Goal: Task Accomplishment & Management: Manage account settings

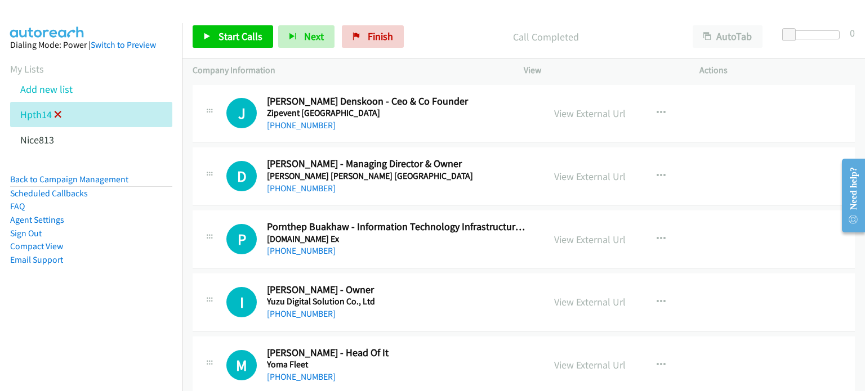
scroll to position [6677, 0]
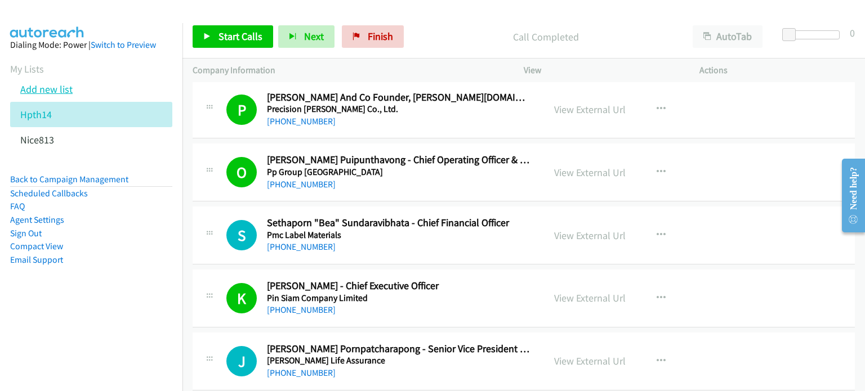
click at [59, 88] on link "Add new list" at bounding box center [46, 89] width 52 height 13
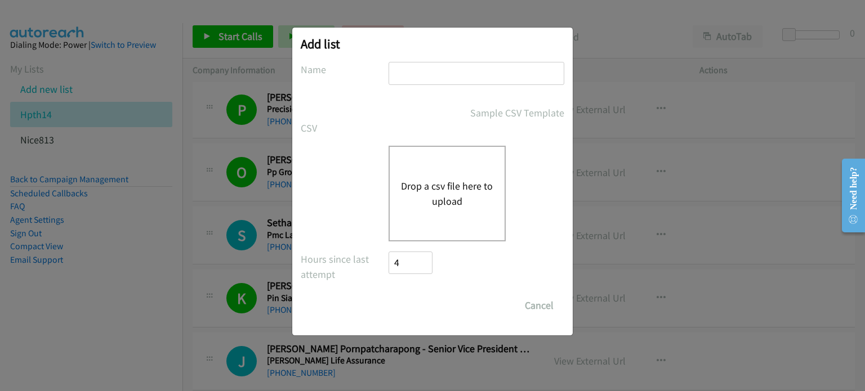
click at [435, 206] on button "Drop a csv file here to upload" at bounding box center [447, 193] width 92 height 30
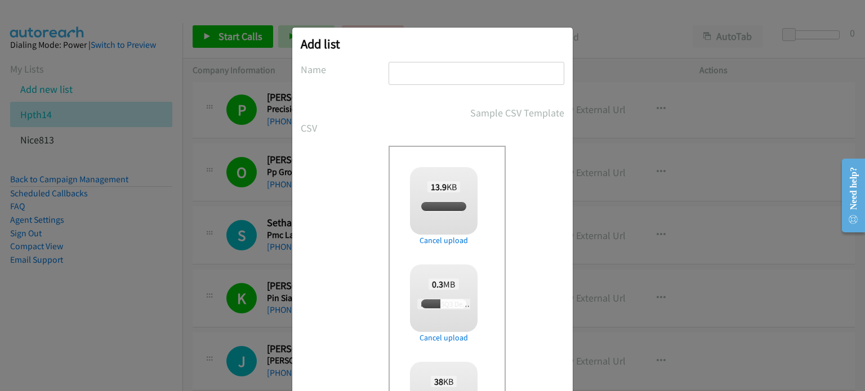
checkbox input "true"
click at [419, 78] on input "text" at bounding box center [477, 73] width 176 height 23
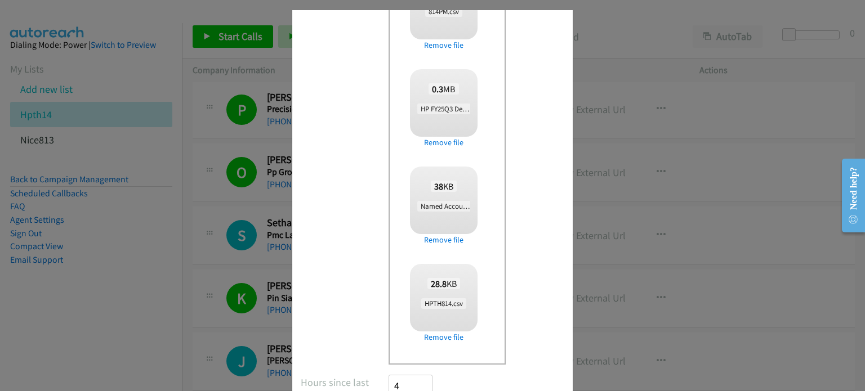
scroll to position [279, 0]
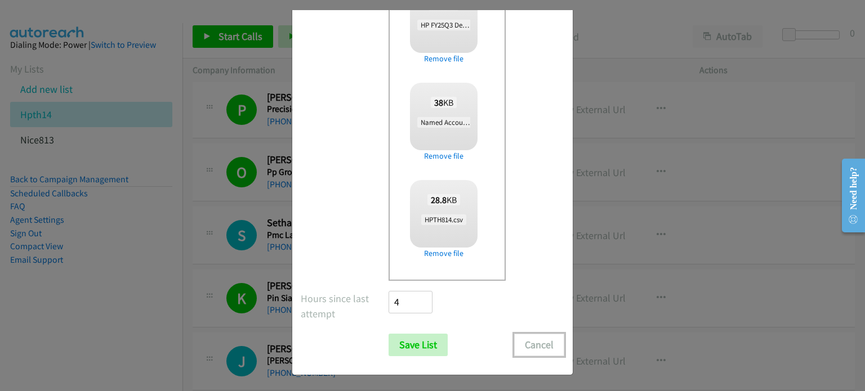
click at [538, 340] on button "Cancel" at bounding box center [539, 345] width 50 height 23
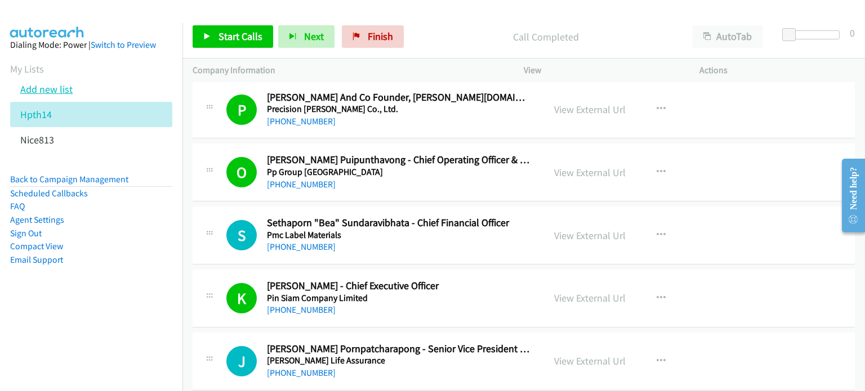
click at [63, 87] on link "Add new list" at bounding box center [46, 89] width 52 height 13
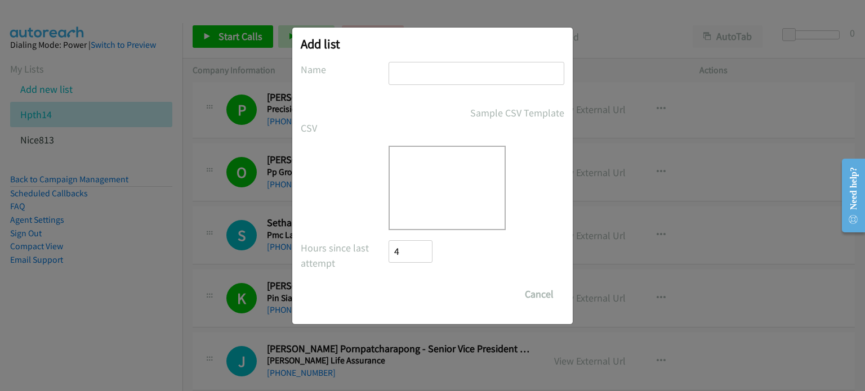
scroll to position [0, 0]
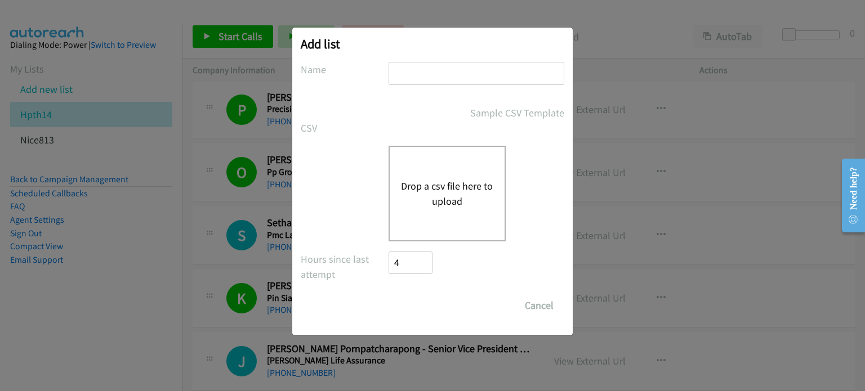
click at [461, 180] on button "Drop a csv file here to upload" at bounding box center [447, 193] width 92 height 30
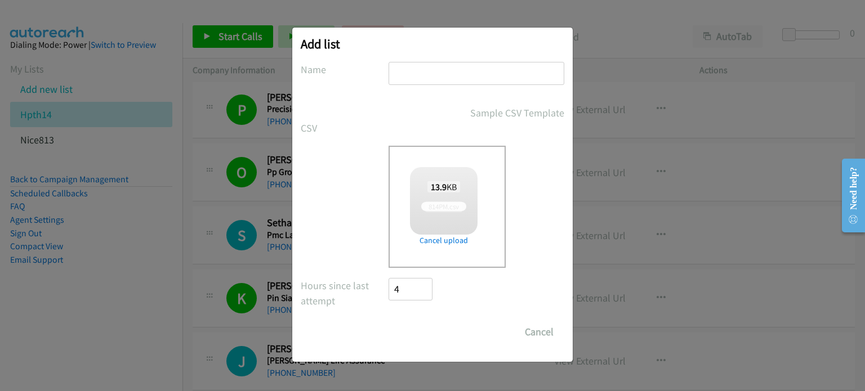
checkbox input "true"
click at [412, 68] on input "text" at bounding box center [477, 73] width 176 height 23
type input "814PM"
drag, startPoint x: 426, startPoint y: 326, endPoint x: 432, endPoint y: 327, distance: 6.2
click at [426, 328] on input "Save List" at bounding box center [418, 332] width 59 height 23
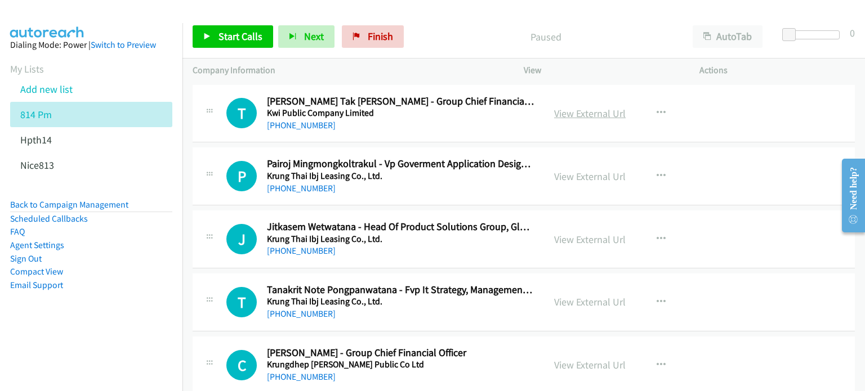
click at [560, 111] on link "View External Url" at bounding box center [590, 113] width 72 height 13
click at [578, 170] on link "View External Url" at bounding box center [590, 176] width 72 height 13
click at [574, 238] on link "View External Url" at bounding box center [590, 239] width 72 height 13
click at [588, 298] on link "View External Url" at bounding box center [590, 302] width 72 height 13
click at [657, 175] on icon "button" at bounding box center [661, 176] width 9 height 9
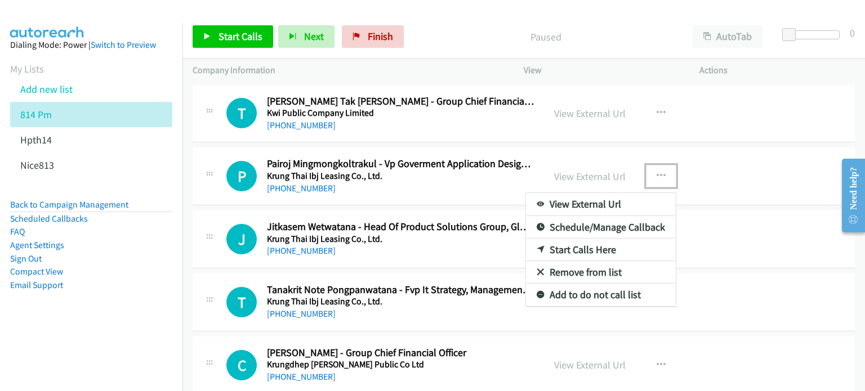
click at [576, 251] on link "Start Calls Here" at bounding box center [601, 250] width 150 height 23
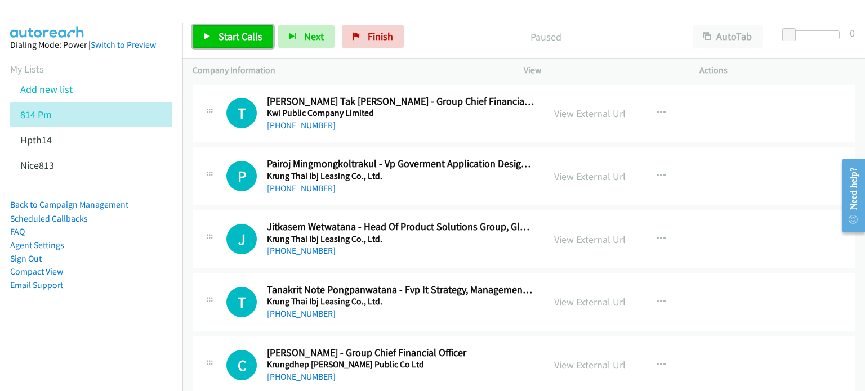
click at [231, 42] on link "Start Calls" at bounding box center [233, 36] width 81 height 23
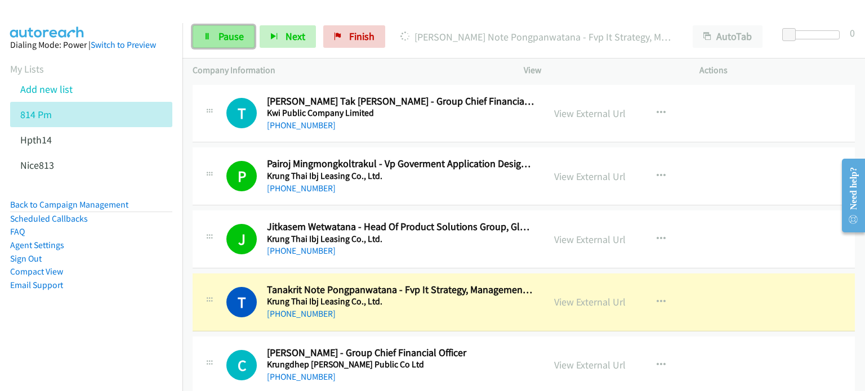
click at [221, 42] on span "Pause" at bounding box center [230, 36] width 25 height 13
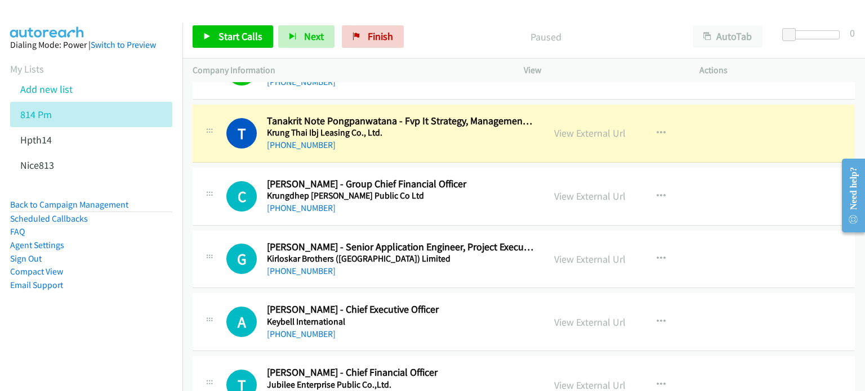
scroll to position [169, 0]
click at [568, 261] on link "View External Url" at bounding box center [590, 259] width 72 height 13
click at [563, 322] on link "View External Url" at bounding box center [590, 322] width 72 height 13
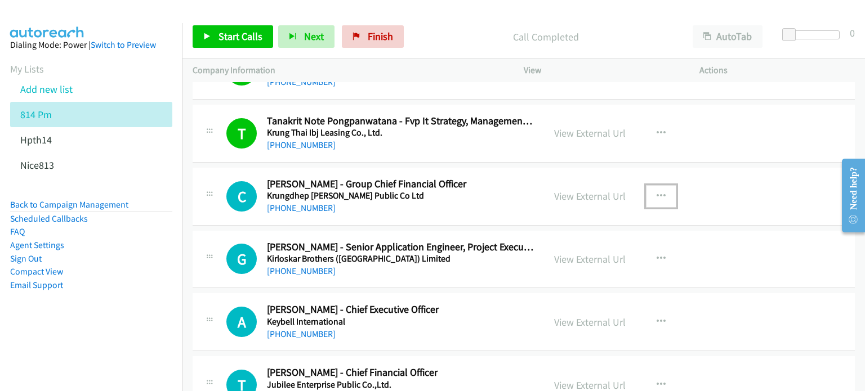
click at [658, 192] on icon "button" at bounding box center [661, 196] width 9 height 9
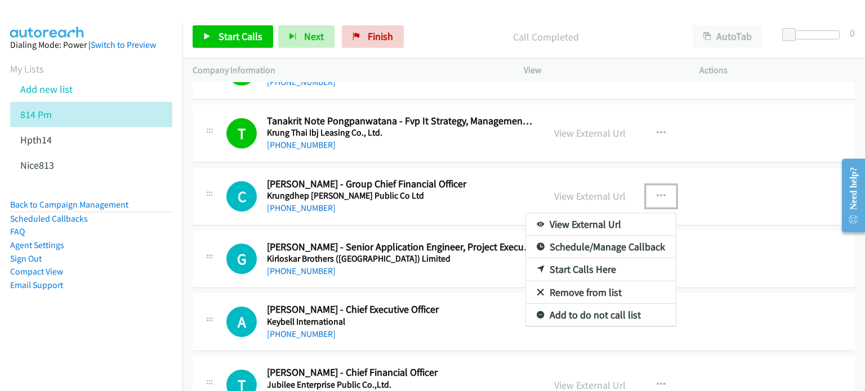
click at [579, 270] on link "Start Calls Here" at bounding box center [601, 269] width 150 height 23
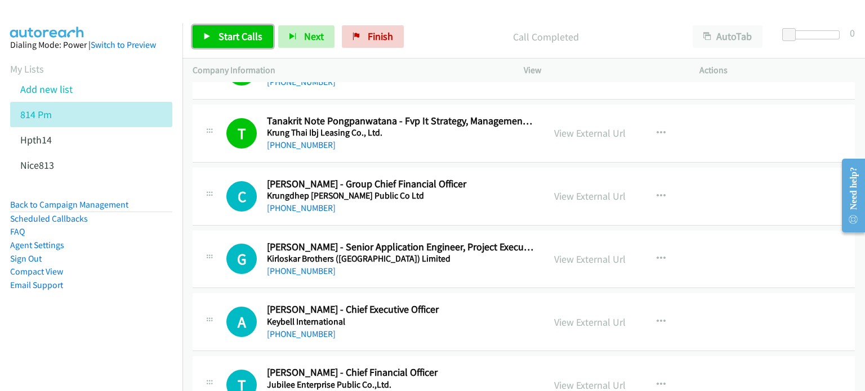
click at [220, 38] on span "Start Calls" at bounding box center [240, 36] width 44 height 13
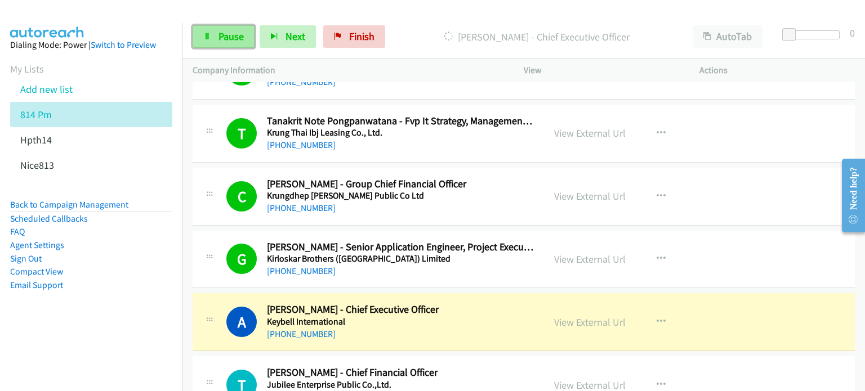
click at [229, 30] on span "Pause" at bounding box center [230, 36] width 25 height 13
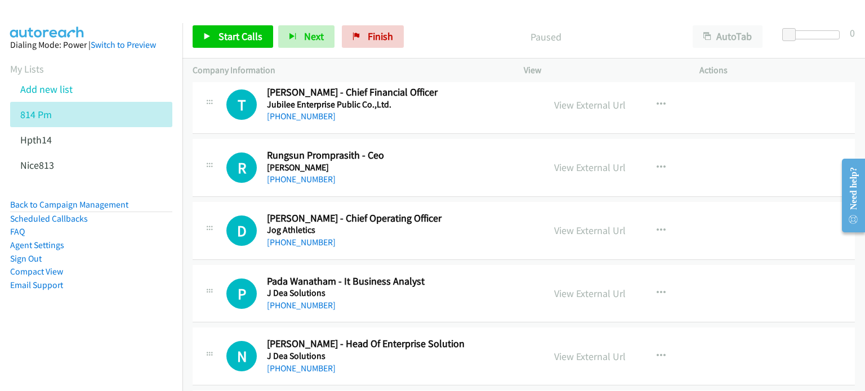
scroll to position [450, 0]
click at [563, 166] on link "View External Url" at bounding box center [590, 166] width 72 height 13
click at [588, 225] on link "View External Url" at bounding box center [590, 230] width 72 height 13
click at [570, 293] on link "View External Url" at bounding box center [590, 293] width 72 height 13
click at [568, 351] on link "View External Url" at bounding box center [590, 356] width 72 height 13
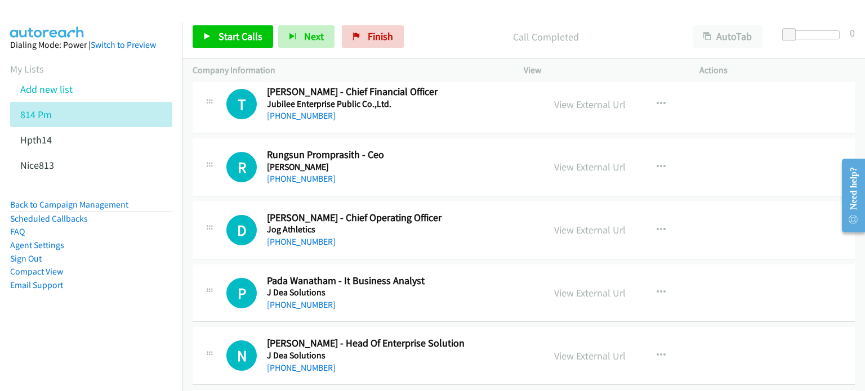
scroll to position [450, 0]
click at [657, 162] on icon "button" at bounding box center [661, 166] width 9 height 9
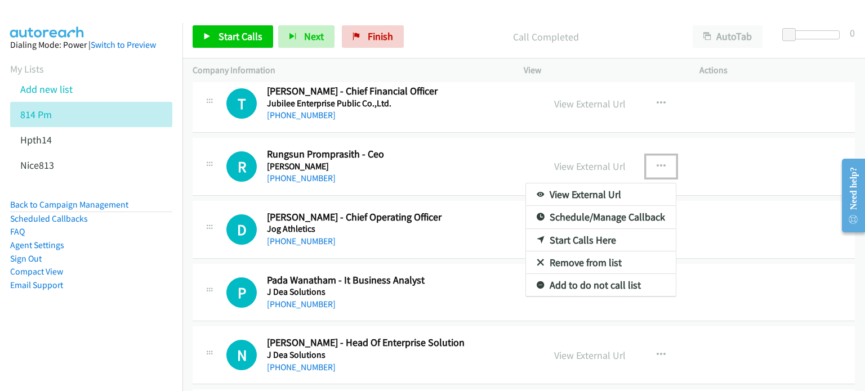
click at [579, 241] on link "Start Calls Here" at bounding box center [601, 240] width 150 height 23
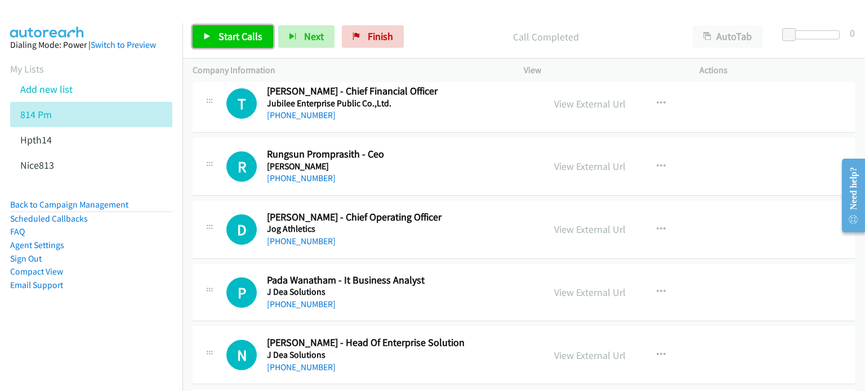
click at [227, 30] on span "Start Calls" at bounding box center [240, 36] width 44 height 13
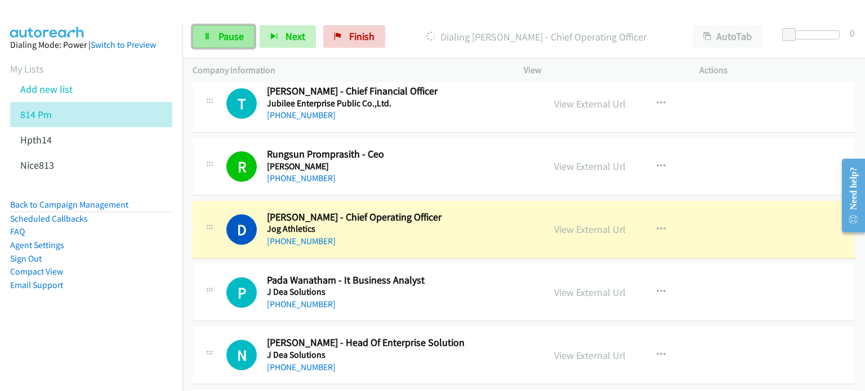
click at [214, 38] on link "Pause" at bounding box center [224, 36] width 62 height 23
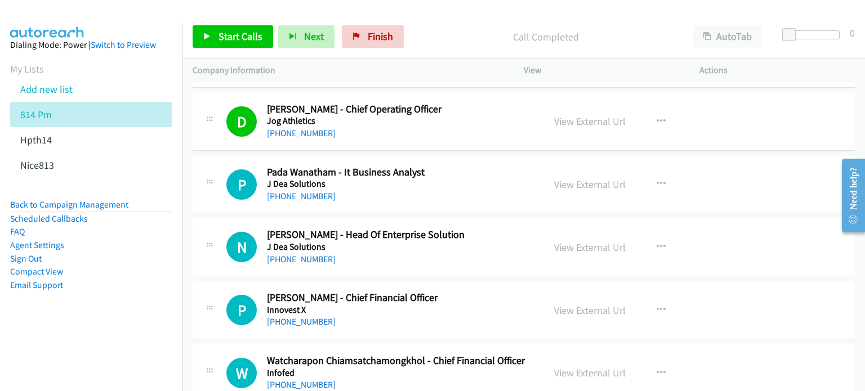
scroll to position [562, 0]
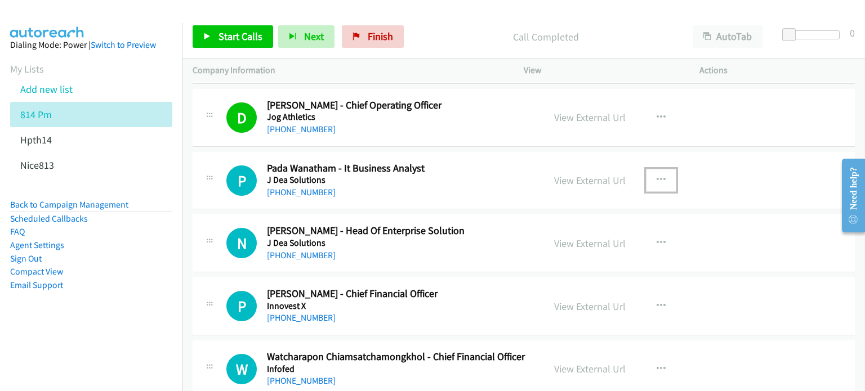
click at [658, 176] on icon "button" at bounding box center [661, 180] width 9 height 9
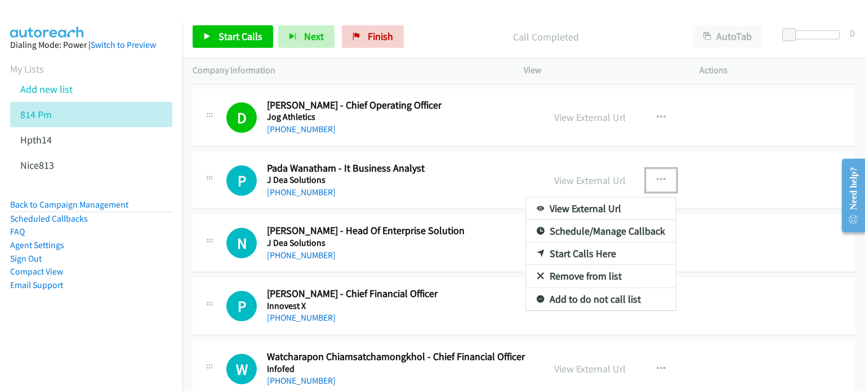
click at [587, 252] on link "Start Calls Here" at bounding box center [601, 254] width 150 height 23
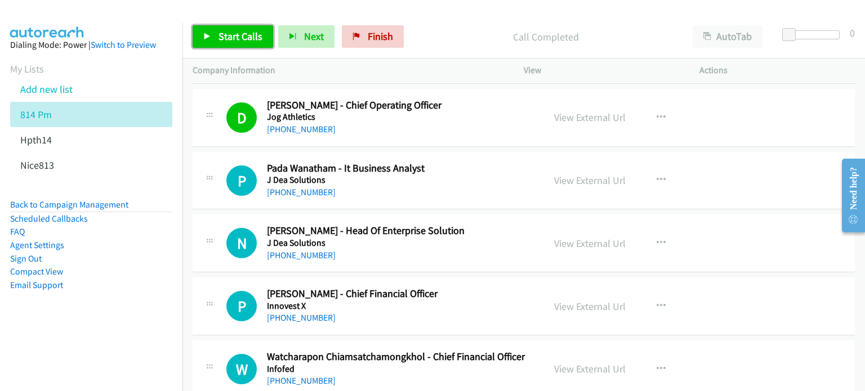
click at [213, 40] on link "Start Calls" at bounding box center [233, 36] width 81 height 23
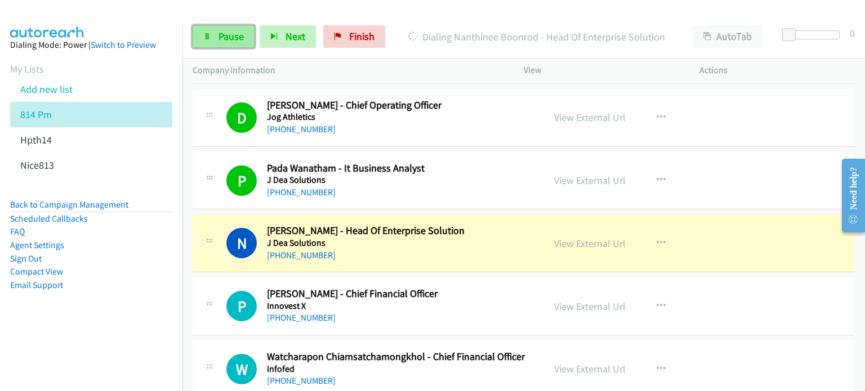
click at [228, 35] on span "Pause" at bounding box center [230, 36] width 25 height 13
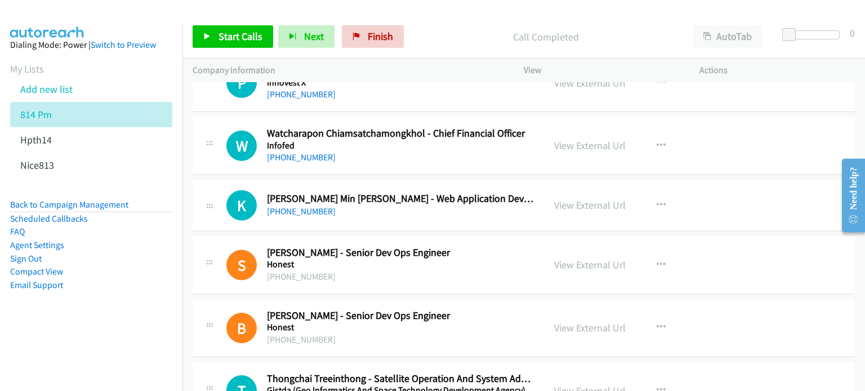
scroll to position [787, 0]
click at [583, 206] on link "View External Url" at bounding box center [590, 204] width 72 height 13
click at [650, 200] on button "button" at bounding box center [661, 205] width 30 height 23
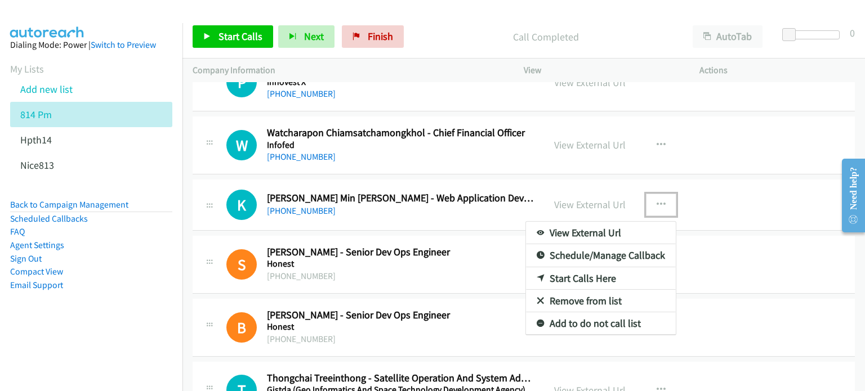
click at [579, 275] on link "Start Calls Here" at bounding box center [601, 278] width 150 height 23
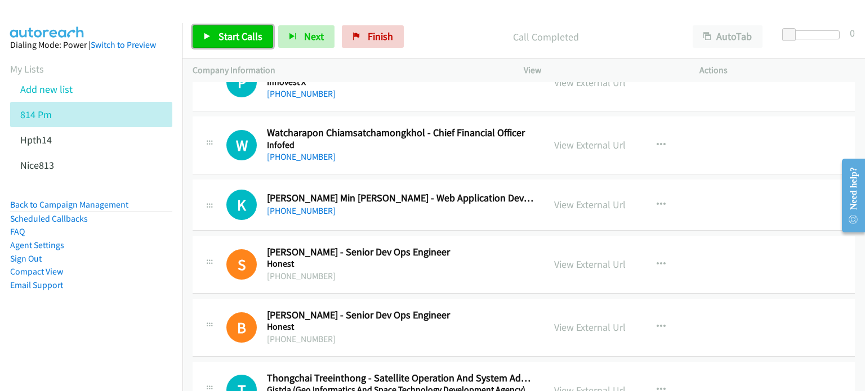
click at [213, 29] on link "Start Calls" at bounding box center [233, 36] width 81 height 23
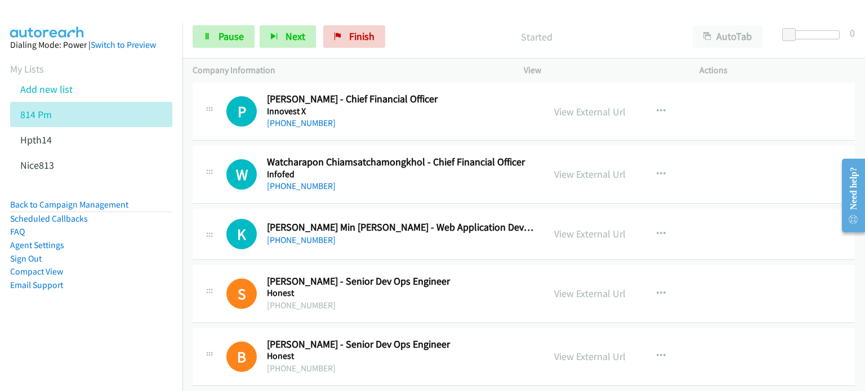
scroll to position [711, 0]
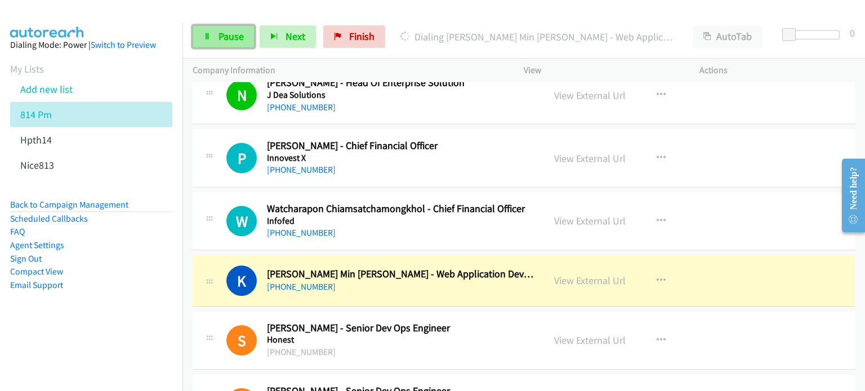
click at [224, 35] on span "Pause" at bounding box center [230, 36] width 25 height 13
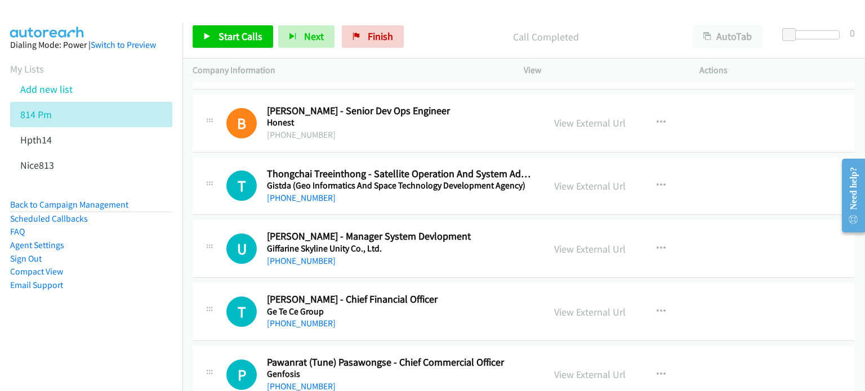
scroll to position [991, 0]
click at [556, 181] on link "View External Url" at bounding box center [590, 186] width 72 height 13
click at [564, 245] on link "View External Url" at bounding box center [590, 249] width 72 height 13
click at [657, 181] on icon "button" at bounding box center [661, 185] width 9 height 9
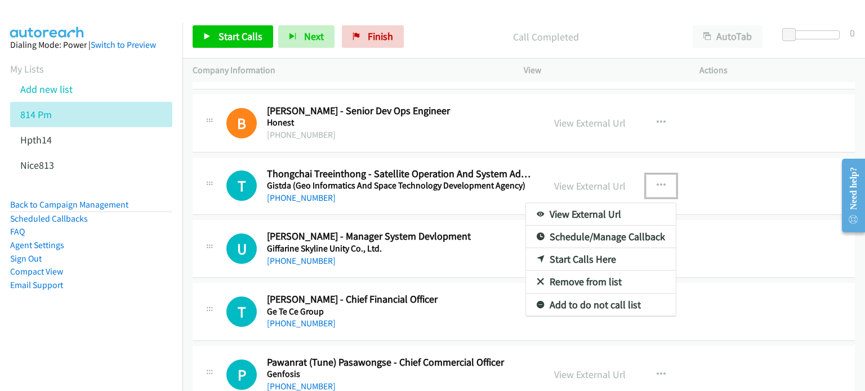
click at [588, 257] on link "Start Calls Here" at bounding box center [601, 259] width 150 height 23
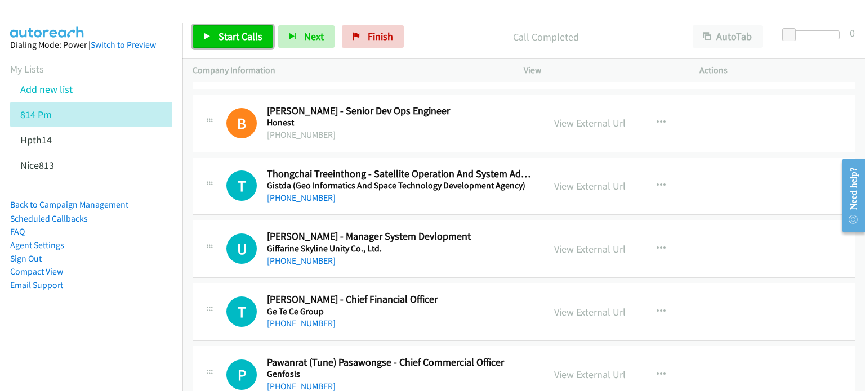
click at [212, 36] on link "Start Calls" at bounding box center [233, 36] width 81 height 23
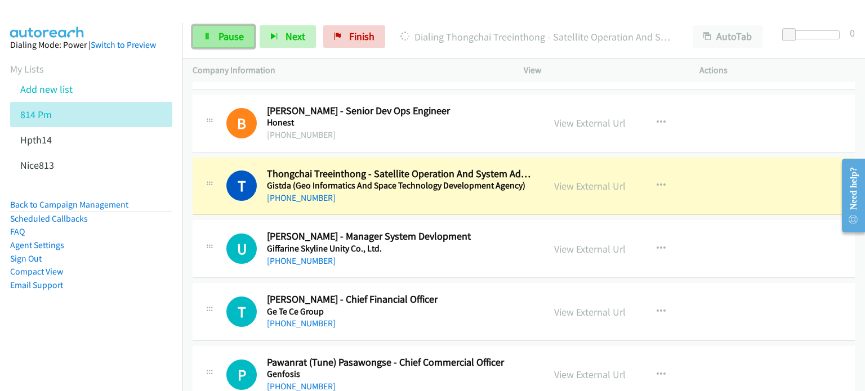
click at [209, 29] on link "Pause" at bounding box center [224, 36] width 62 height 23
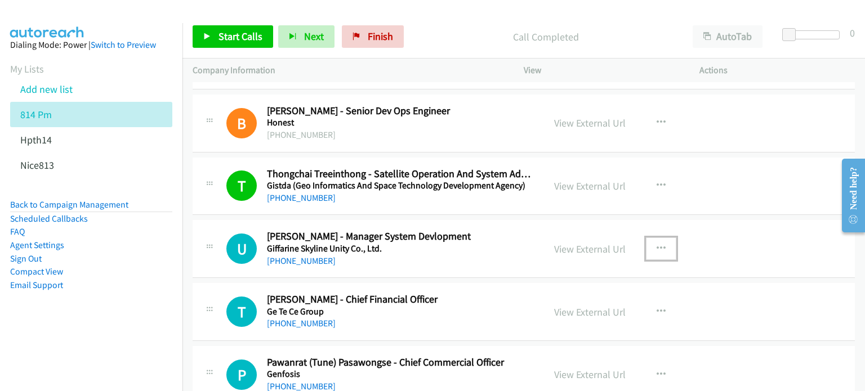
click at [657, 245] on icon "button" at bounding box center [661, 248] width 9 height 9
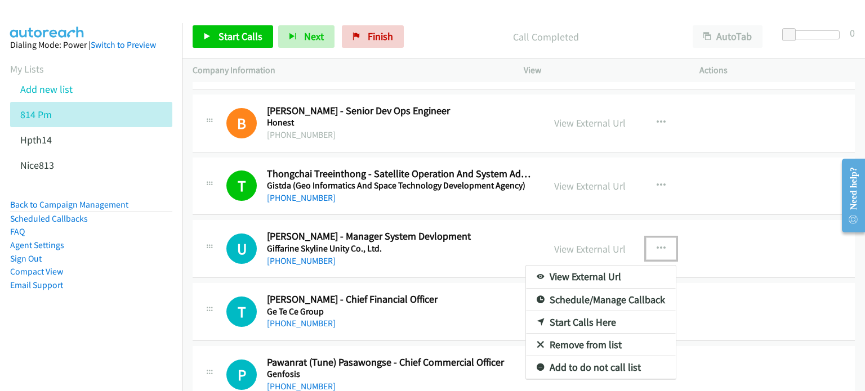
click at [566, 323] on link "Start Calls Here" at bounding box center [601, 322] width 150 height 23
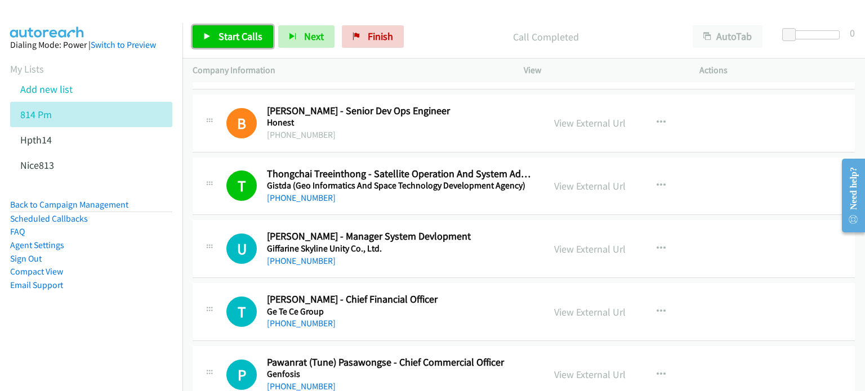
click at [234, 40] on span "Start Calls" at bounding box center [240, 36] width 44 height 13
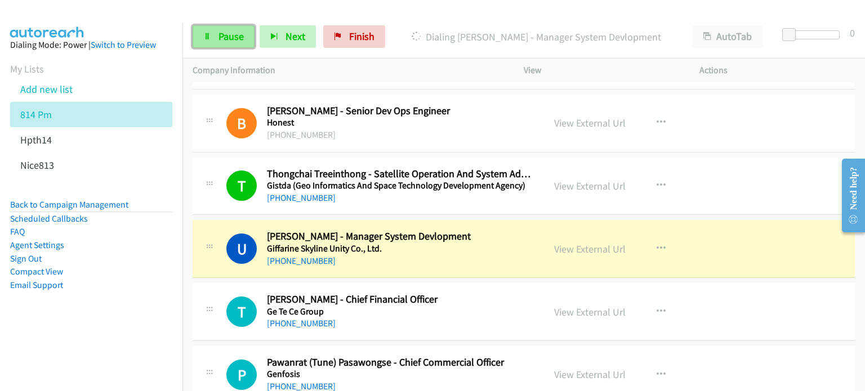
click at [206, 35] on icon at bounding box center [207, 37] width 8 height 8
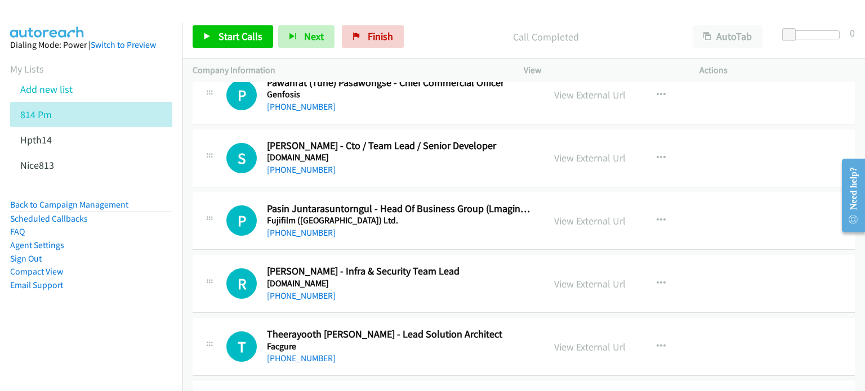
scroll to position [1271, 0]
click at [559, 157] on link "View External Url" at bounding box center [590, 157] width 72 height 13
click at [659, 216] on icon "button" at bounding box center [661, 220] width 9 height 9
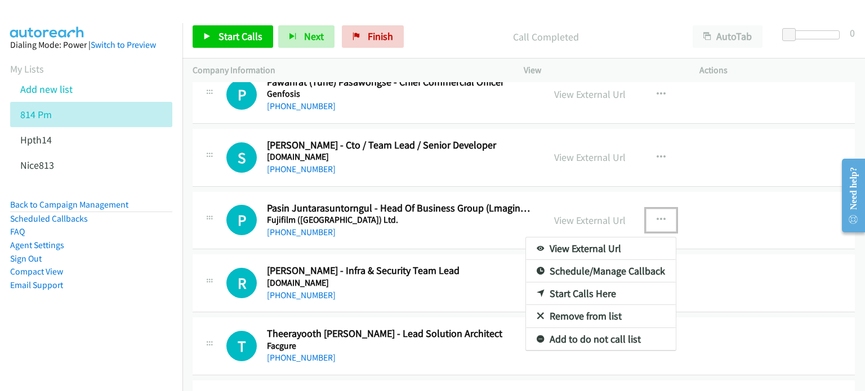
click at [465, 223] on div at bounding box center [432, 195] width 865 height 391
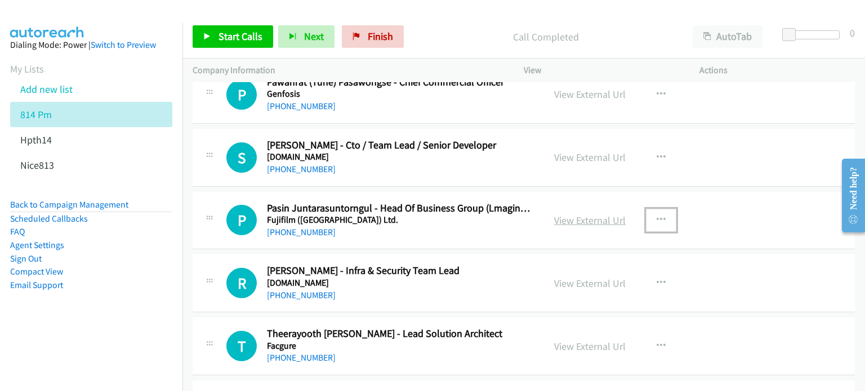
click at [590, 221] on link "View External Url" at bounding box center [590, 220] width 72 height 13
click at [560, 279] on link "View External Url" at bounding box center [590, 283] width 72 height 13
click at [568, 340] on link "View External Url" at bounding box center [590, 346] width 72 height 13
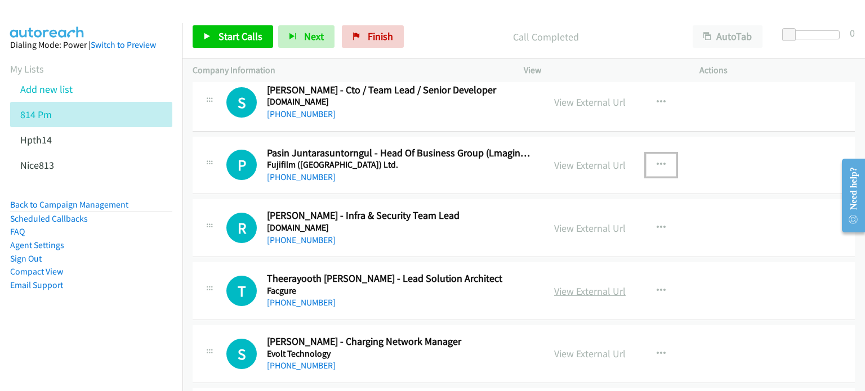
scroll to position [1327, 0]
click at [599, 350] on link "View External Url" at bounding box center [590, 353] width 72 height 13
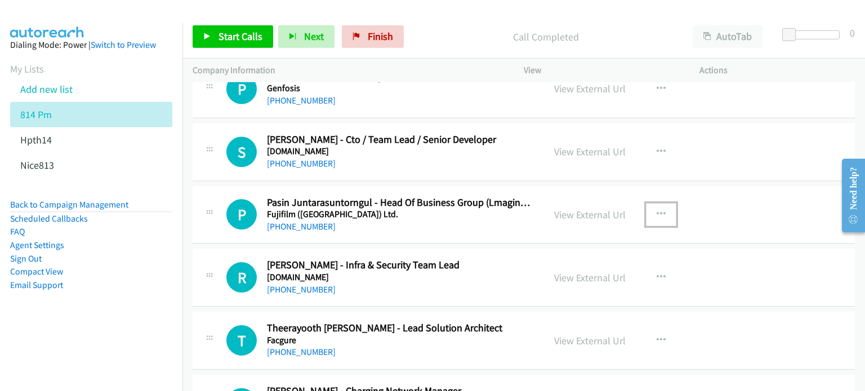
scroll to position [1276, 0]
click at [657, 148] on icon "button" at bounding box center [661, 152] width 9 height 9
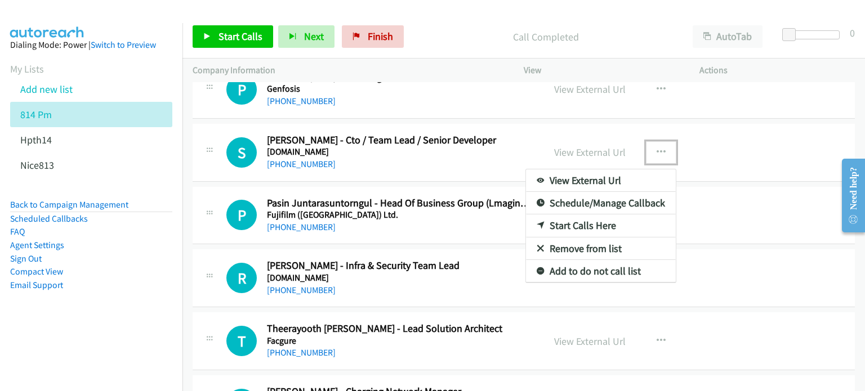
click at [576, 223] on link "Start Calls Here" at bounding box center [601, 226] width 150 height 23
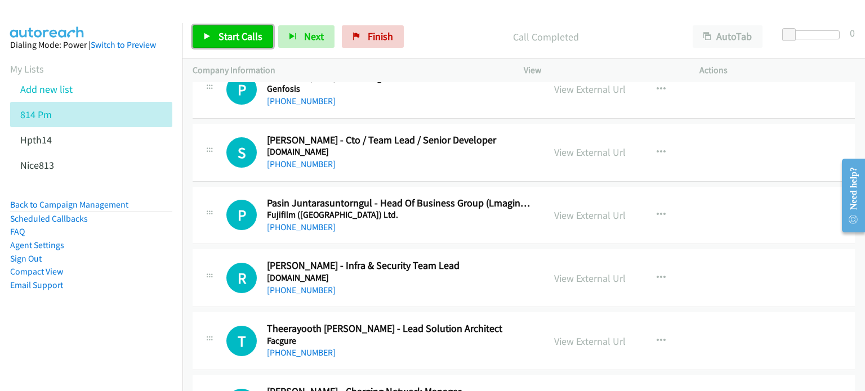
click at [228, 37] on span "Start Calls" at bounding box center [240, 36] width 44 height 13
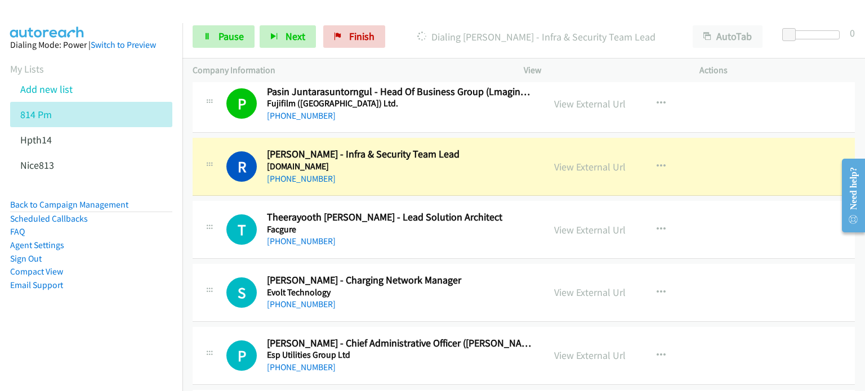
scroll to position [1388, 0]
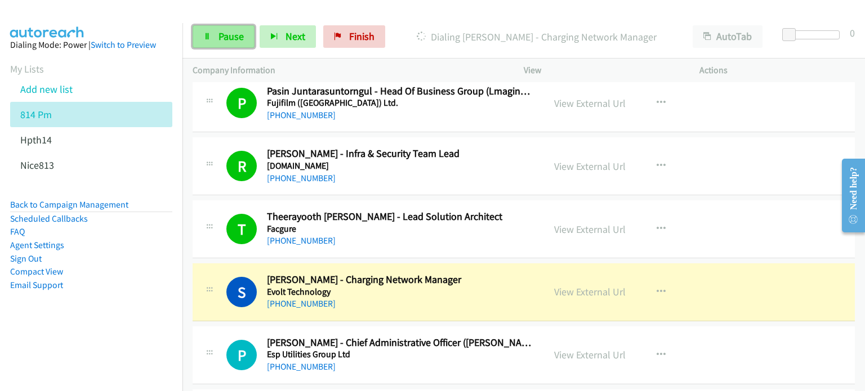
click at [236, 41] on span "Pause" at bounding box center [230, 36] width 25 height 13
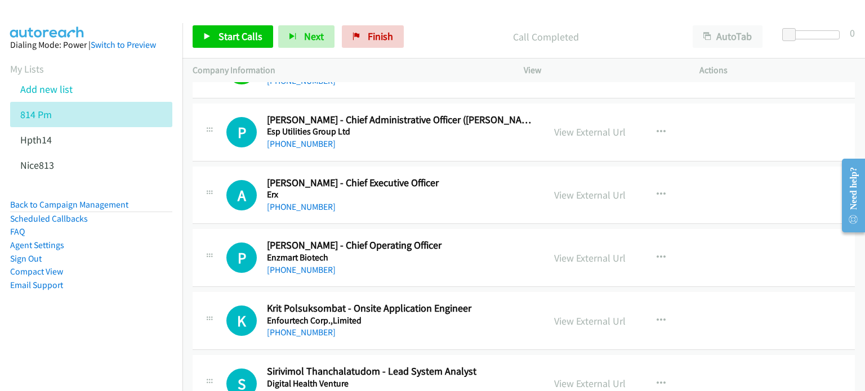
scroll to position [1612, 0]
click at [559, 189] on link "View External Url" at bounding box center [590, 194] width 72 height 13
click at [597, 255] on link "View External Url" at bounding box center [590, 257] width 72 height 13
click at [574, 315] on link "View External Url" at bounding box center [590, 320] width 72 height 13
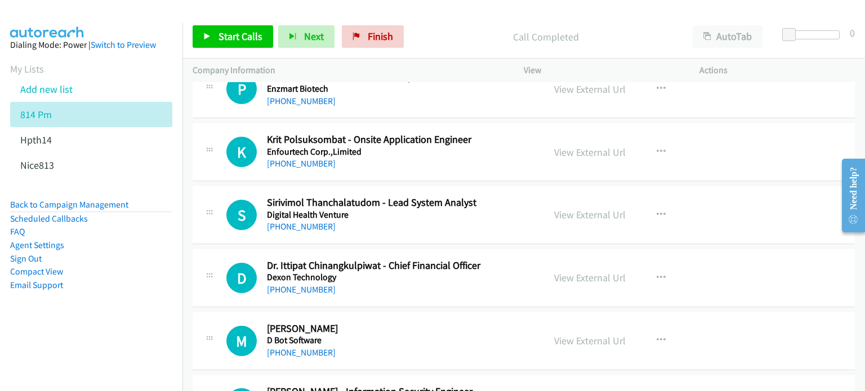
scroll to position [1781, 0]
click at [574, 212] on link "View External Url" at bounding box center [590, 214] width 72 height 13
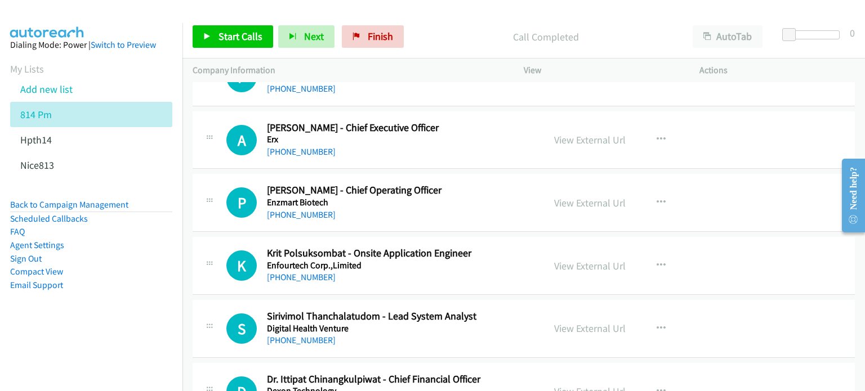
scroll to position [1667, 0]
click at [654, 129] on button "button" at bounding box center [661, 139] width 30 height 23
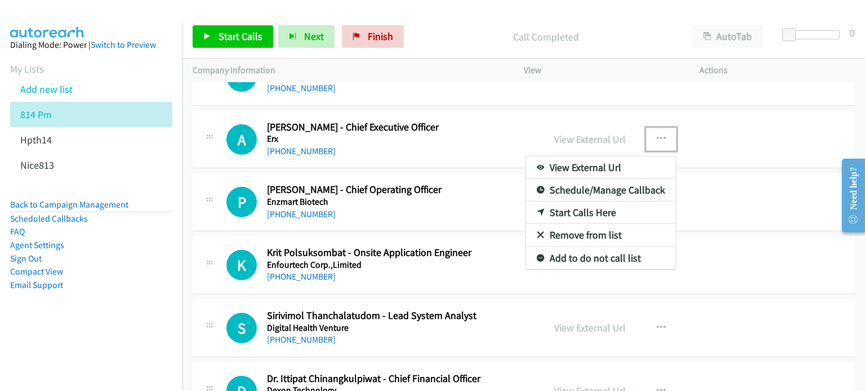
click at [584, 208] on link "Start Calls Here" at bounding box center [601, 213] width 150 height 23
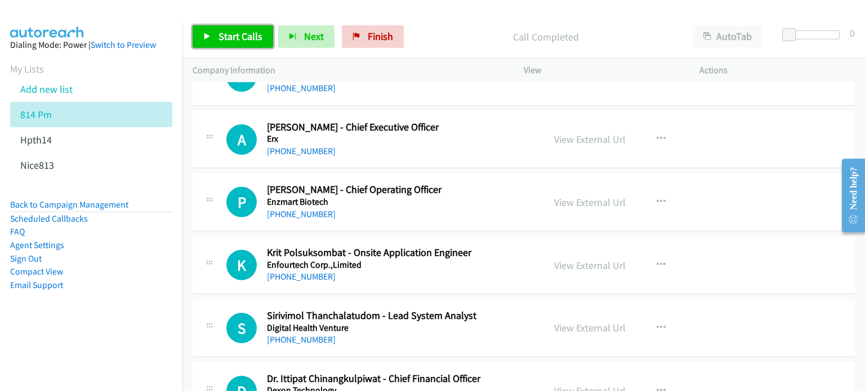
click at [209, 37] on icon at bounding box center [207, 37] width 8 height 8
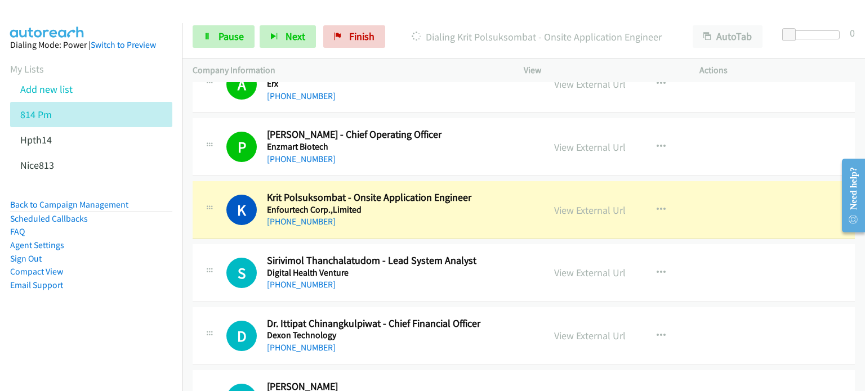
scroll to position [1723, 0]
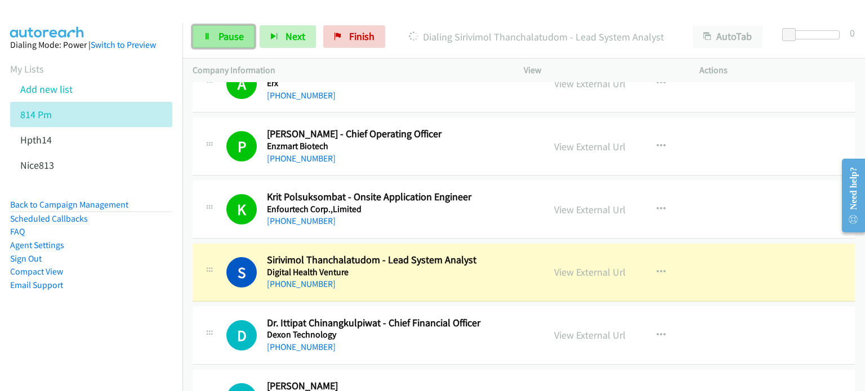
click at [222, 35] on span "Pause" at bounding box center [230, 36] width 25 height 13
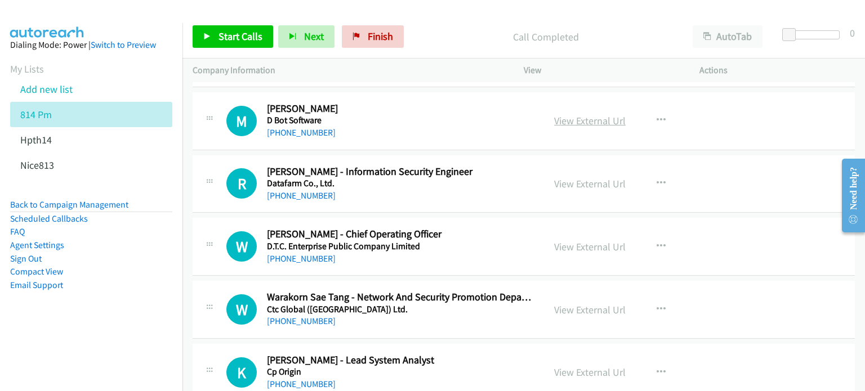
scroll to position [2001, 0]
click at [592, 115] on link "View External Url" at bounding box center [590, 120] width 72 height 13
click at [588, 177] on link "View External Url" at bounding box center [590, 183] width 72 height 13
click at [572, 244] on link "View External Url" at bounding box center [590, 246] width 72 height 13
click at [591, 305] on link "View External Url" at bounding box center [590, 309] width 72 height 13
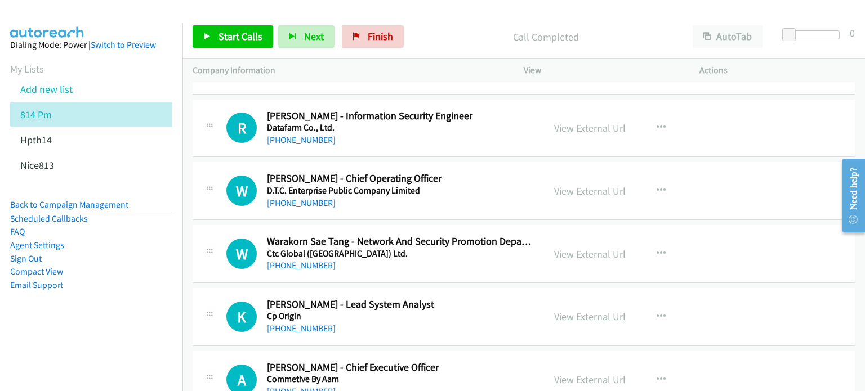
scroll to position [2057, 0]
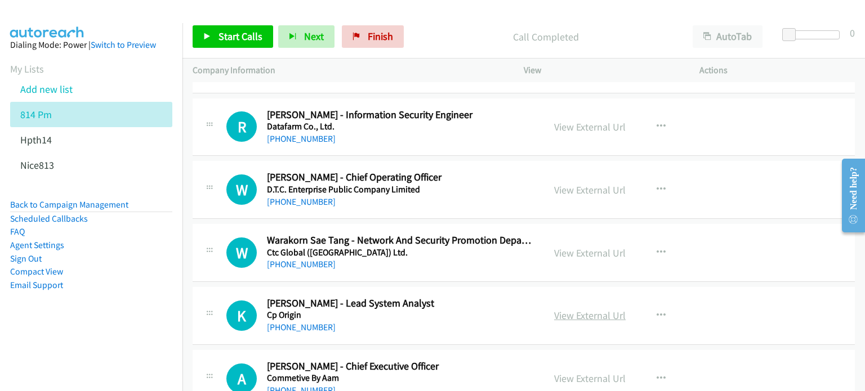
click at [568, 310] on link "View External Url" at bounding box center [590, 315] width 72 height 13
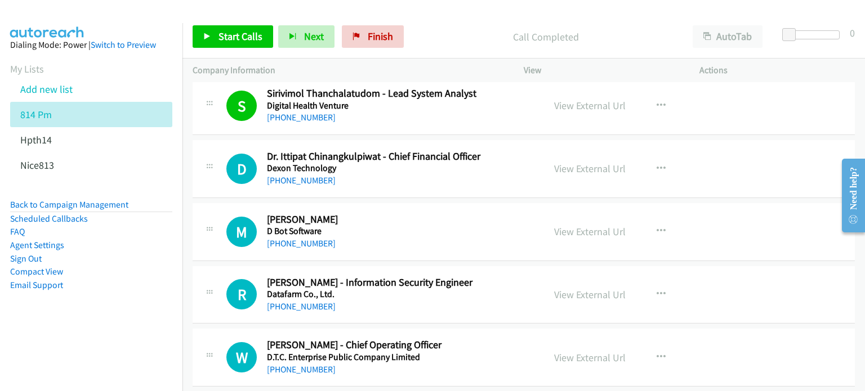
scroll to position [1889, 0]
click at [657, 227] on icon "button" at bounding box center [661, 231] width 9 height 9
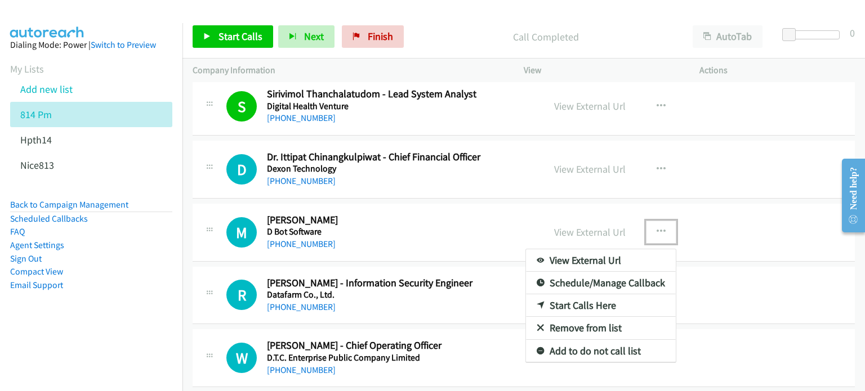
click at [587, 301] on link "Start Calls Here" at bounding box center [601, 305] width 150 height 23
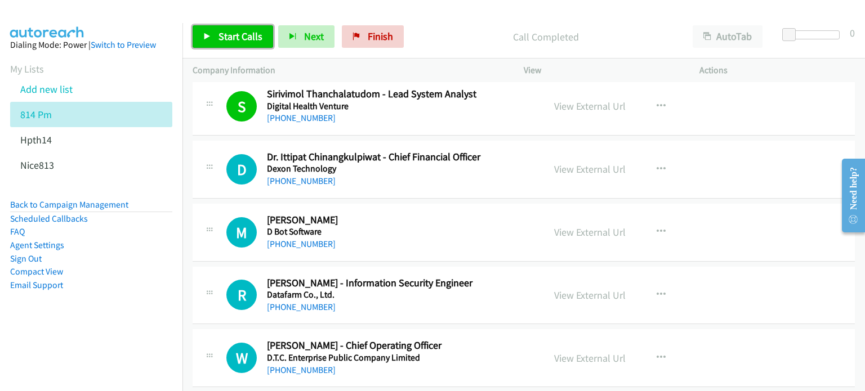
click at [222, 35] on span "Start Calls" at bounding box center [240, 36] width 44 height 13
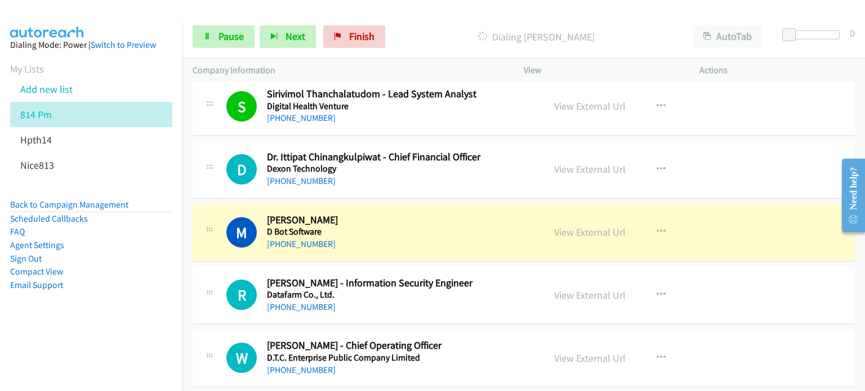
click at [601, 235] on div "View External Url" at bounding box center [590, 232] width 72 height 15
click at [483, 301] on div "+66 89 178 1287" at bounding box center [400, 308] width 267 height 14
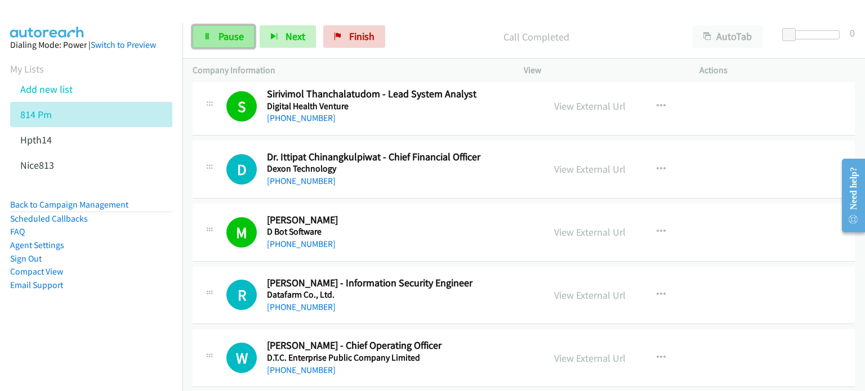
click at [212, 33] on link "Pause" at bounding box center [224, 36] width 62 height 23
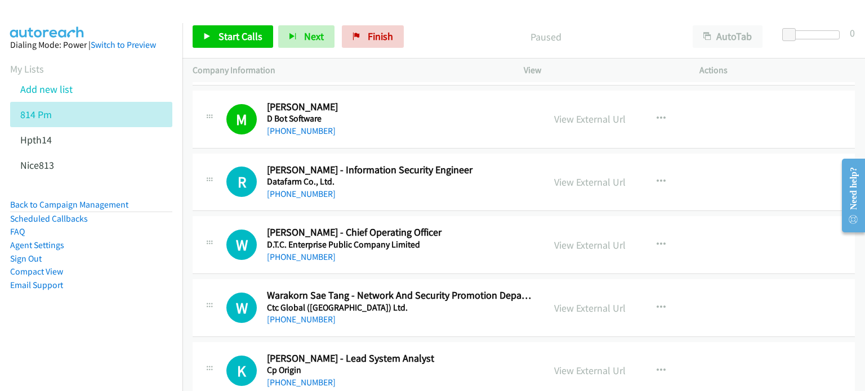
scroll to position [2002, 0]
click at [657, 178] on icon "button" at bounding box center [661, 182] width 9 height 9
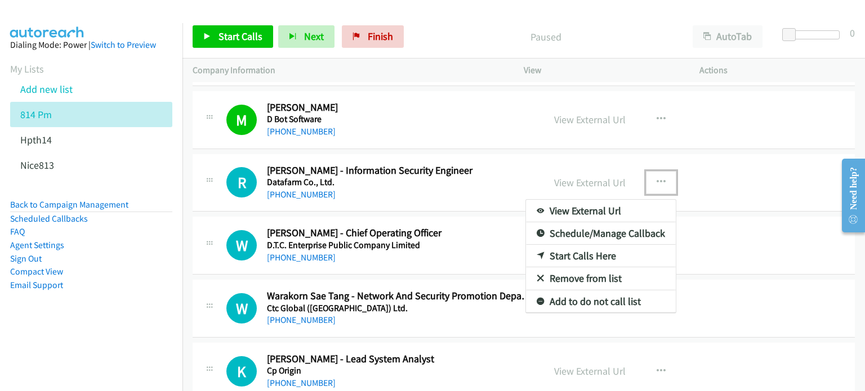
click at [655, 171] on div at bounding box center [432, 195] width 865 height 391
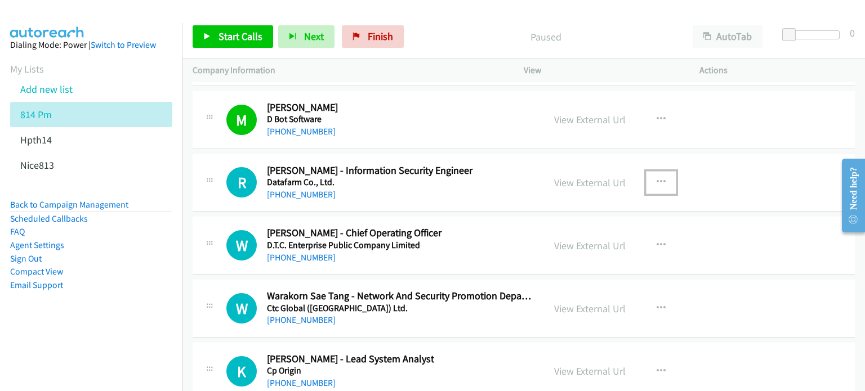
click at [657, 178] on icon "button" at bounding box center [661, 182] width 9 height 9
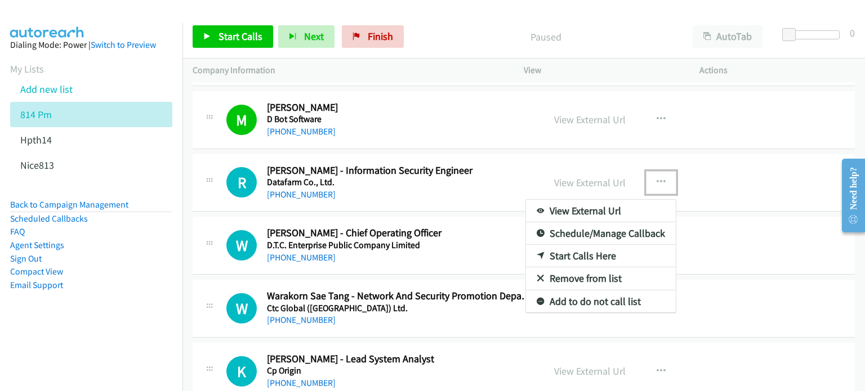
click at [582, 254] on link "Start Calls Here" at bounding box center [601, 256] width 150 height 23
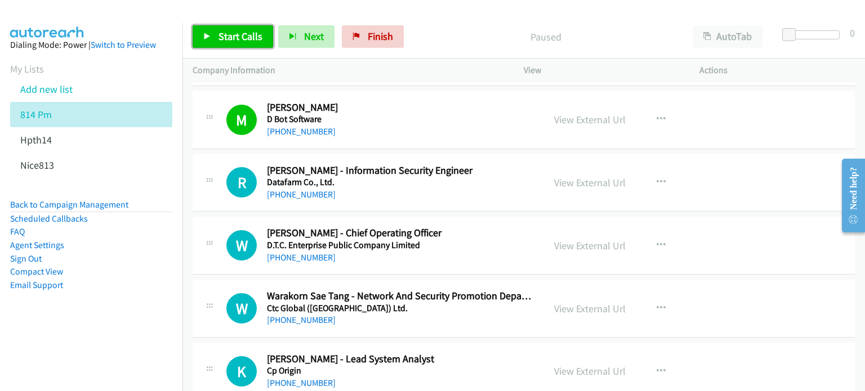
drag, startPoint x: 215, startPoint y: 41, endPoint x: 221, endPoint y: 36, distance: 7.2
click at [215, 40] on link "Start Calls" at bounding box center [233, 36] width 81 height 23
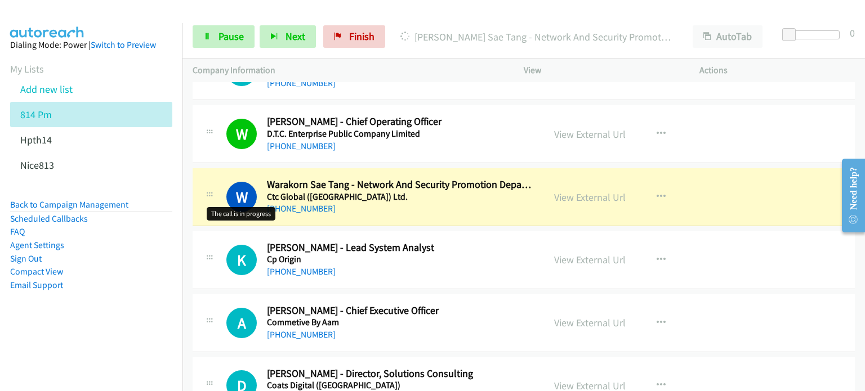
scroll to position [2114, 0]
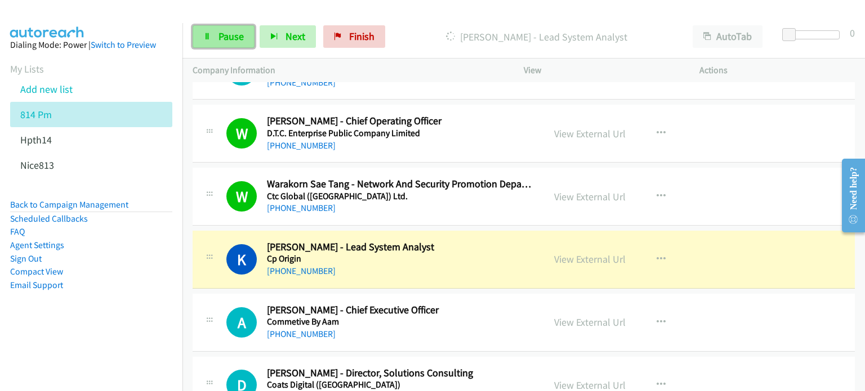
click at [212, 43] on link "Pause" at bounding box center [224, 36] width 62 height 23
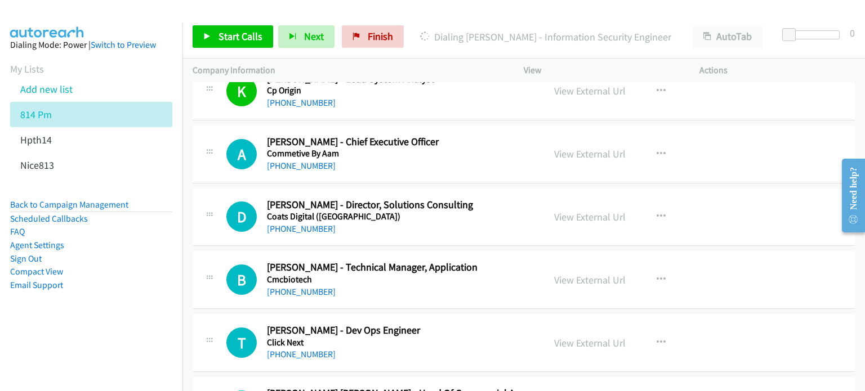
scroll to position [2283, 0]
click at [574, 148] on link "View External Url" at bounding box center [590, 153] width 72 height 13
click at [605, 212] on link "View External Url" at bounding box center [590, 216] width 72 height 13
click at [588, 273] on link "View External Url" at bounding box center [590, 279] width 72 height 13
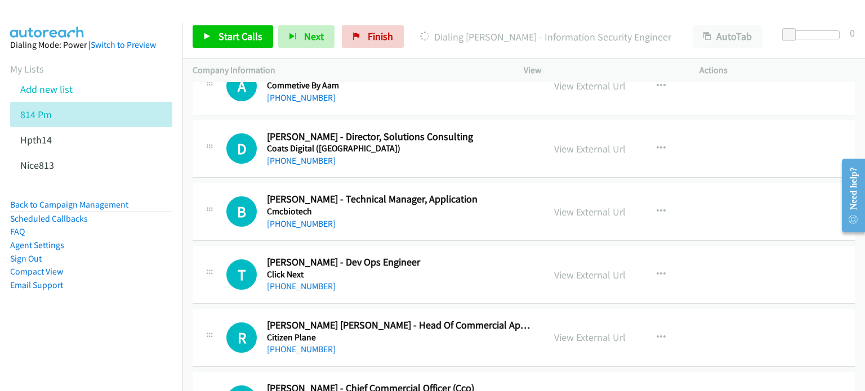
scroll to position [2395, 0]
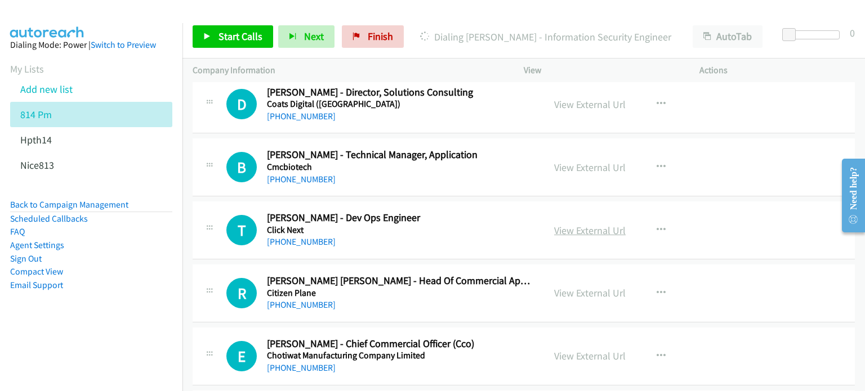
click at [554, 229] on link "View External Url" at bounding box center [590, 230] width 72 height 13
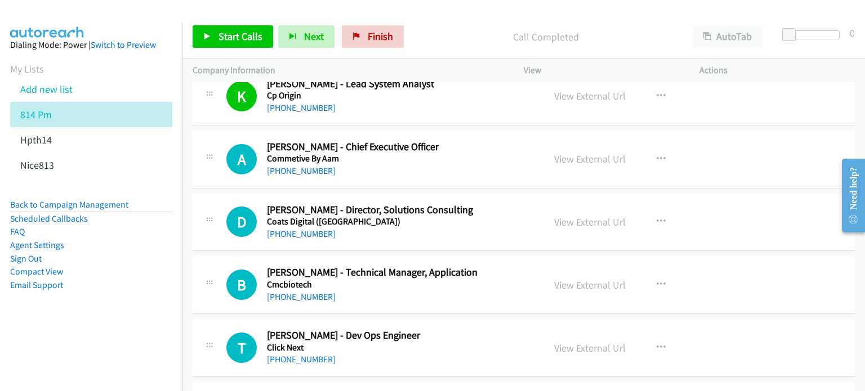
scroll to position [2284, 0]
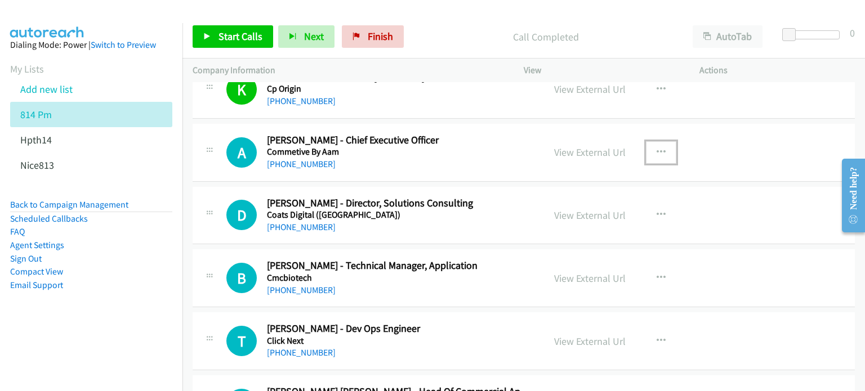
drag, startPoint x: 658, startPoint y: 140, endPoint x: 651, endPoint y: 148, distance: 10.4
click at [658, 141] on button "button" at bounding box center [661, 152] width 30 height 23
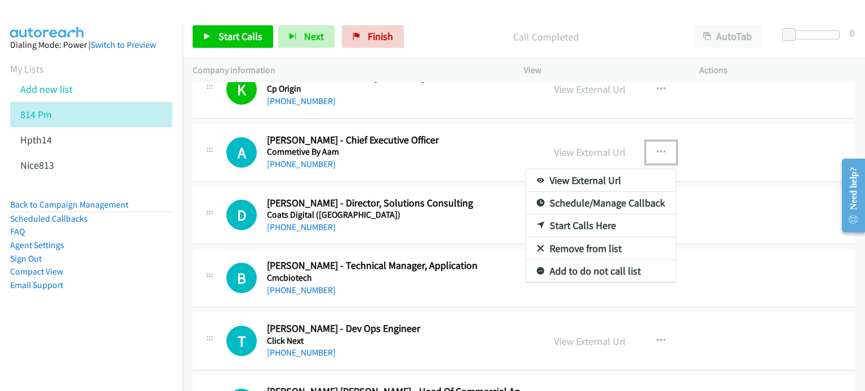
click at [606, 218] on link "Start Calls Here" at bounding box center [601, 226] width 150 height 23
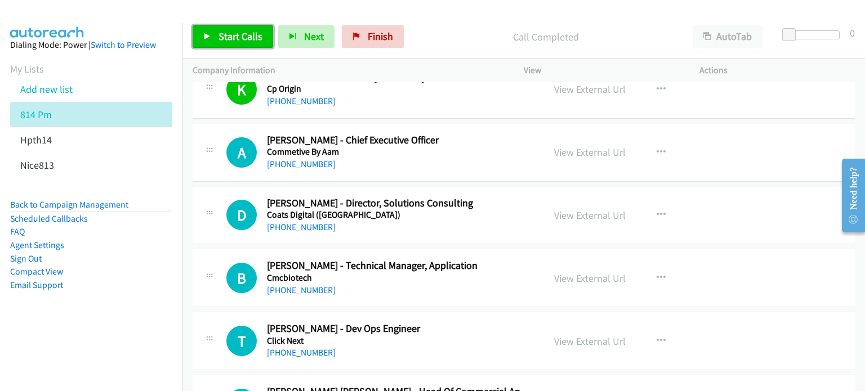
click at [231, 44] on link "Start Calls" at bounding box center [233, 36] width 81 height 23
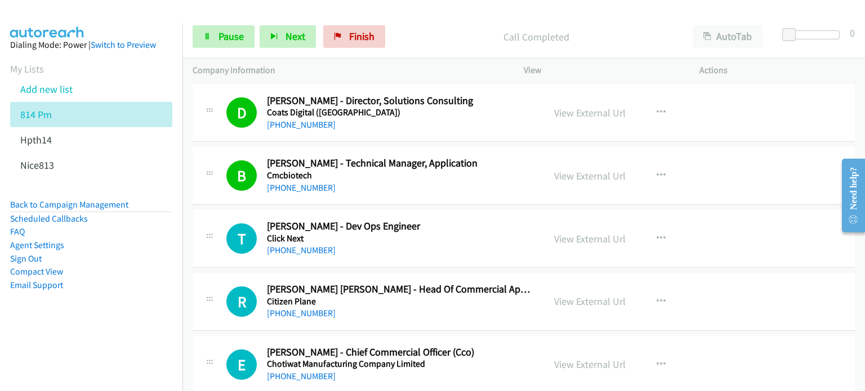
scroll to position [2387, 0]
click at [230, 37] on span "Pause" at bounding box center [230, 36] width 25 height 13
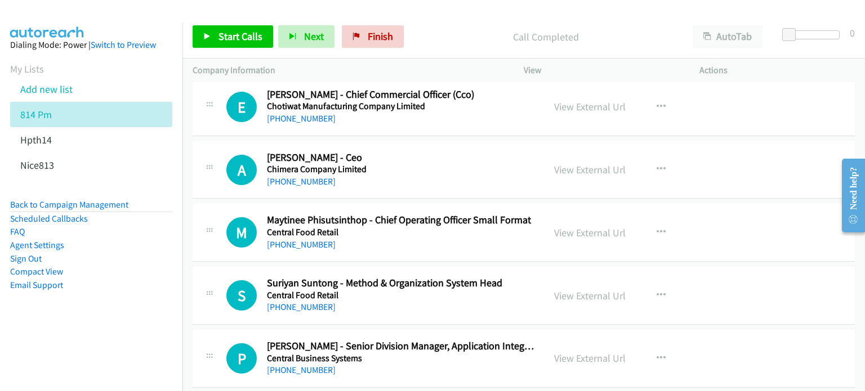
scroll to position [2645, 0]
click at [581, 164] on link "View External Url" at bounding box center [590, 169] width 72 height 13
click at [582, 226] on link "View External Url" at bounding box center [590, 232] width 72 height 13
click at [578, 294] on link "View External Url" at bounding box center [590, 295] width 72 height 13
click at [591, 354] on link "View External Url" at bounding box center [590, 357] width 72 height 13
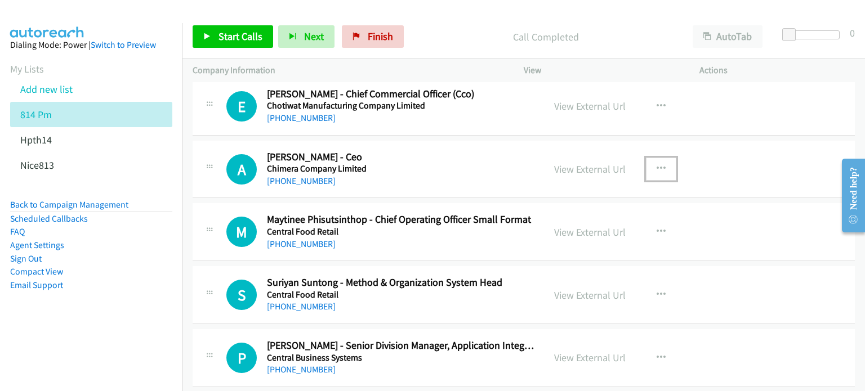
click at [658, 166] on icon "button" at bounding box center [661, 168] width 9 height 9
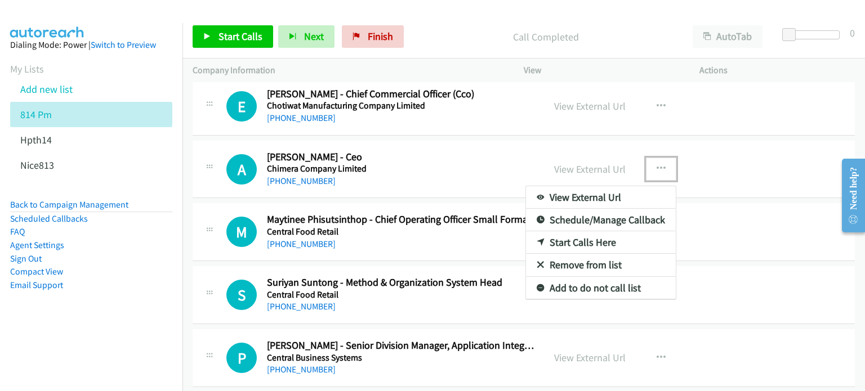
click at [587, 234] on link "Start Calls Here" at bounding box center [601, 242] width 150 height 23
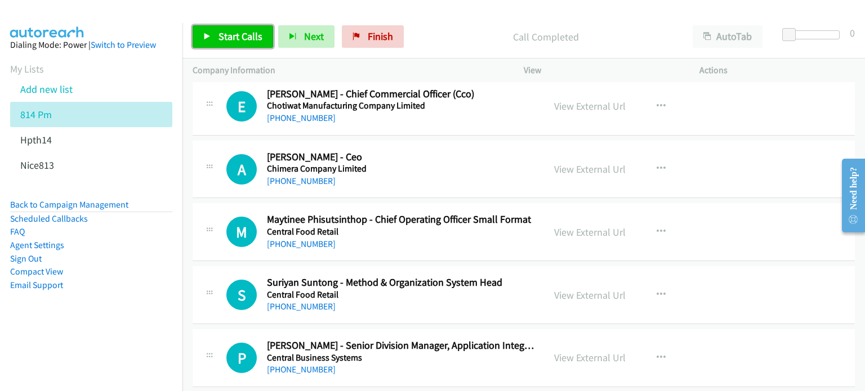
click at [220, 29] on link "Start Calls" at bounding box center [233, 36] width 81 height 23
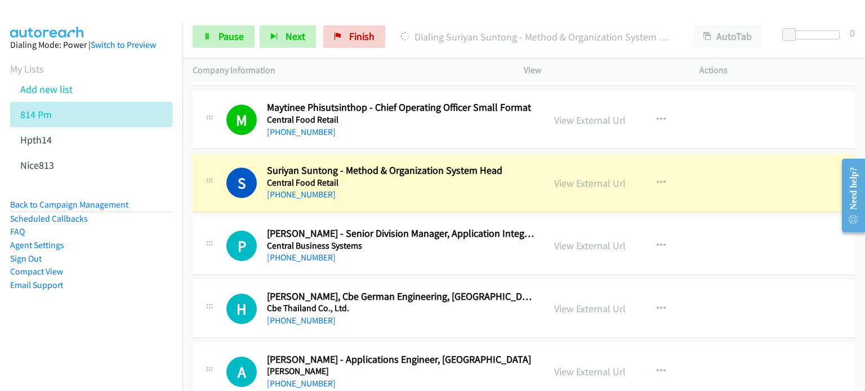
scroll to position [2757, 0]
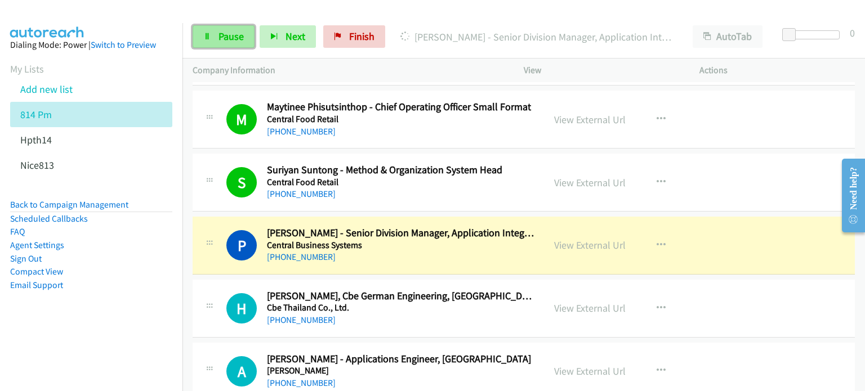
click at [209, 33] on icon at bounding box center [207, 37] width 8 height 8
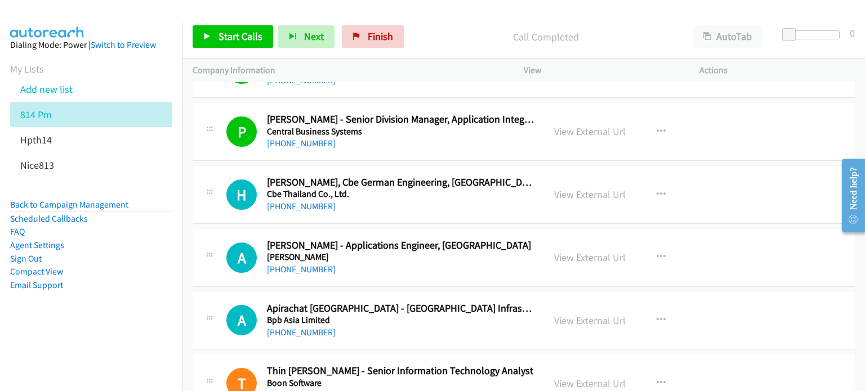
scroll to position [2870, 0]
click at [586, 189] on link "View External Url" at bounding box center [590, 195] width 72 height 13
click at [568, 252] on link "View External Url" at bounding box center [590, 258] width 72 height 13
click at [589, 318] on link "View External Url" at bounding box center [590, 321] width 72 height 13
click at [658, 191] on icon "button" at bounding box center [661, 195] width 9 height 9
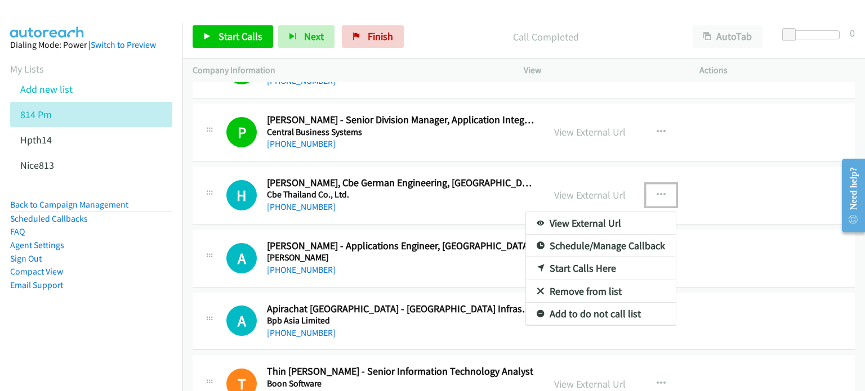
click at [579, 264] on link "Start Calls Here" at bounding box center [601, 268] width 150 height 23
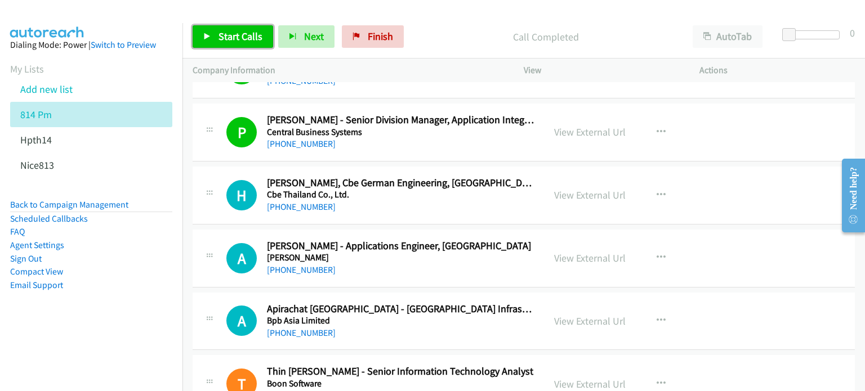
click at [243, 42] on link "Start Calls" at bounding box center [233, 36] width 81 height 23
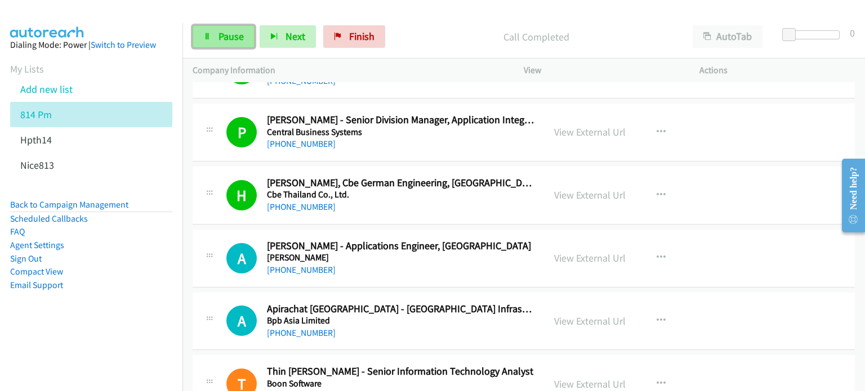
click at [223, 28] on link "Pause" at bounding box center [224, 36] width 62 height 23
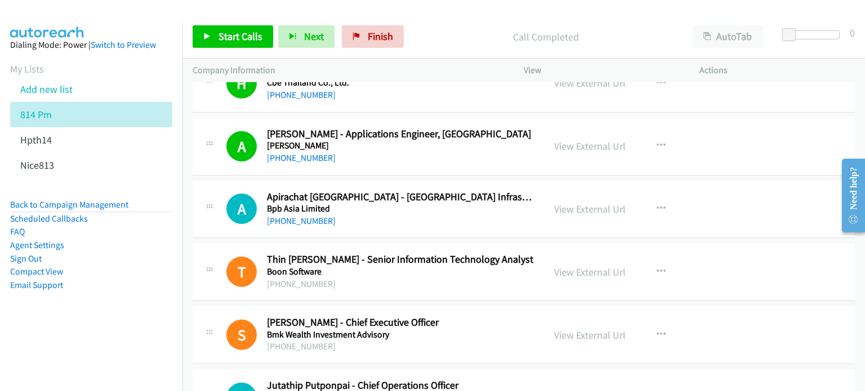
scroll to position [2983, 0]
click at [657, 204] on icon "button" at bounding box center [661, 208] width 9 height 9
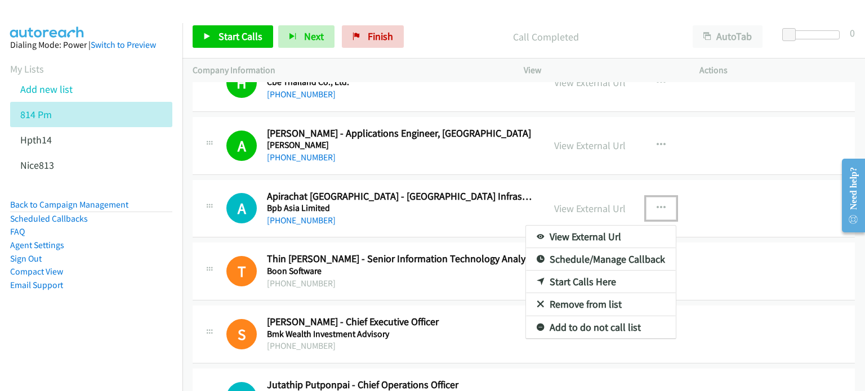
click at [578, 278] on link "Start Calls Here" at bounding box center [601, 282] width 150 height 23
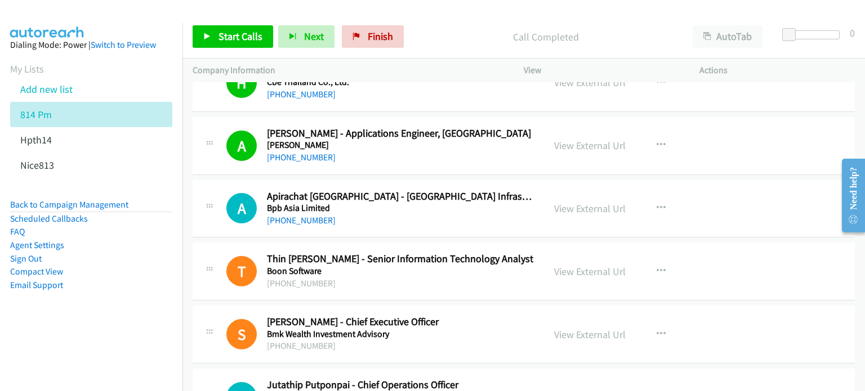
click at [221, 48] on div "Start Calls Pause Next Finish Call Completed AutoTab AutoTab 0" at bounding box center [523, 36] width 682 height 43
click at [221, 41] on span "Start Calls" at bounding box center [240, 36] width 44 height 13
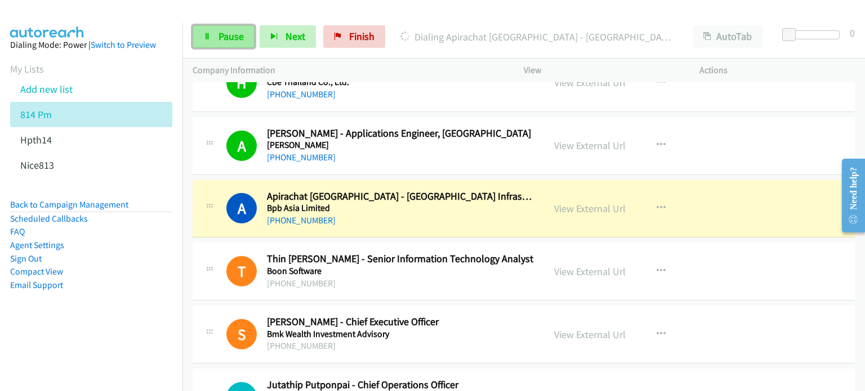
click at [230, 35] on span "Pause" at bounding box center [230, 36] width 25 height 13
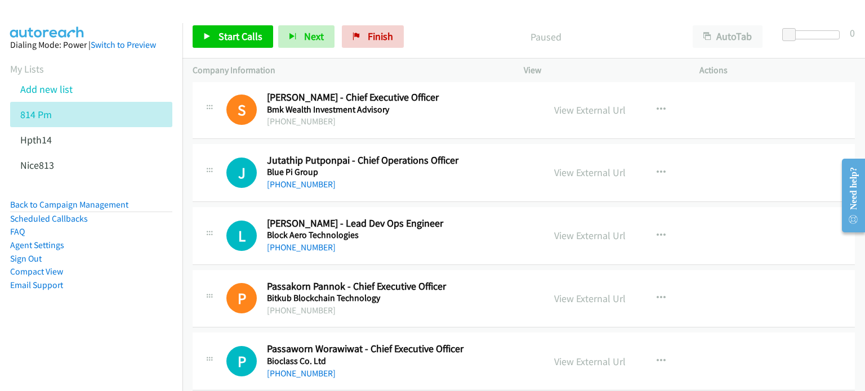
scroll to position [3208, 0]
click at [574, 166] on link "View External Url" at bounding box center [590, 172] width 72 height 13
click at [584, 229] on link "View External Url" at bounding box center [590, 235] width 72 height 13
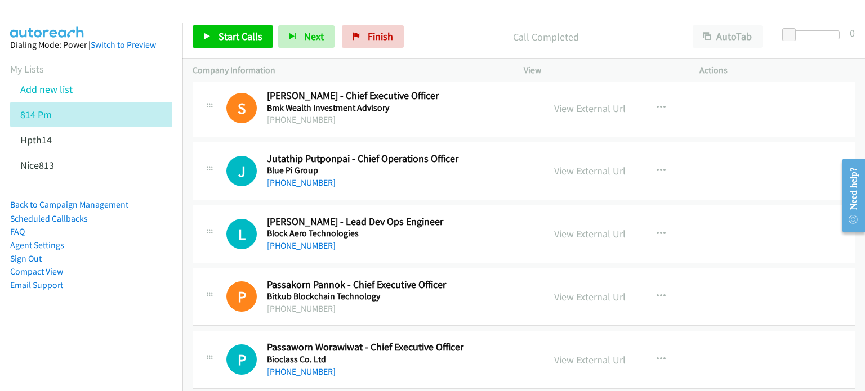
scroll to position [3209, 0]
click at [657, 167] on icon "button" at bounding box center [661, 171] width 9 height 9
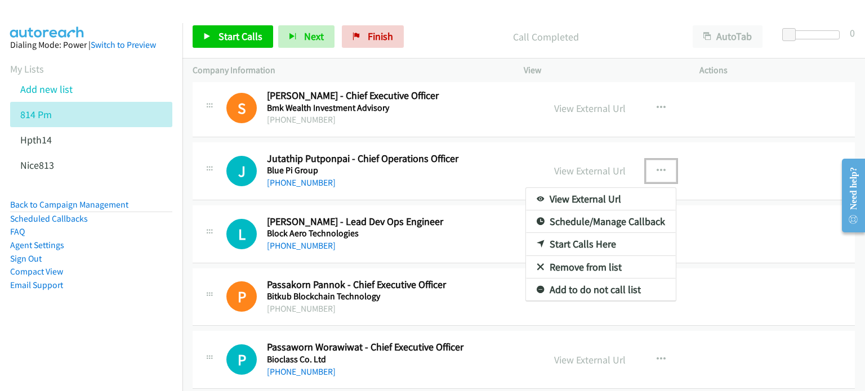
click at [577, 238] on link "Start Calls Here" at bounding box center [601, 244] width 150 height 23
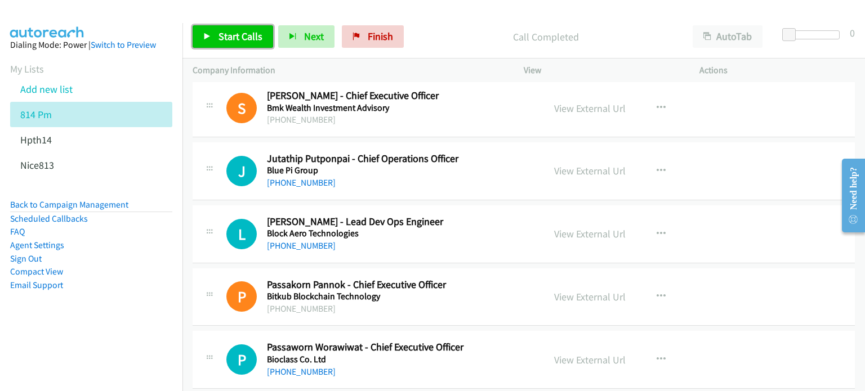
click at [218, 29] on link "Start Calls" at bounding box center [233, 36] width 81 height 23
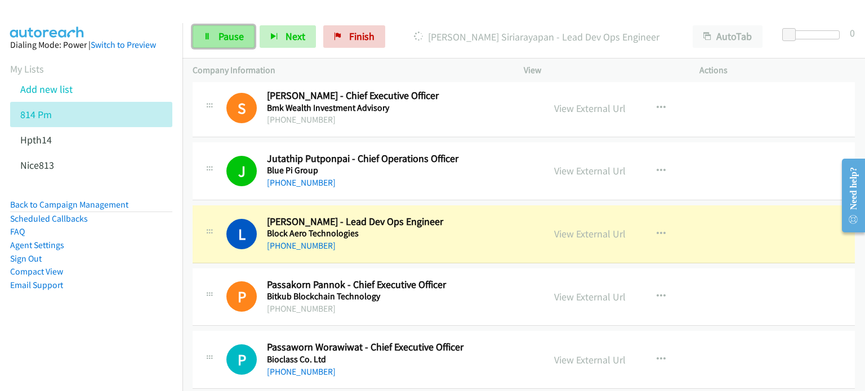
click at [230, 35] on span "Pause" at bounding box center [230, 36] width 25 height 13
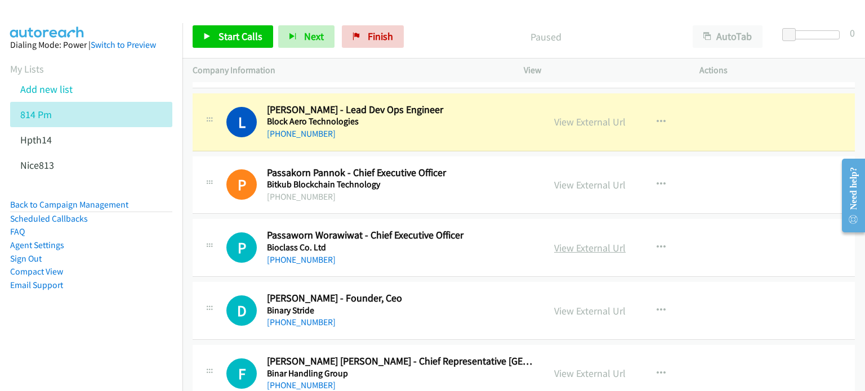
scroll to position [3321, 0]
click at [590, 243] on link "View External Url" at bounding box center [590, 248] width 72 height 13
click at [578, 310] on link "View External Url" at bounding box center [590, 311] width 72 height 13
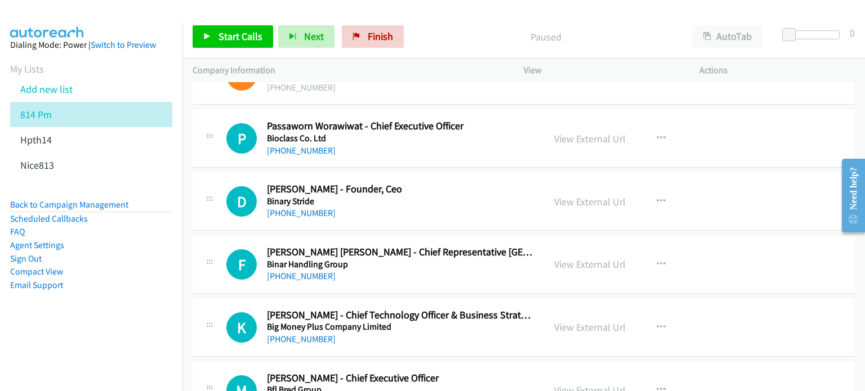
scroll to position [3431, 0]
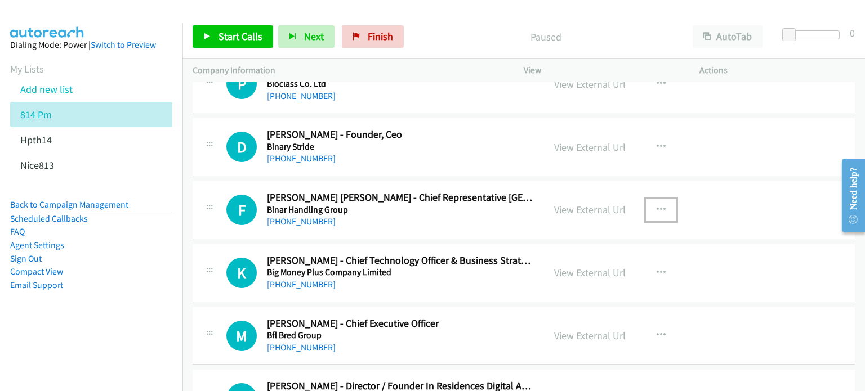
click at [657, 206] on icon "button" at bounding box center [661, 210] width 9 height 9
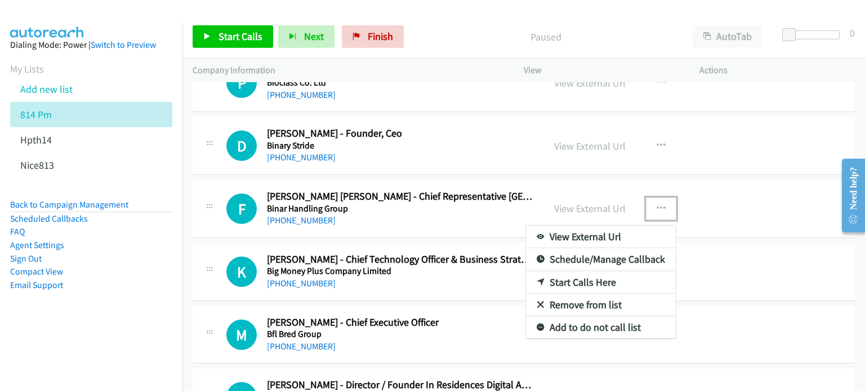
scroll to position [3487, 0]
click at [588, 295] on link "Remove from list" at bounding box center [601, 304] width 150 height 23
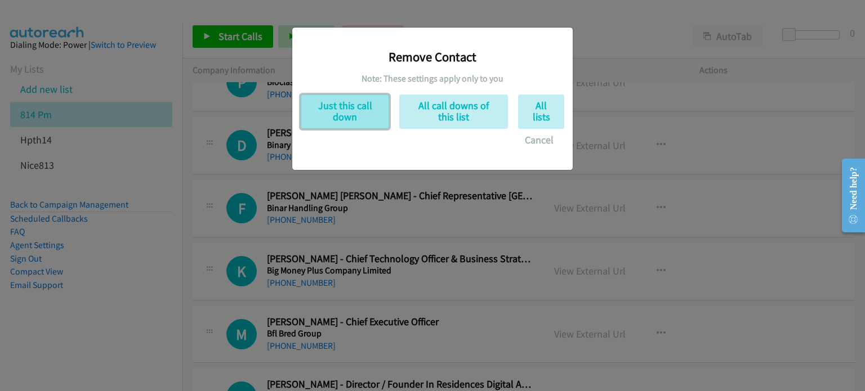
click at [345, 113] on button "Just this call down" at bounding box center [345, 112] width 88 height 34
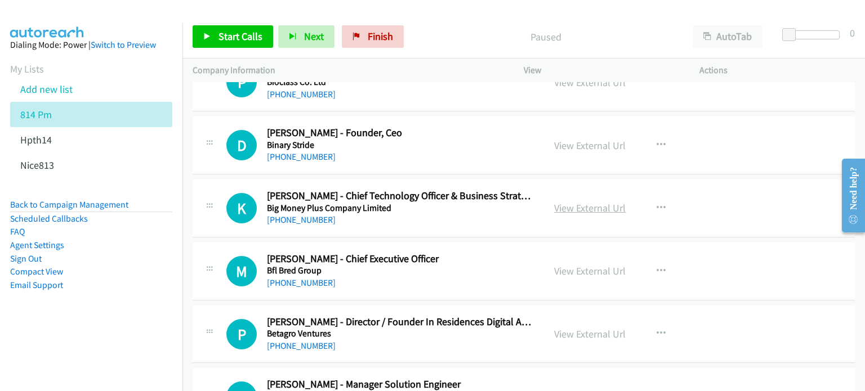
click at [610, 206] on link "View External Url" at bounding box center [590, 208] width 72 height 13
click at [568, 265] on link "View External Url" at bounding box center [590, 271] width 72 height 13
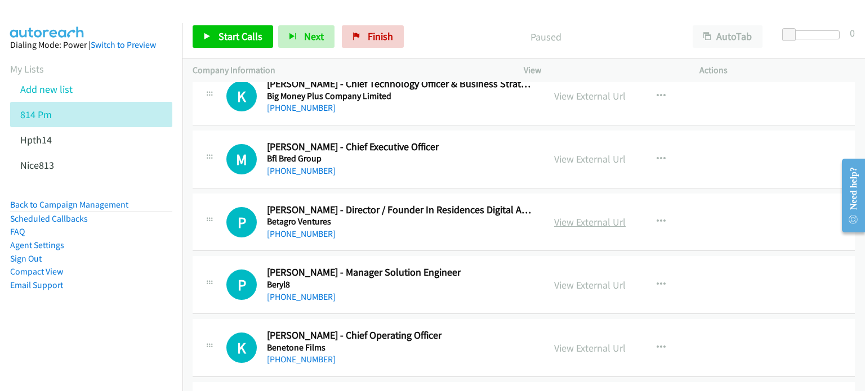
scroll to position [3599, 0]
click at [565, 216] on link "View External Url" at bounding box center [590, 222] width 72 height 13
click at [569, 281] on link "View External Url" at bounding box center [590, 285] width 72 height 13
click at [561, 342] on link "View External Url" at bounding box center [590, 348] width 72 height 13
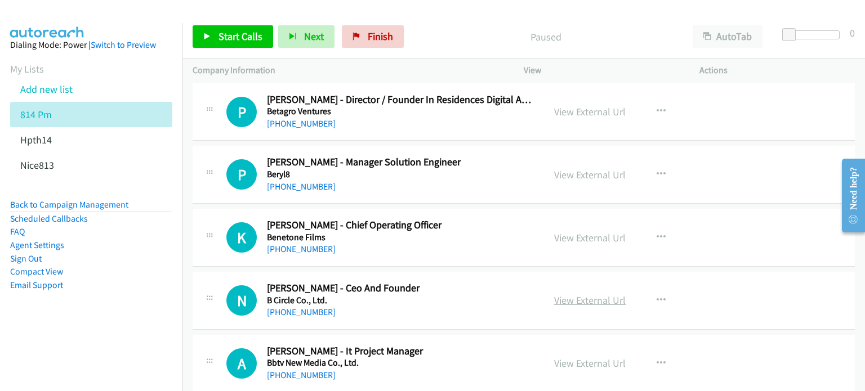
scroll to position [3710, 0]
click at [554, 293] on link "View External Url" at bounding box center [590, 299] width 72 height 13
click at [603, 356] on link "View External Url" at bounding box center [590, 362] width 72 height 13
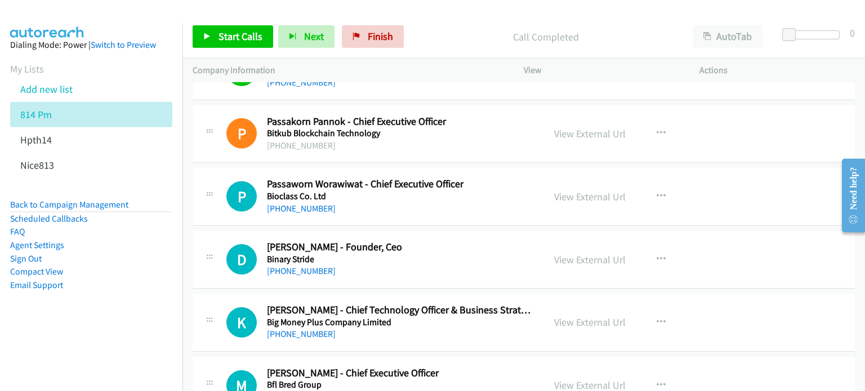
scroll to position [3374, 0]
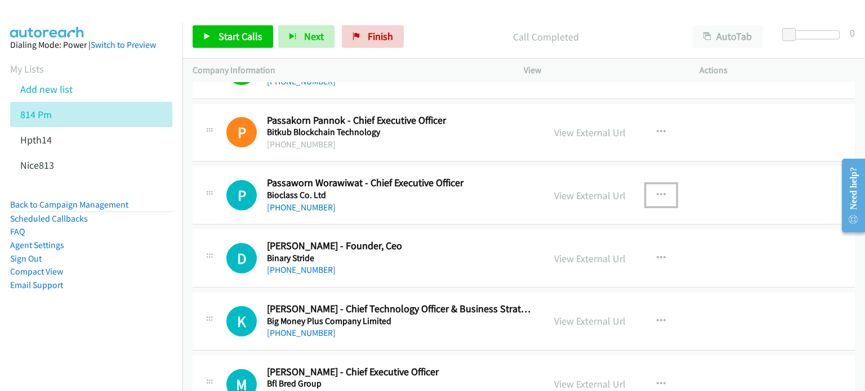
click at [657, 191] on icon "button" at bounding box center [661, 195] width 9 height 9
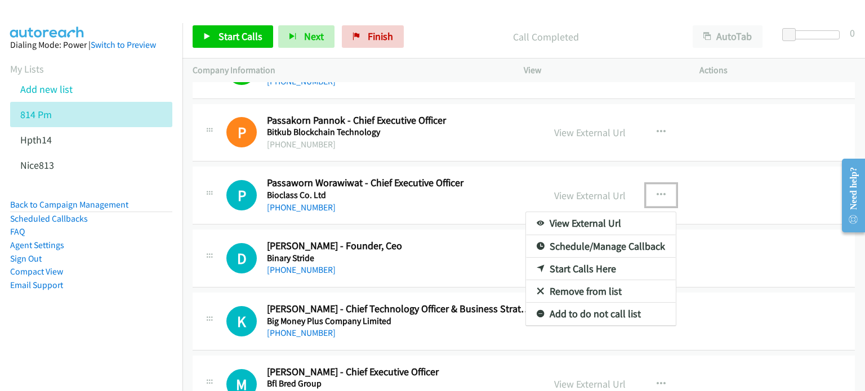
click at [581, 258] on link "Start Calls Here" at bounding box center [601, 269] width 150 height 23
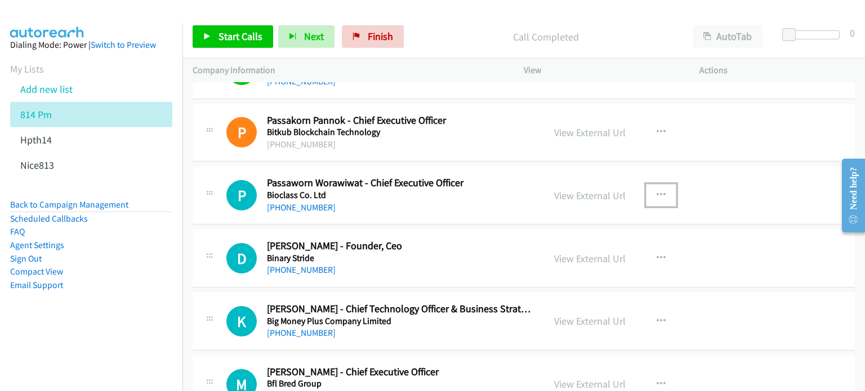
drag, startPoint x: 655, startPoint y: 186, endPoint x: 644, endPoint y: 195, distance: 14.8
click at [657, 191] on icon "button" at bounding box center [661, 195] width 9 height 9
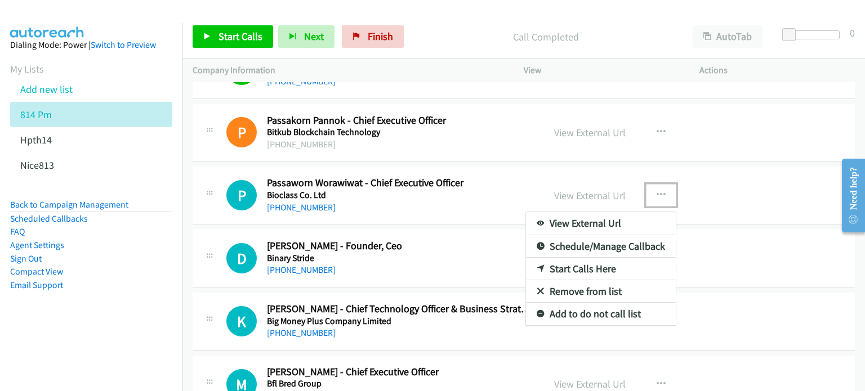
click at [606, 263] on link "Start Calls Here" at bounding box center [601, 269] width 150 height 23
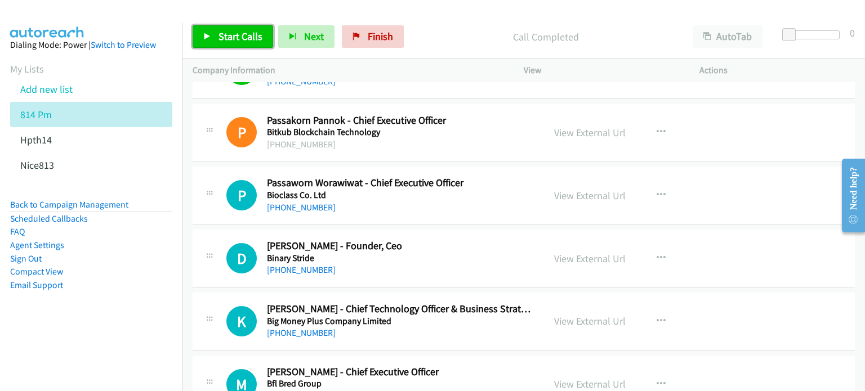
click at [218, 33] on span "Start Calls" at bounding box center [240, 36] width 44 height 13
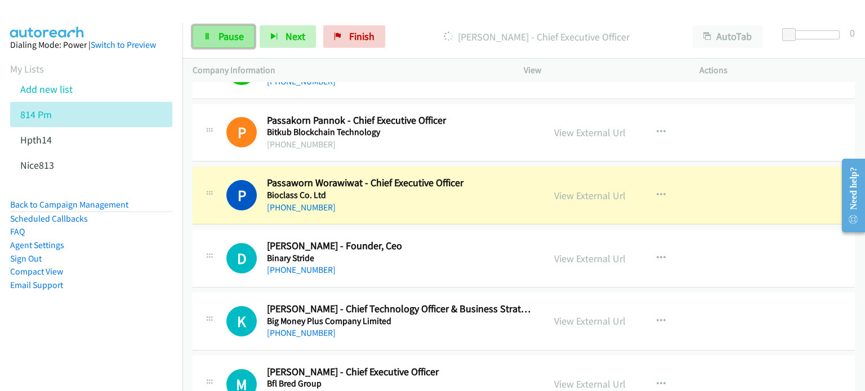
click at [218, 36] on span "Pause" at bounding box center [230, 36] width 25 height 13
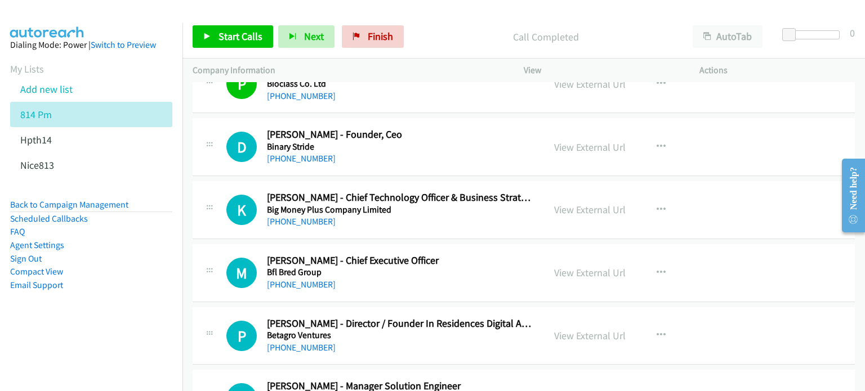
scroll to position [3486, 0]
click at [649, 135] on button "button" at bounding box center [661, 146] width 30 height 23
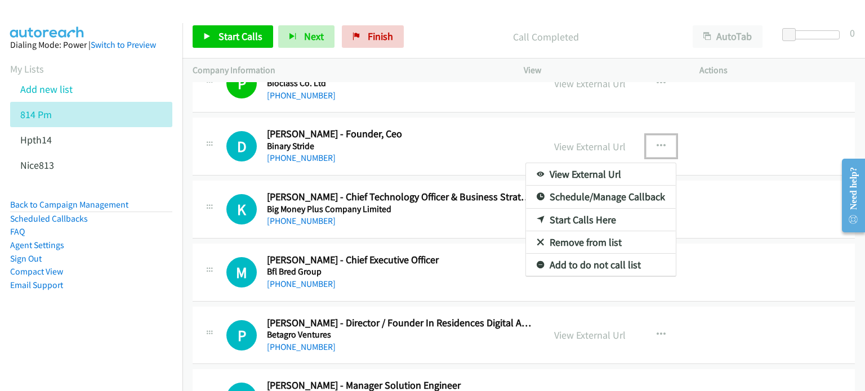
click at [569, 212] on link "Start Calls Here" at bounding box center [601, 220] width 150 height 23
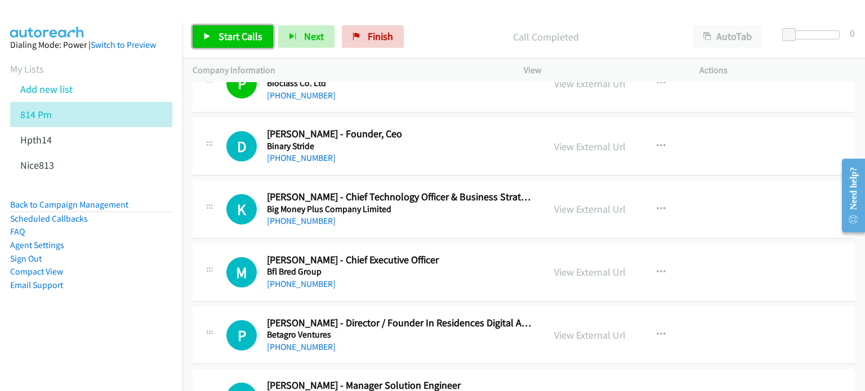
click at [239, 28] on link "Start Calls" at bounding box center [233, 36] width 81 height 23
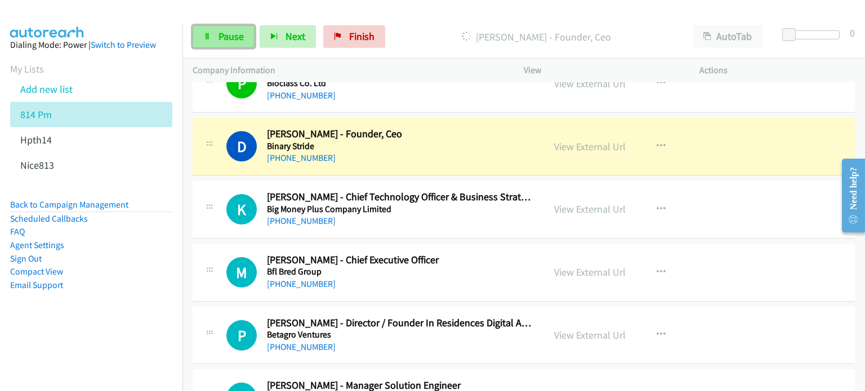
click at [224, 36] on span "Pause" at bounding box center [230, 36] width 25 height 13
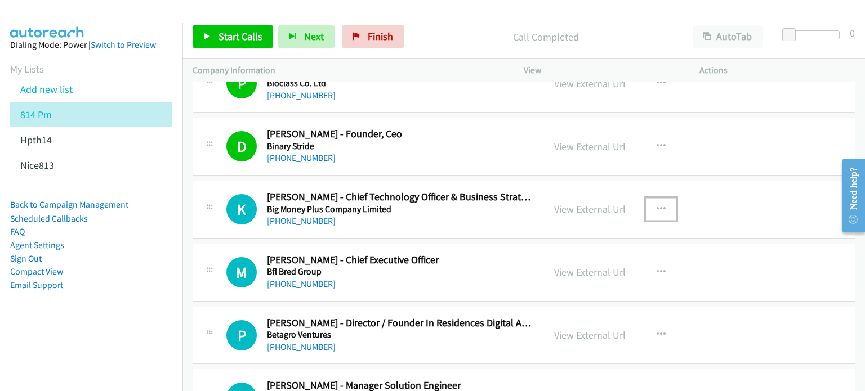
click at [657, 205] on icon "button" at bounding box center [661, 209] width 9 height 9
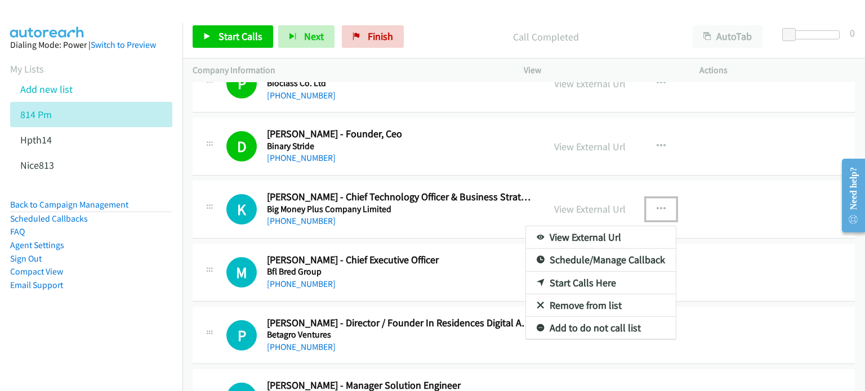
click at [604, 274] on link "Start Calls Here" at bounding box center [601, 283] width 150 height 23
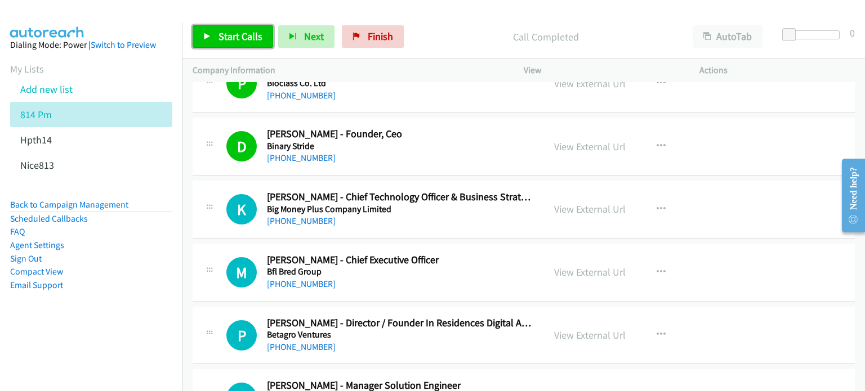
click at [223, 34] on span "Start Calls" at bounding box center [240, 36] width 44 height 13
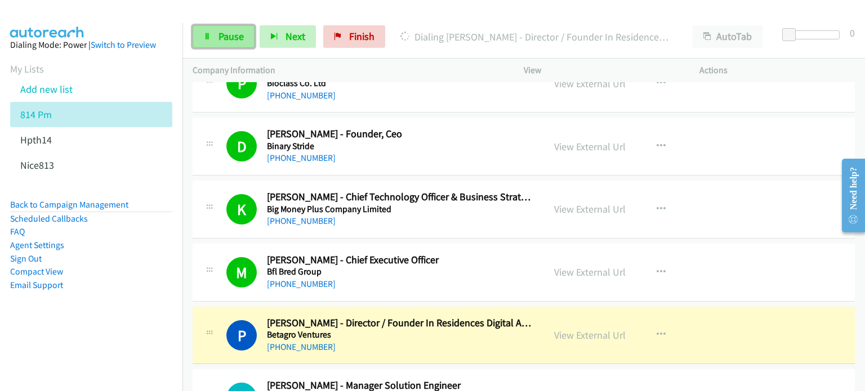
click at [236, 40] on span "Pause" at bounding box center [230, 36] width 25 height 13
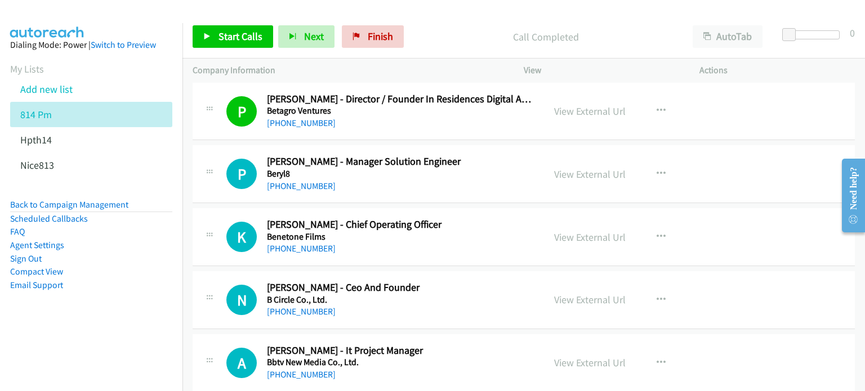
scroll to position [3711, 0]
click at [664, 164] on button "button" at bounding box center [661, 173] width 30 height 23
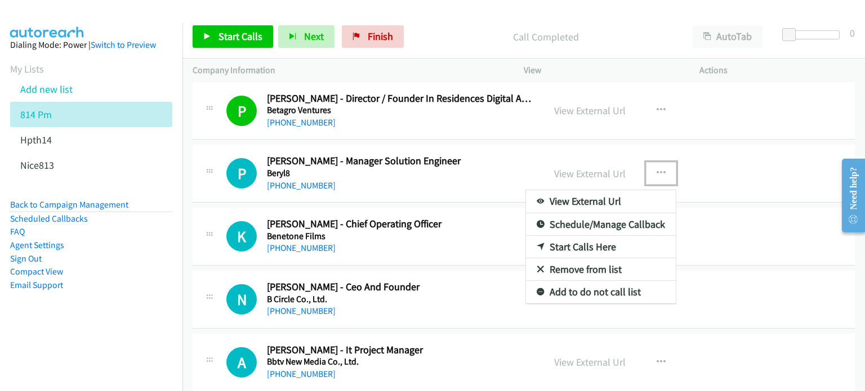
click at [597, 236] on link "Start Calls Here" at bounding box center [601, 247] width 150 height 23
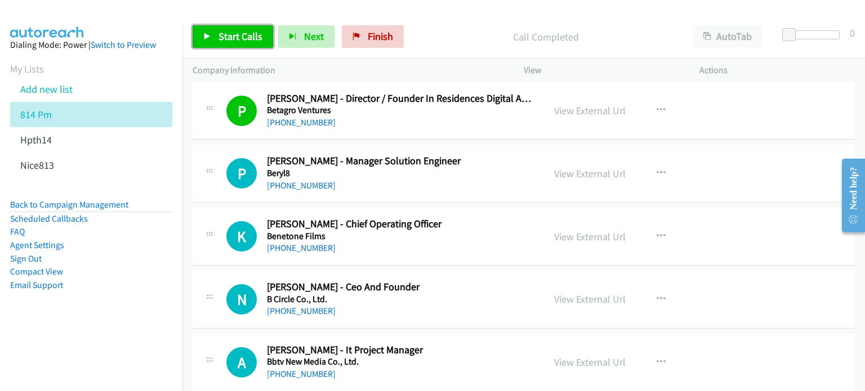
click at [217, 29] on link "Start Calls" at bounding box center [233, 36] width 81 height 23
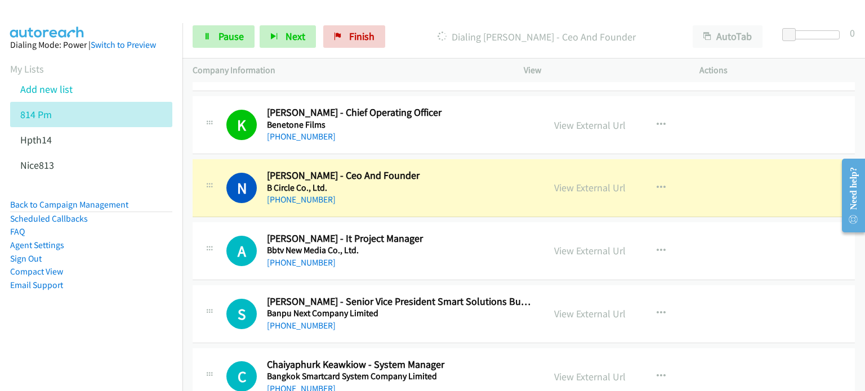
scroll to position [3822, 0]
click at [578, 307] on link "View External Url" at bounding box center [590, 313] width 72 height 13
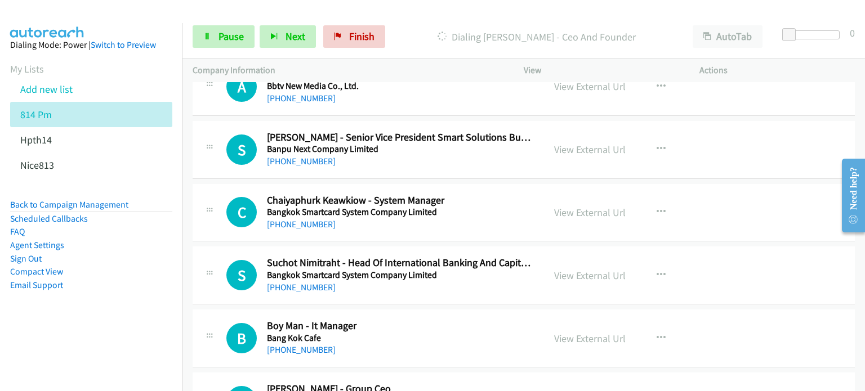
scroll to position [3991, 0]
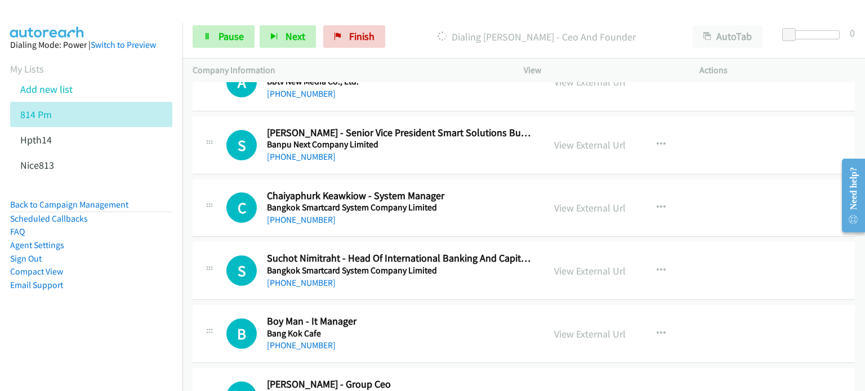
click at [556, 208] on div "View External Url" at bounding box center [590, 207] width 72 height 15
click at [569, 202] on link "View External Url" at bounding box center [590, 208] width 72 height 13
click at [657, 266] on icon "button" at bounding box center [661, 270] width 9 height 9
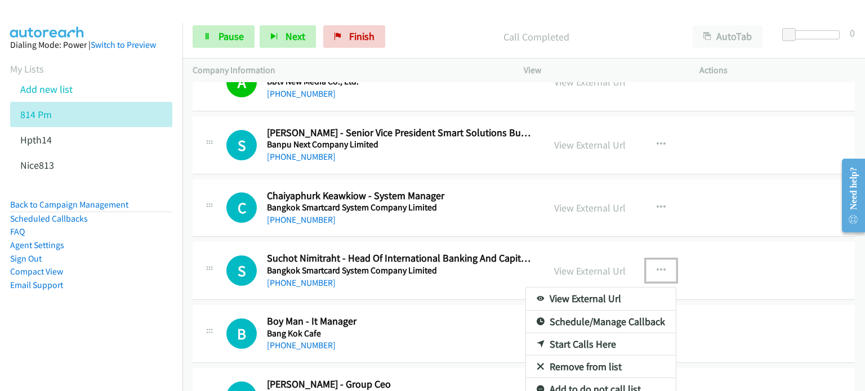
click at [562, 356] on link "Remove from list" at bounding box center [601, 367] width 150 height 23
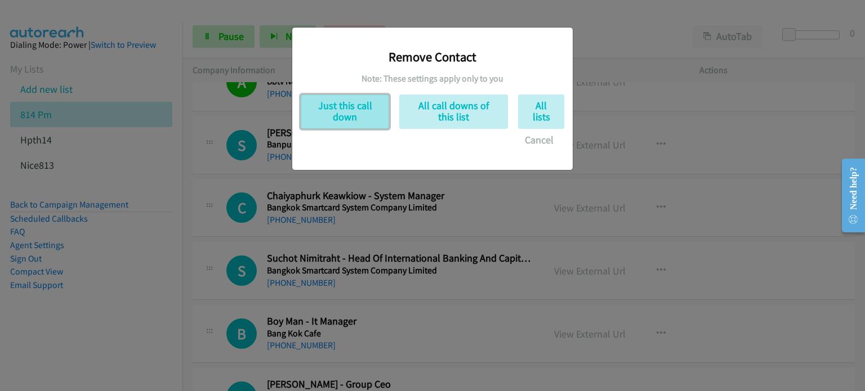
click at [346, 114] on button "Just this call down" at bounding box center [345, 112] width 88 height 34
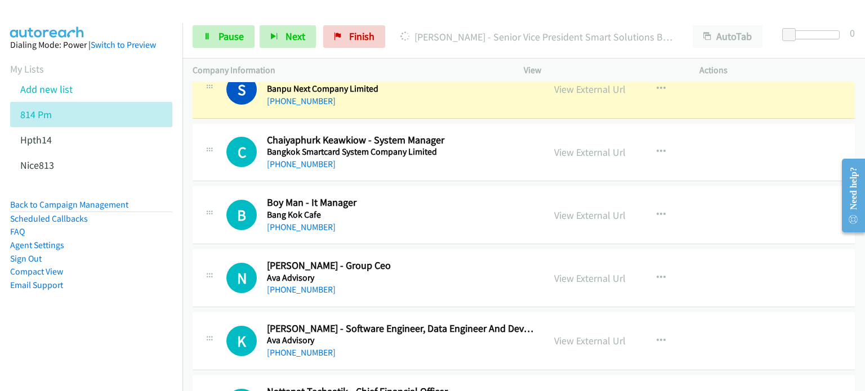
scroll to position [4047, 0]
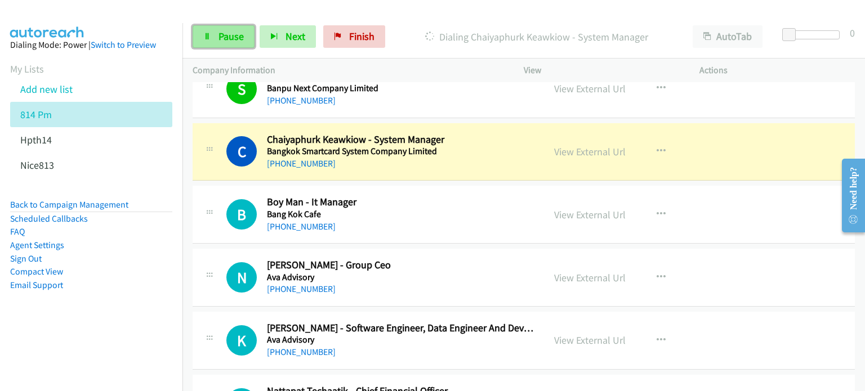
click at [229, 32] on span "Pause" at bounding box center [230, 36] width 25 height 13
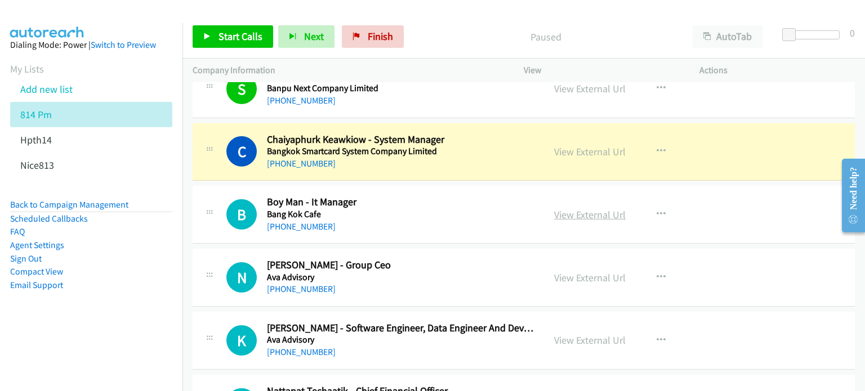
click at [577, 209] on link "View External Url" at bounding box center [590, 214] width 72 height 13
click at [579, 273] on link "View External Url" at bounding box center [590, 277] width 72 height 13
click at [595, 337] on link "View External Url" at bounding box center [590, 340] width 72 height 13
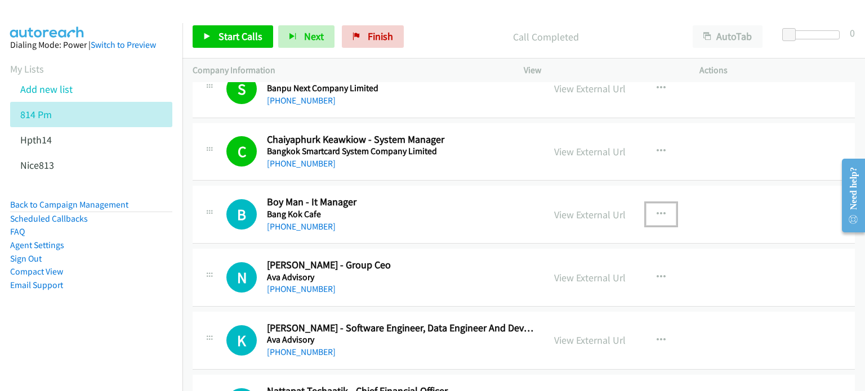
click at [657, 210] on icon "button" at bounding box center [661, 214] width 9 height 9
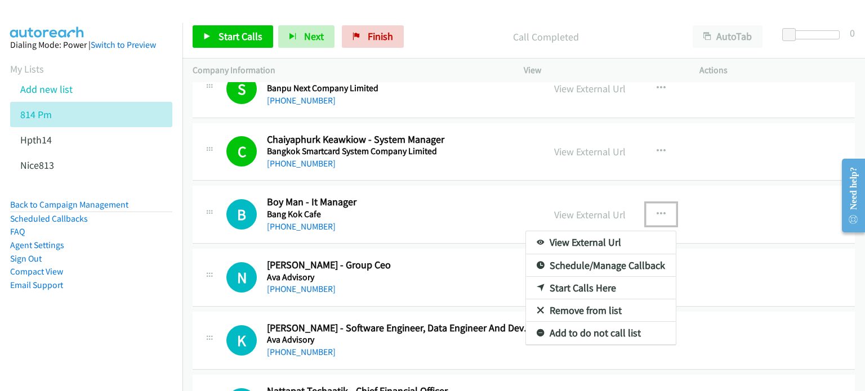
click at [587, 278] on link "Start Calls Here" at bounding box center [601, 288] width 150 height 23
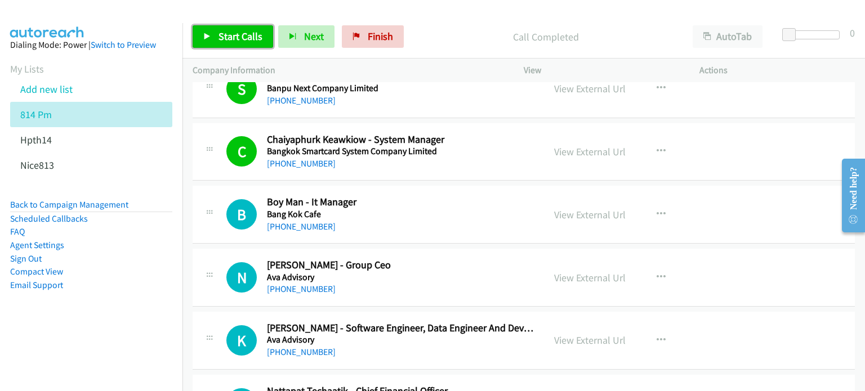
click at [228, 37] on span "Start Calls" at bounding box center [240, 36] width 44 height 13
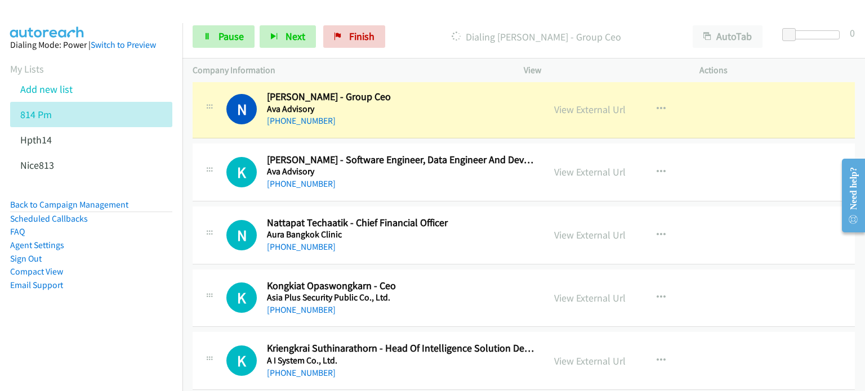
scroll to position [4216, 0]
click at [565, 291] on link "View External Url" at bounding box center [590, 297] width 72 height 13
click at [599, 354] on link "View External Url" at bounding box center [590, 360] width 72 height 13
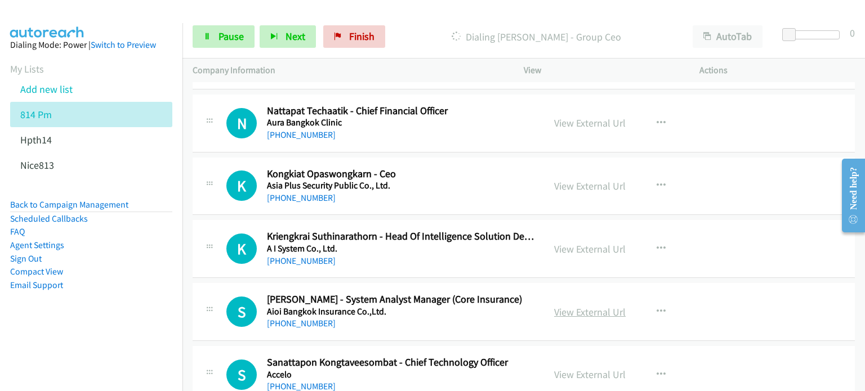
scroll to position [4328, 0]
click at [559, 305] on link "View External Url" at bounding box center [590, 311] width 72 height 13
click at [590, 368] on link "View External Url" at bounding box center [590, 374] width 72 height 13
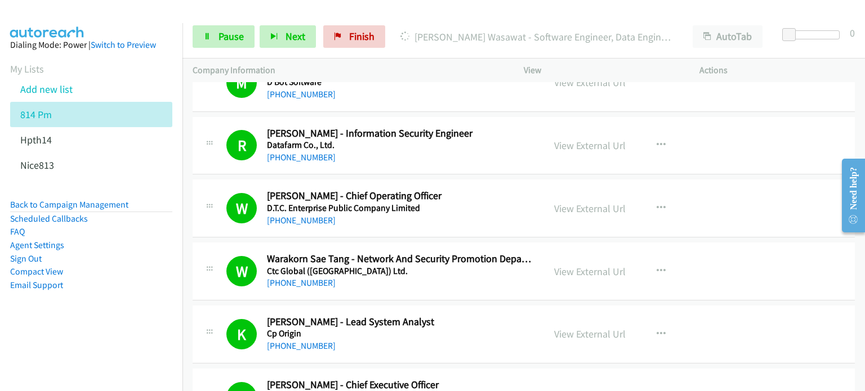
scroll to position [2046, 0]
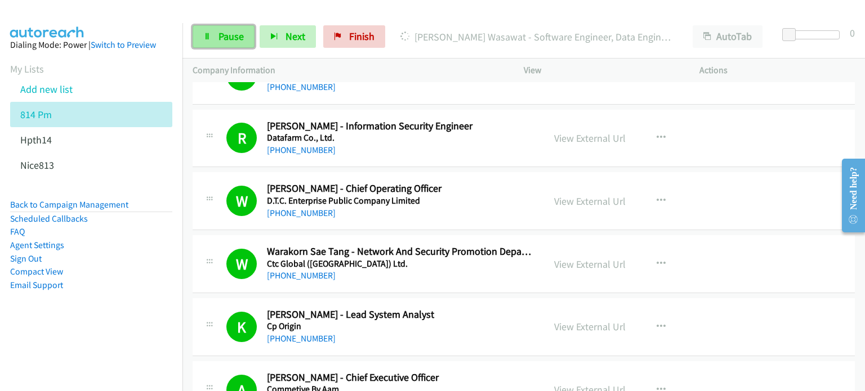
click at [208, 38] on icon at bounding box center [207, 37] width 8 height 8
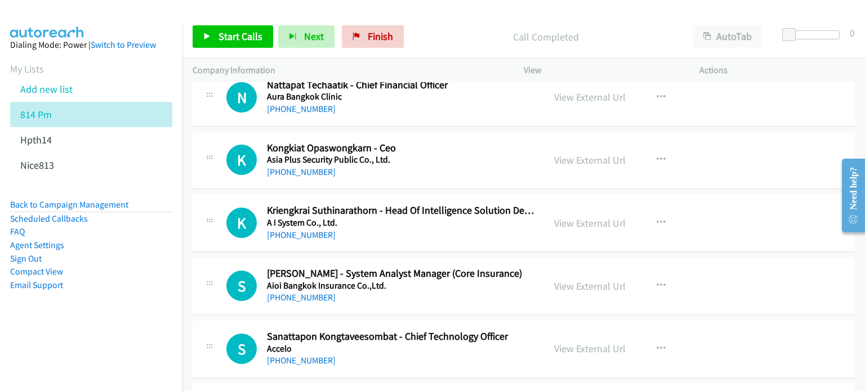
scroll to position [4354, 0]
click at [657, 155] on icon "button" at bounding box center [661, 159] width 9 height 9
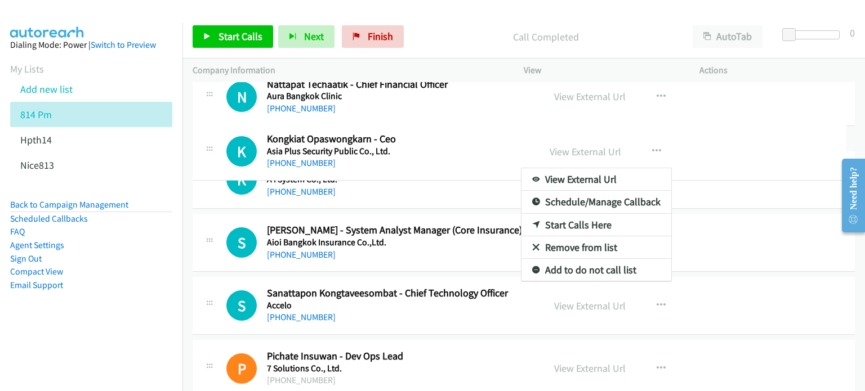
drag, startPoint x: 708, startPoint y: 197, endPoint x: 689, endPoint y: 134, distance: 65.9
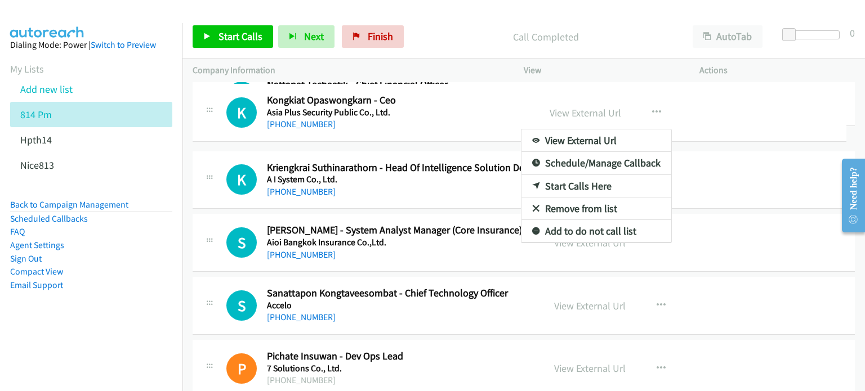
drag, startPoint x: 444, startPoint y: 208, endPoint x: 462, endPoint y: 126, distance: 83.6
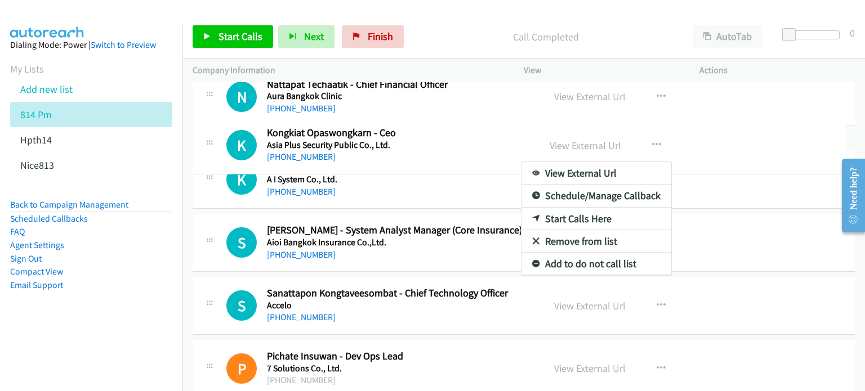
drag, startPoint x: 521, startPoint y: 180, endPoint x: 520, endPoint y: 110, distance: 70.4
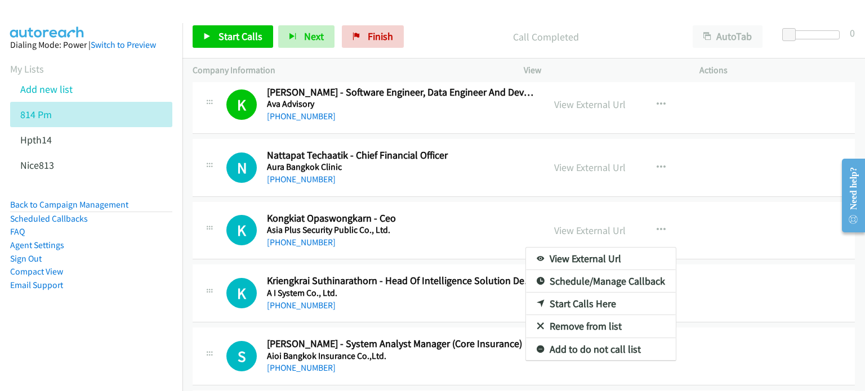
scroll to position [4319, 0]
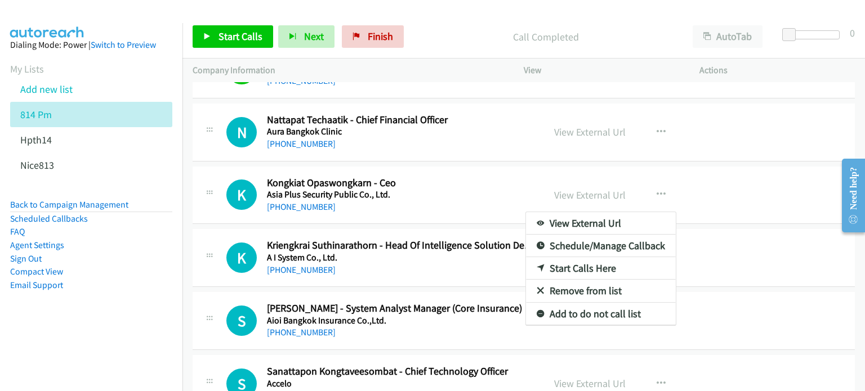
click at [552, 262] on link "Start Calls Here" at bounding box center [601, 268] width 150 height 23
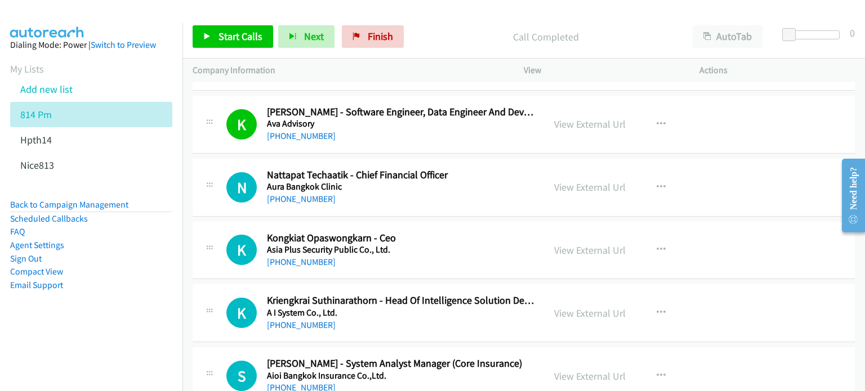
scroll to position [4263, 0]
click at [657, 246] on icon "button" at bounding box center [661, 250] width 9 height 9
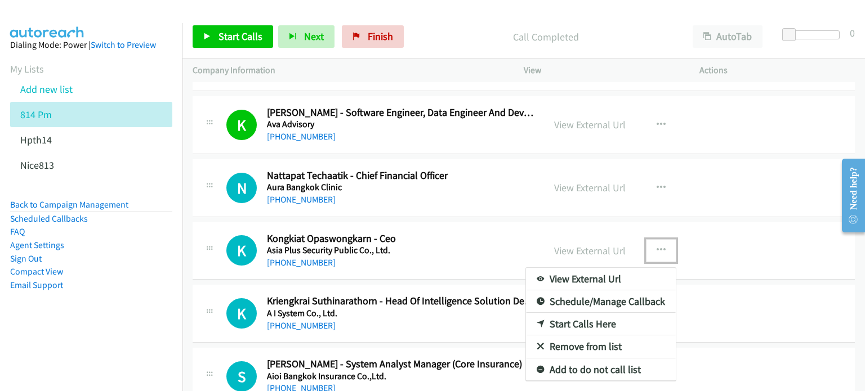
click at [562, 315] on link "Start Calls Here" at bounding box center [601, 324] width 150 height 23
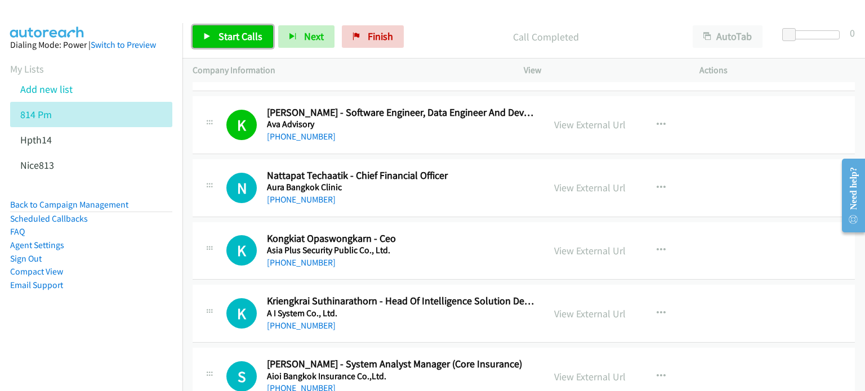
click at [231, 37] on span "Start Calls" at bounding box center [240, 36] width 44 height 13
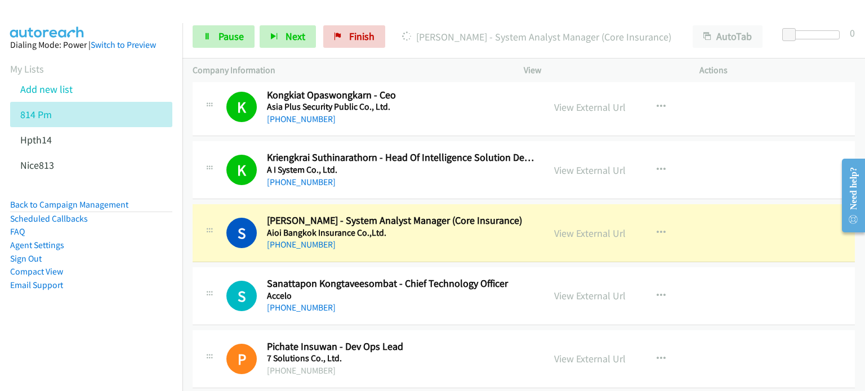
scroll to position [4411, 0]
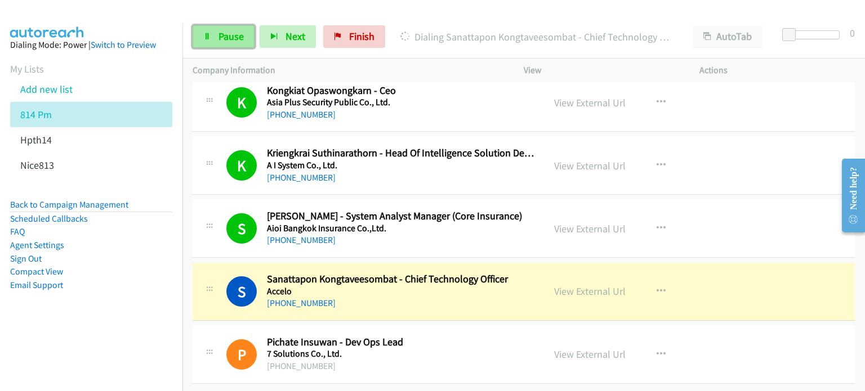
click at [229, 41] on span "Pause" at bounding box center [230, 36] width 25 height 13
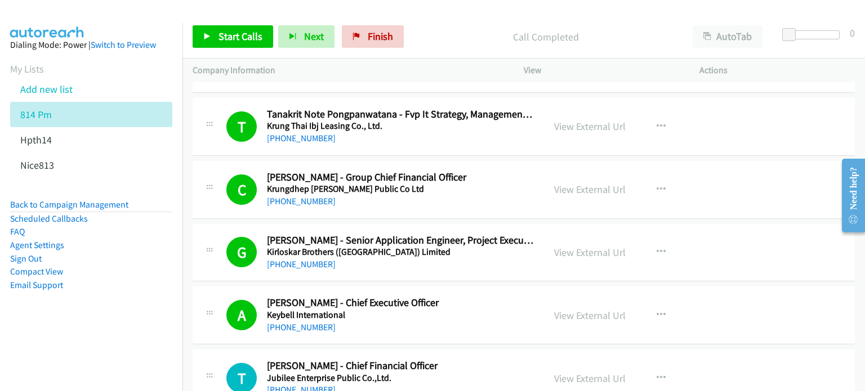
scroll to position [0, 0]
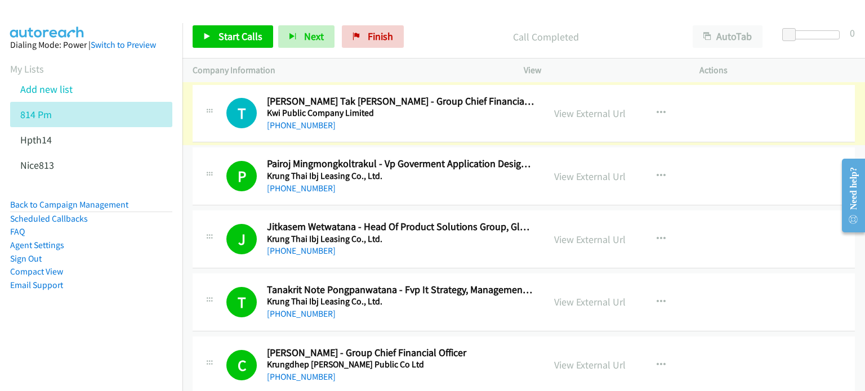
click at [588, 117] on link "View External Url" at bounding box center [590, 113] width 72 height 13
click at [657, 111] on icon "button" at bounding box center [661, 113] width 9 height 9
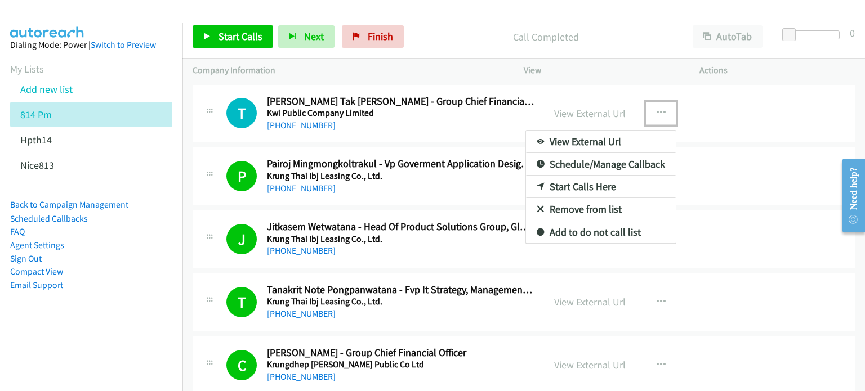
click at [568, 187] on link "Start Calls Here" at bounding box center [601, 187] width 150 height 23
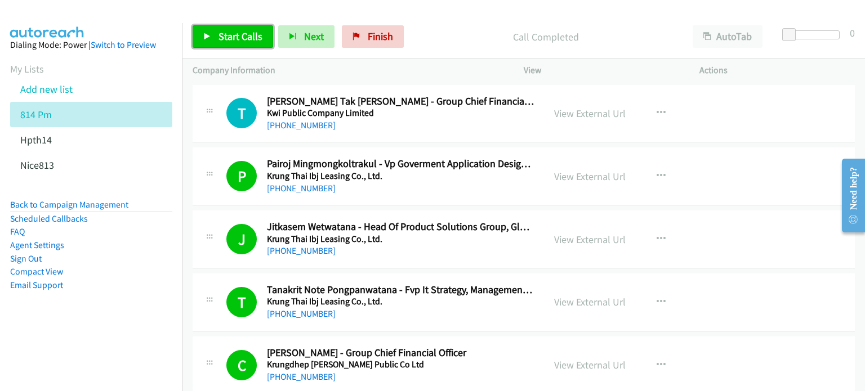
click at [230, 33] on span "Start Calls" at bounding box center [240, 36] width 44 height 13
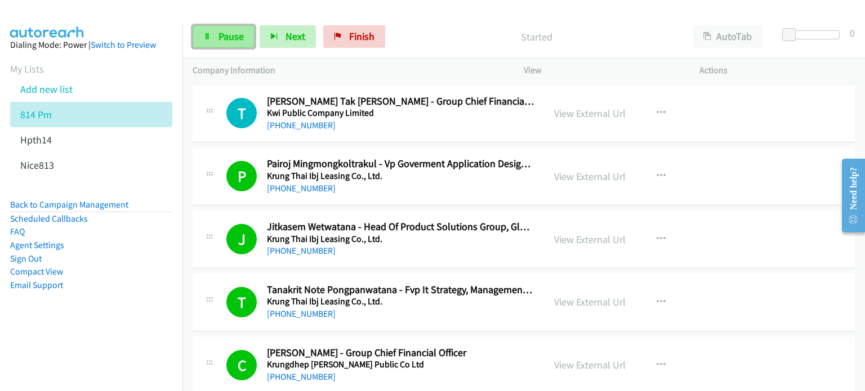
click at [220, 39] on span "Pause" at bounding box center [230, 36] width 25 height 13
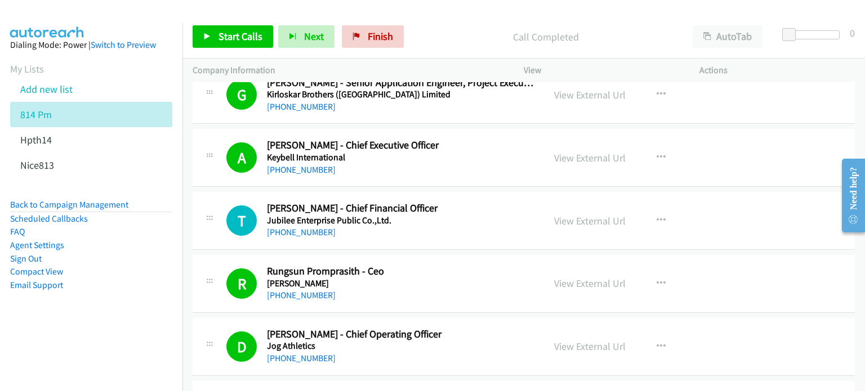
scroll to position [334, 0]
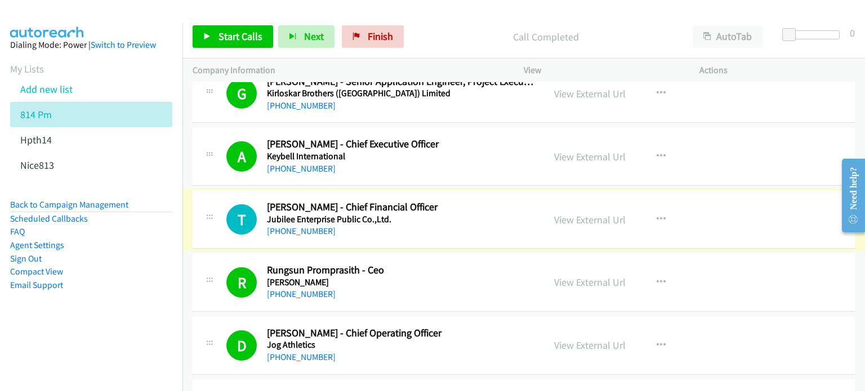
click at [588, 222] on link "View External Url" at bounding box center [590, 219] width 72 height 13
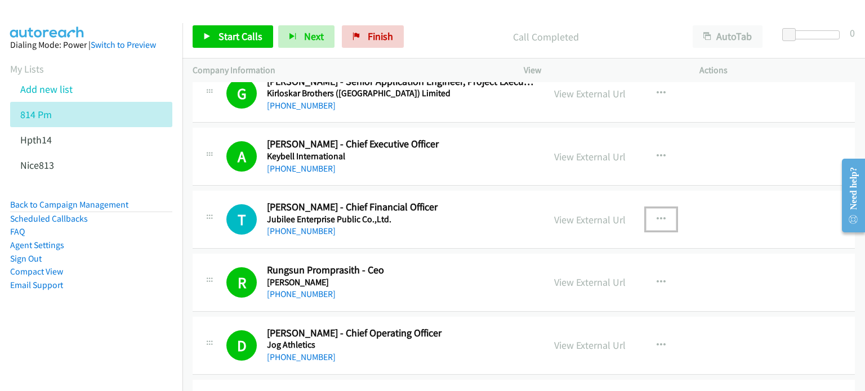
click at [657, 215] on icon "button" at bounding box center [661, 219] width 9 height 9
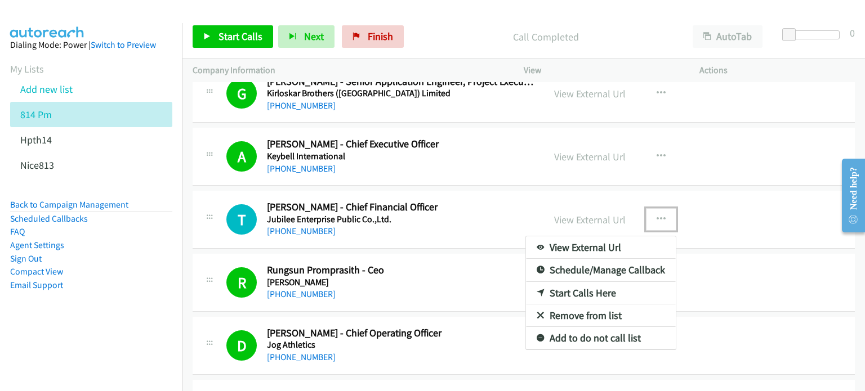
click at [579, 289] on link "Start Calls Here" at bounding box center [601, 293] width 150 height 23
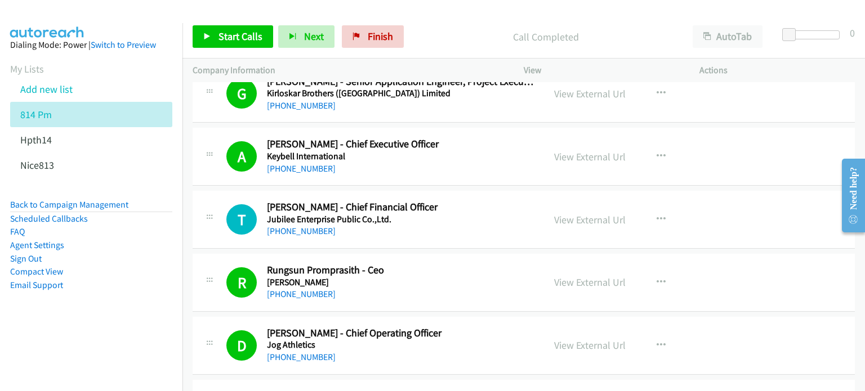
click at [239, 24] on div "Start Calls Pause Next Finish Call Completed AutoTab AutoTab 0" at bounding box center [523, 36] width 682 height 43
click at [240, 34] on span "Start Calls" at bounding box center [240, 36] width 44 height 13
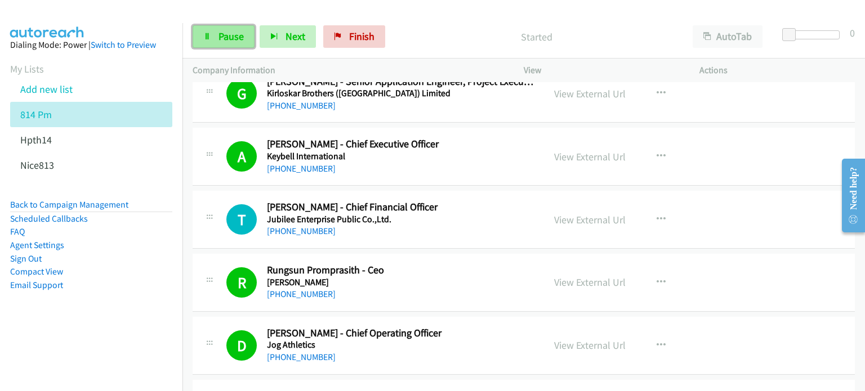
click at [232, 42] on span "Pause" at bounding box center [230, 36] width 25 height 13
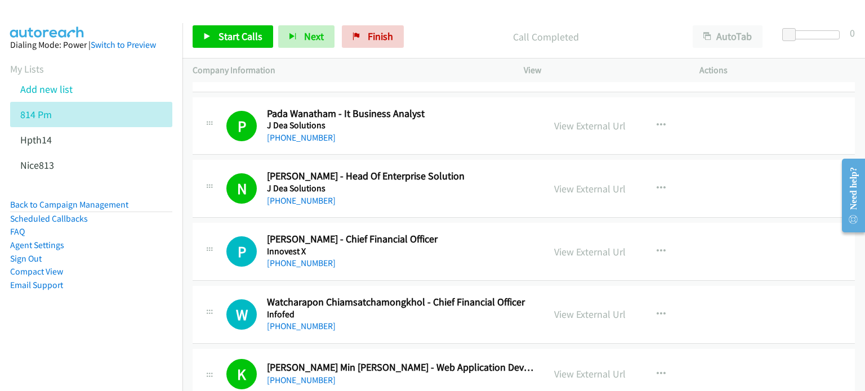
scroll to position [617, 0]
click at [564, 251] on link "View External Url" at bounding box center [590, 252] width 72 height 13
click at [572, 316] on link "View External Url" at bounding box center [590, 315] width 72 height 13
click at [657, 248] on icon "button" at bounding box center [661, 252] width 9 height 9
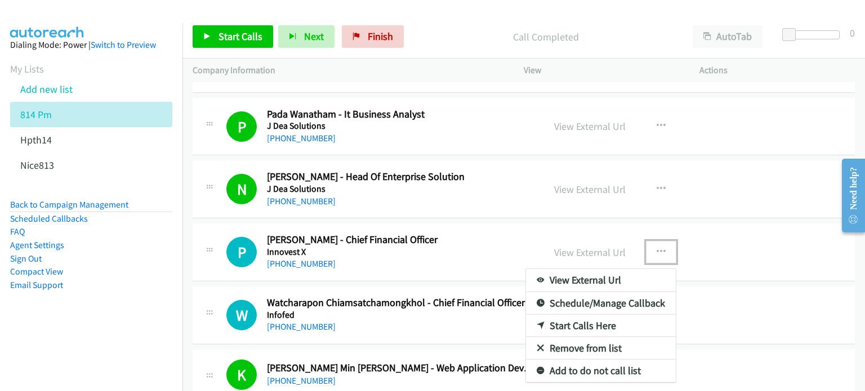
click at [579, 323] on link "Start Calls Here" at bounding box center [601, 326] width 150 height 23
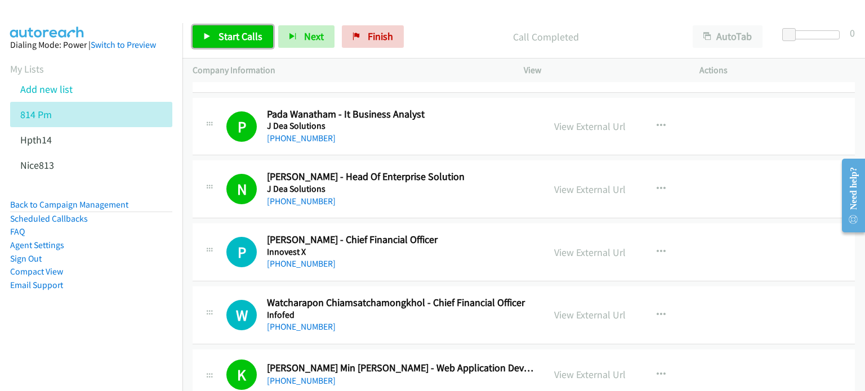
click at [212, 35] on link "Start Calls" at bounding box center [233, 36] width 81 height 23
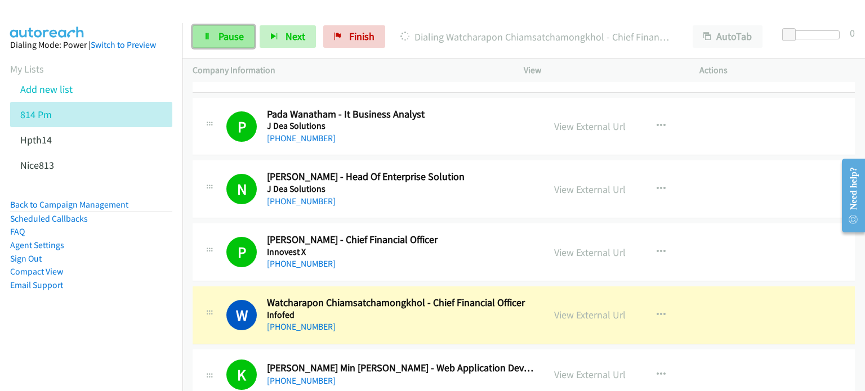
click at [229, 40] on span "Pause" at bounding box center [230, 36] width 25 height 13
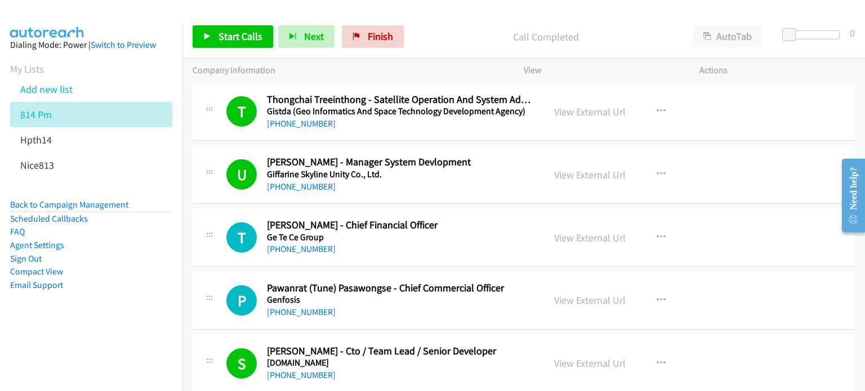
scroll to position [1066, 0]
click at [598, 231] on link "View External Url" at bounding box center [590, 237] width 72 height 13
click at [561, 298] on link "View External Url" at bounding box center [590, 299] width 72 height 13
click at [657, 235] on icon "button" at bounding box center [661, 237] width 9 height 9
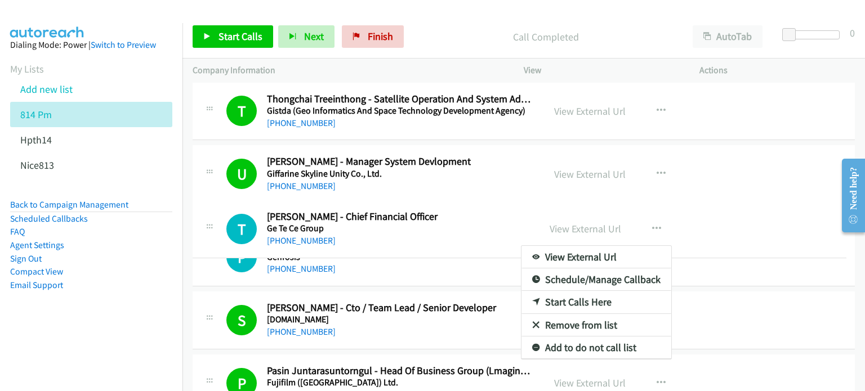
drag, startPoint x: 475, startPoint y: 285, endPoint x: 468, endPoint y: 213, distance: 71.8
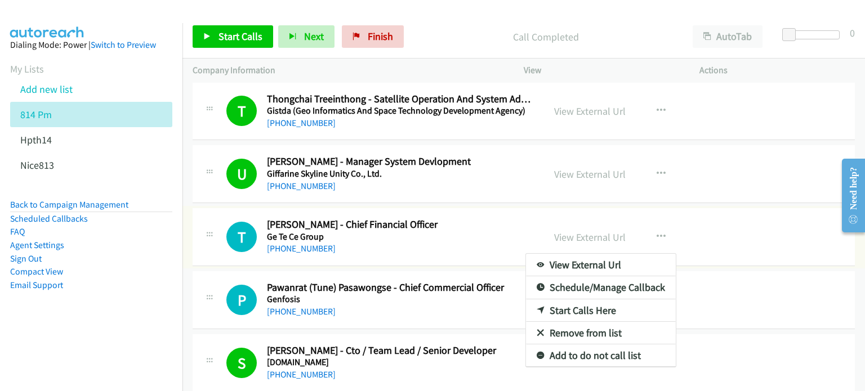
click at [588, 308] on link "Start Calls Here" at bounding box center [601, 311] width 150 height 23
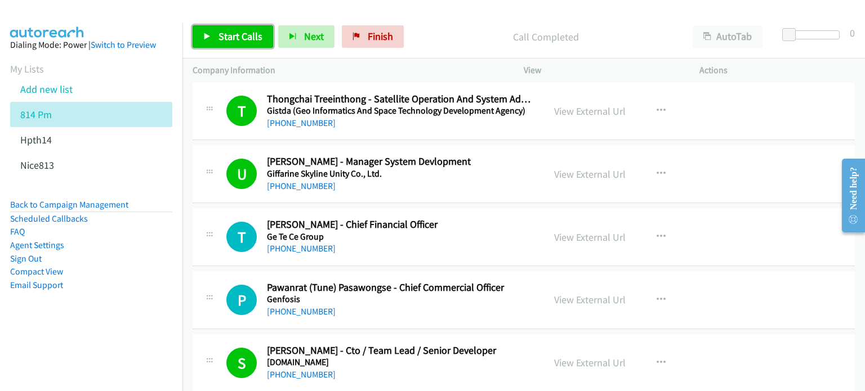
click at [221, 37] on span "Start Calls" at bounding box center [240, 36] width 44 height 13
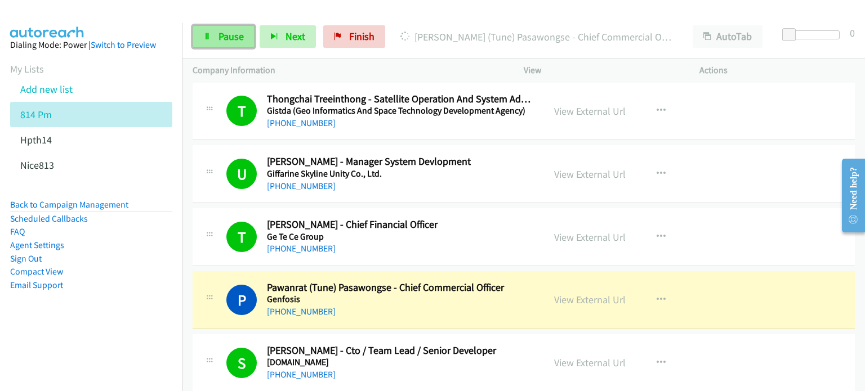
click at [213, 35] on link "Pause" at bounding box center [224, 36] width 62 height 23
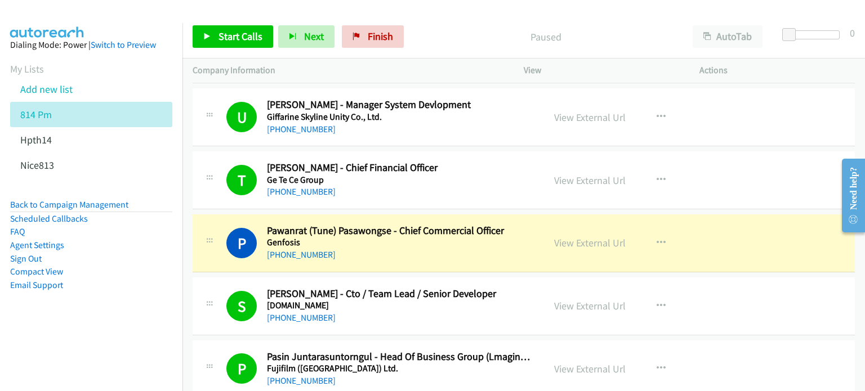
scroll to position [1122, 0]
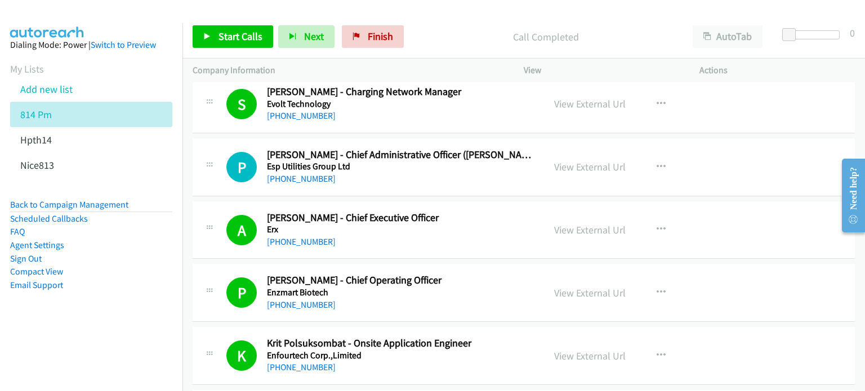
scroll to position [1577, 0]
click at [601, 160] on link "View External Url" at bounding box center [590, 166] width 72 height 13
click at [657, 163] on icon "button" at bounding box center [661, 167] width 9 height 9
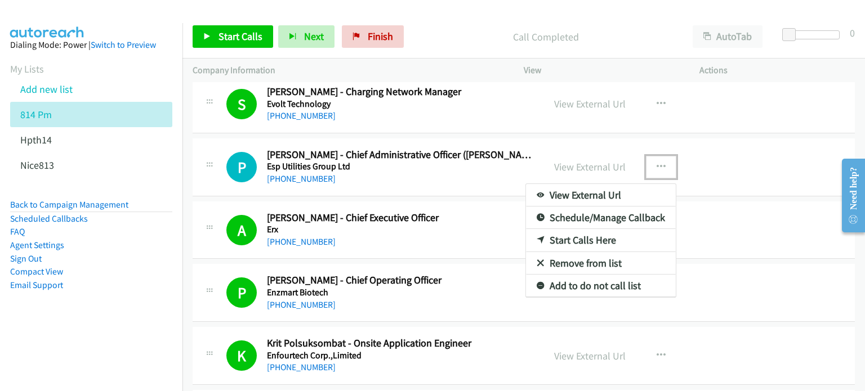
click at [599, 238] on link "Start Calls Here" at bounding box center [601, 240] width 150 height 23
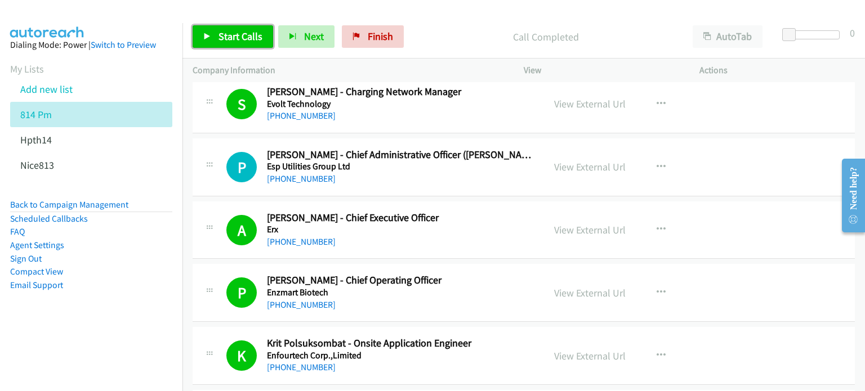
click at [205, 33] on icon at bounding box center [207, 37] width 8 height 8
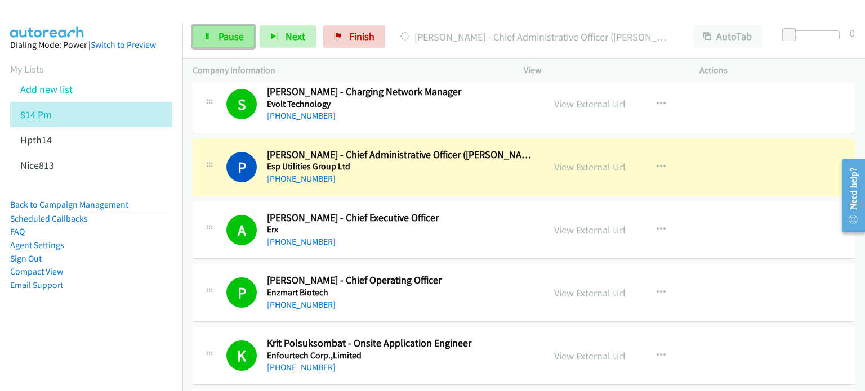
drag, startPoint x: 222, startPoint y: 33, endPoint x: 225, endPoint y: 25, distance: 8.9
click at [222, 33] on span "Pause" at bounding box center [230, 36] width 25 height 13
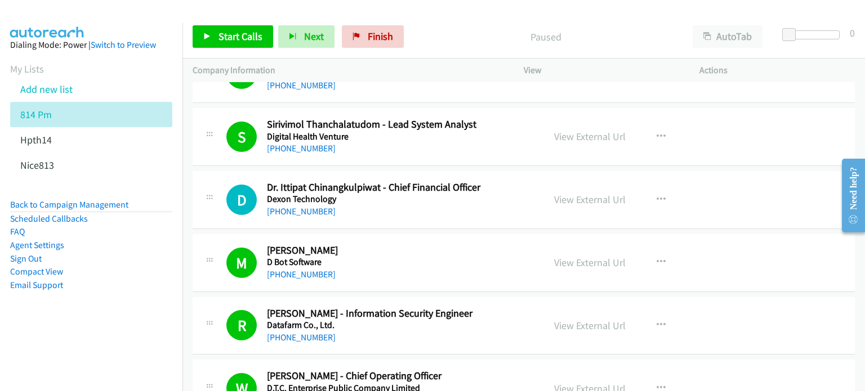
scroll to position [1858, 0]
click at [584, 197] on link "View External Url" at bounding box center [590, 200] width 72 height 13
click at [657, 196] on icon "button" at bounding box center [661, 200] width 9 height 9
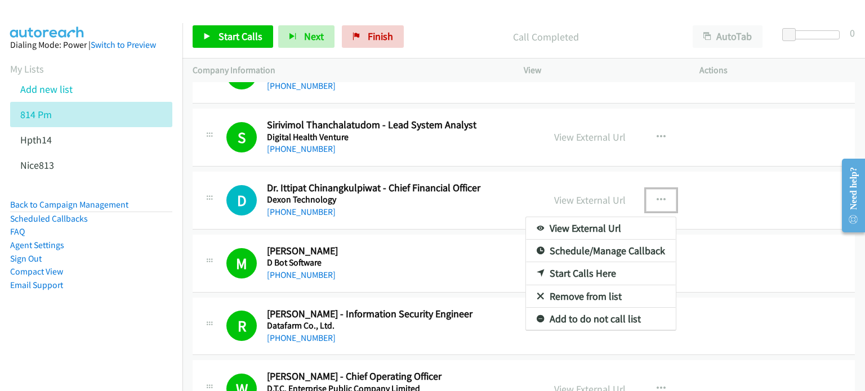
click at [579, 272] on link "Start Calls Here" at bounding box center [601, 273] width 150 height 23
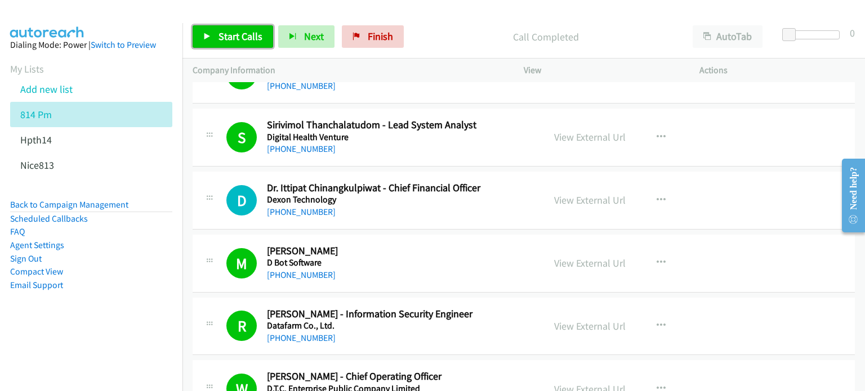
drag, startPoint x: 234, startPoint y: 32, endPoint x: 252, endPoint y: 3, distance: 33.6
click at [234, 32] on span "Start Calls" at bounding box center [240, 36] width 44 height 13
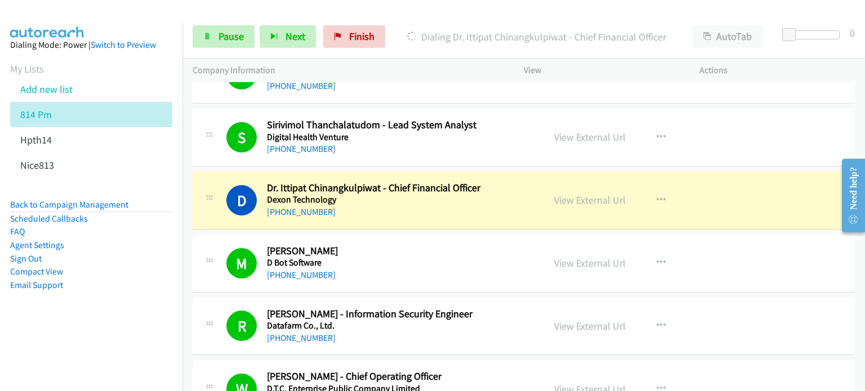
click at [224, 49] on div "Start Calls Pause Next Finish Dialing Dr. Ittipat Chinangkulpiwat - Chief Finan…" at bounding box center [523, 36] width 682 height 43
click at [226, 35] on span "Pause" at bounding box center [230, 36] width 25 height 13
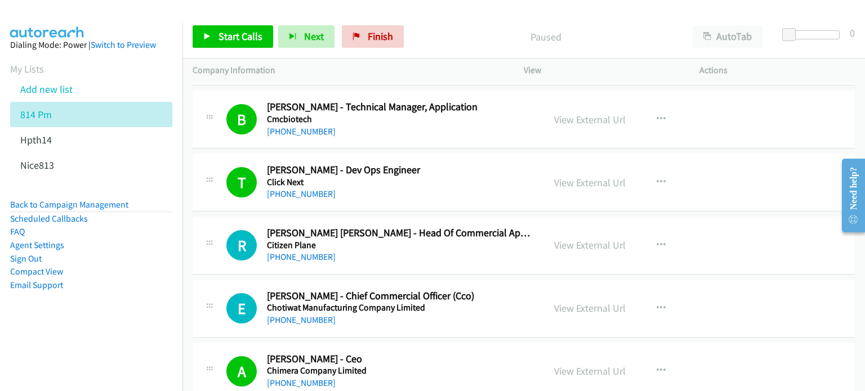
scroll to position [2442, 0]
click at [586, 239] on link "View External Url" at bounding box center [590, 245] width 72 height 13
click at [570, 302] on link "View External Url" at bounding box center [590, 308] width 72 height 13
click at [657, 242] on icon "button" at bounding box center [661, 246] width 9 height 9
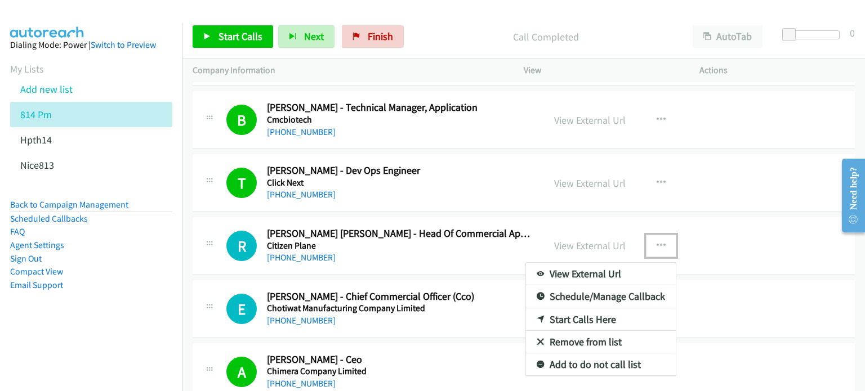
click at [597, 311] on link "Start Calls Here" at bounding box center [601, 320] width 150 height 23
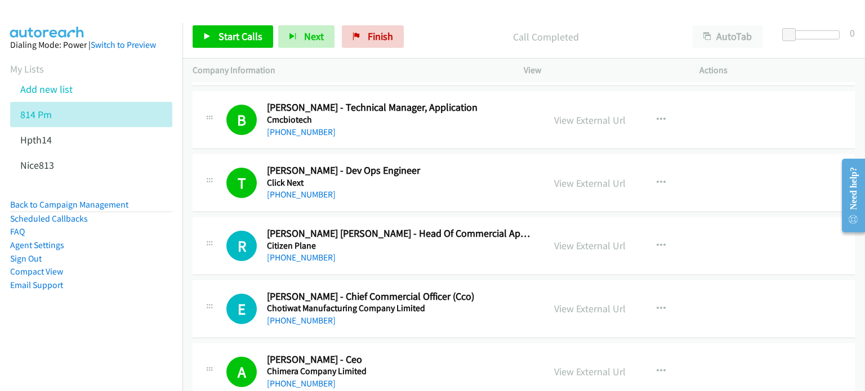
click at [224, 20] on div "Start Calls Pause Next Finish Call Completed AutoTab AutoTab 0" at bounding box center [523, 36] width 682 height 43
click at [224, 38] on span "Start Calls" at bounding box center [240, 36] width 44 height 13
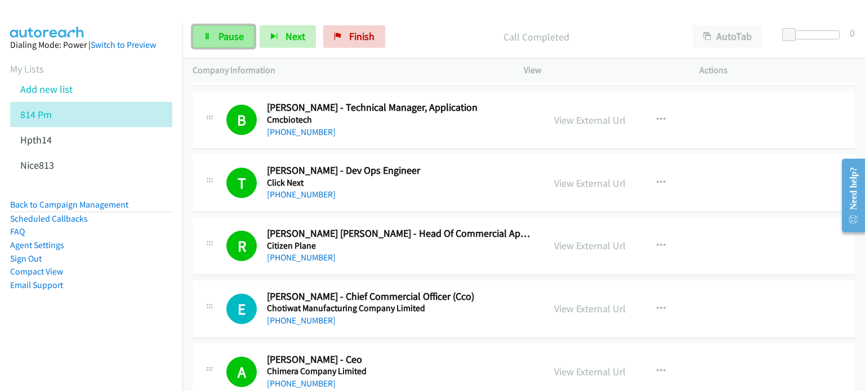
click at [217, 33] on link "Pause" at bounding box center [224, 36] width 62 height 23
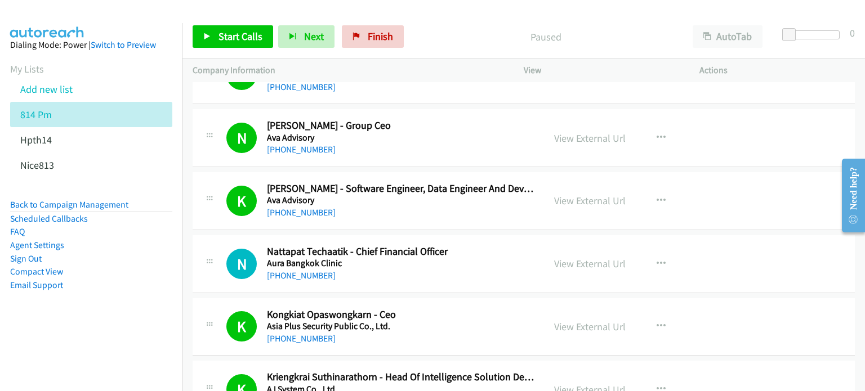
scroll to position [4187, 0]
click at [563, 257] on link "View External Url" at bounding box center [590, 263] width 72 height 13
click at [660, 260] on icon "button" at bounding box center [661, 264] width 9 height 9
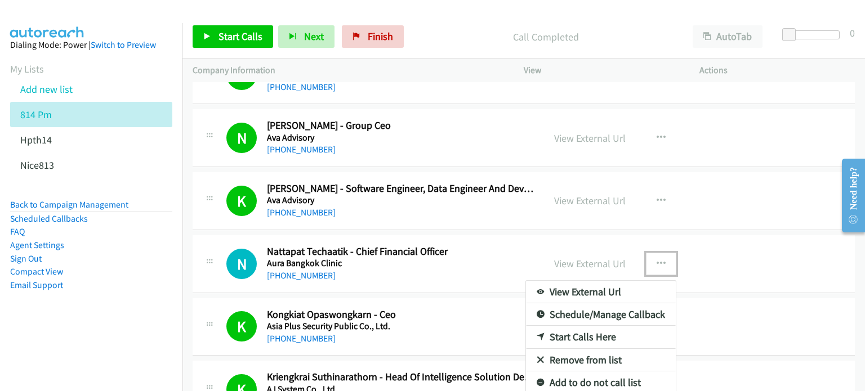
click at [599, 329] on link "Start Calls Here" at bounding box center [601, 337] width 150 height 23
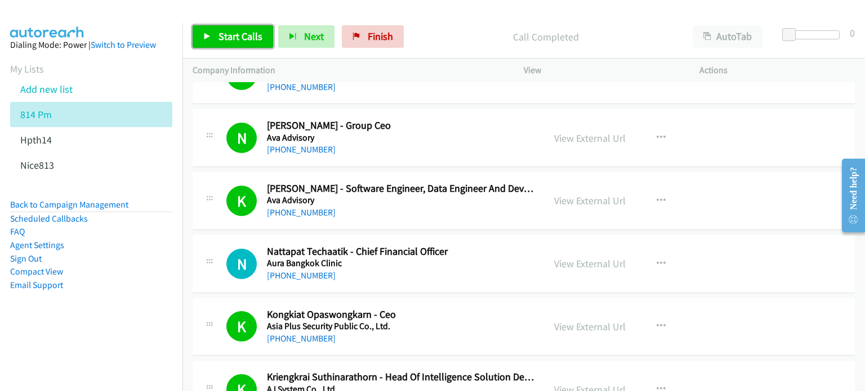
click at [243, 33] on span "Start Calls" at bounding box center [240, 36] width 44 height 13
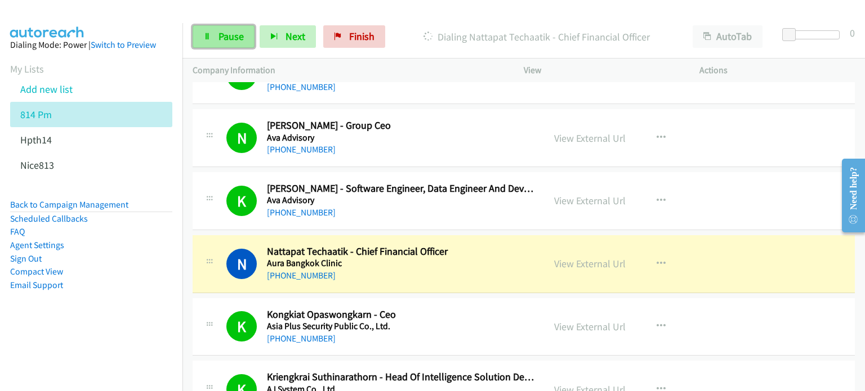
click at [220, 37] on span "Pause" at bounding box center [230, 36] width 25 height 13
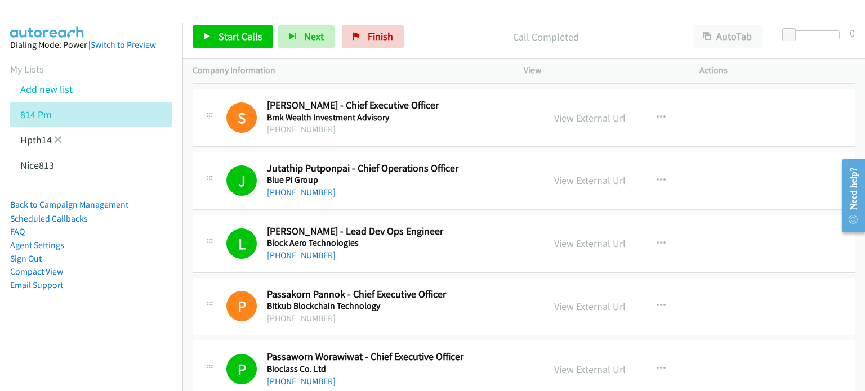
scroll to position [3200, 0]
click at [56, 137] on icon at bounding box center [58, 141] width 8 height 8
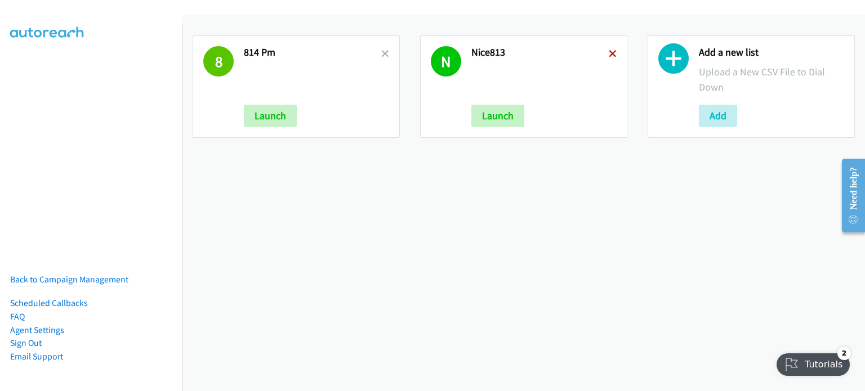
click at [610, 52] on icon at bounding box center [613, 55] width 8 height 8
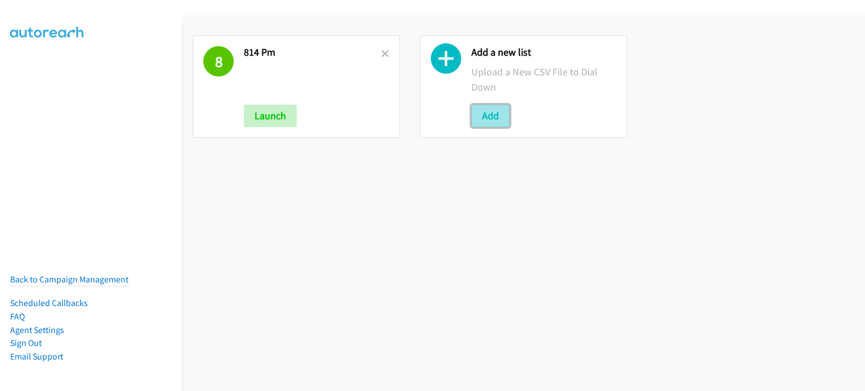
click at [493, 119] on button "Add" at bounding box center [490, 116] width 38 height 23
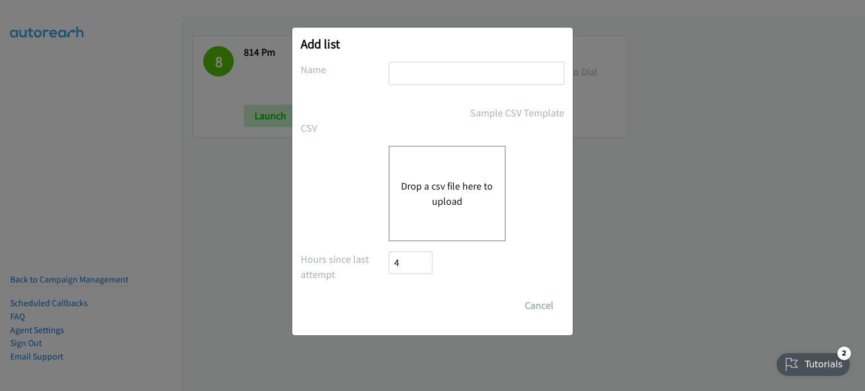
click at [431, 191] on button "Drop a csv file here to upload" at bounding box center [447, 193] width 92 height 30
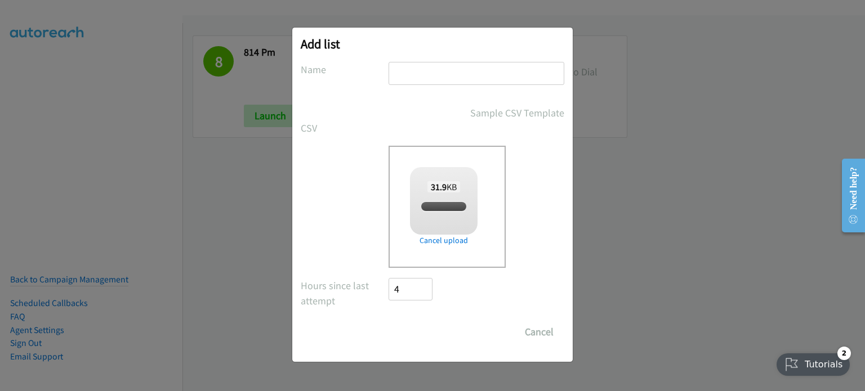
checkbox input "true"
click at [425, 69] on input "text" at bounding box center [477, 73] width 176 height 23
type input "Nutanix"
click at [389, 321] on input "Save List" at bounding box center [418, 332] width 59 height 23
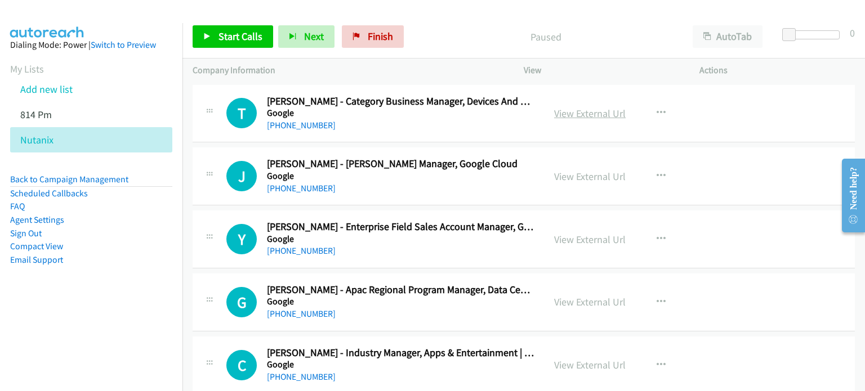
click at [574, 117] on link "View External Url" at bounding box center [590, 113] width 72 height 13
